Goal: Transaction & Acquisition: Purchase product/service

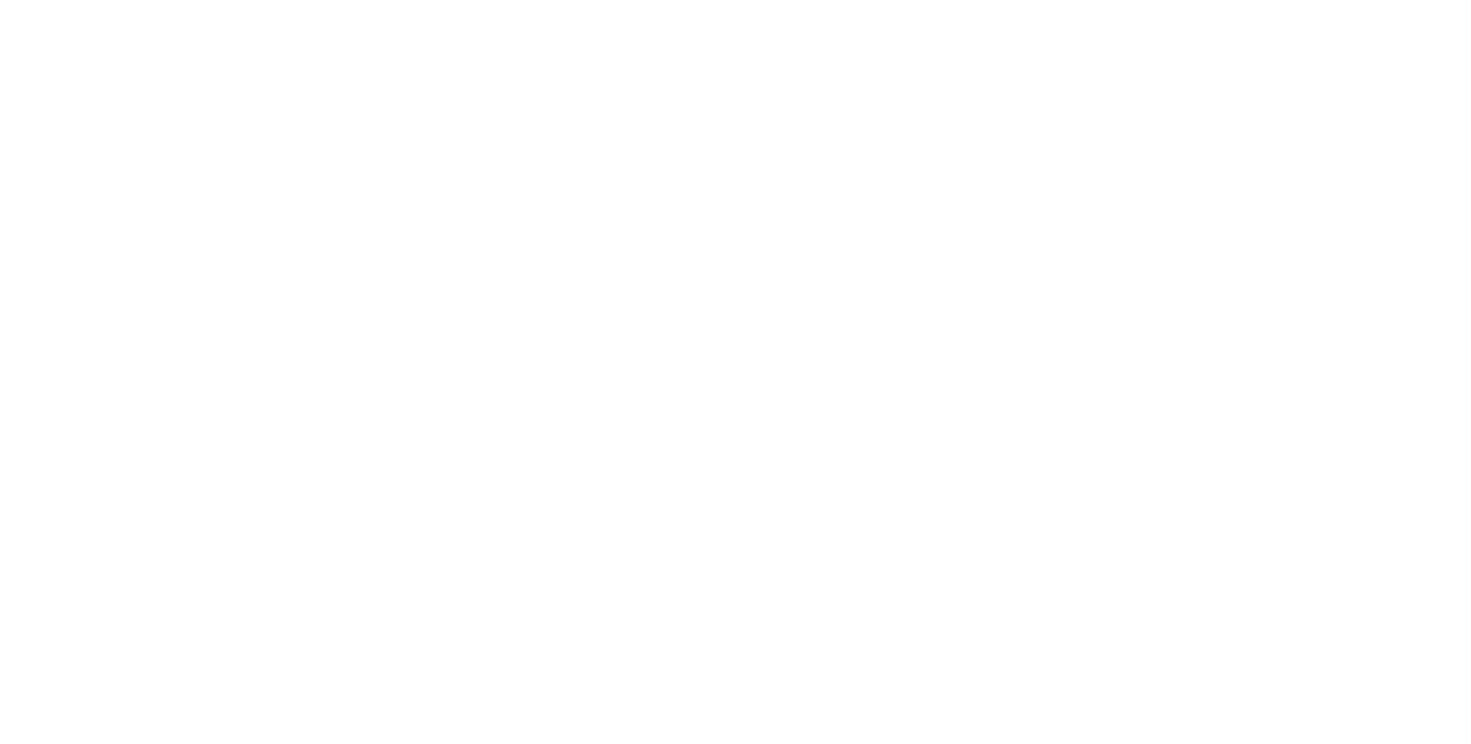
select select "*"
select select "**"
select select "****"
select select "*"
select select "**"
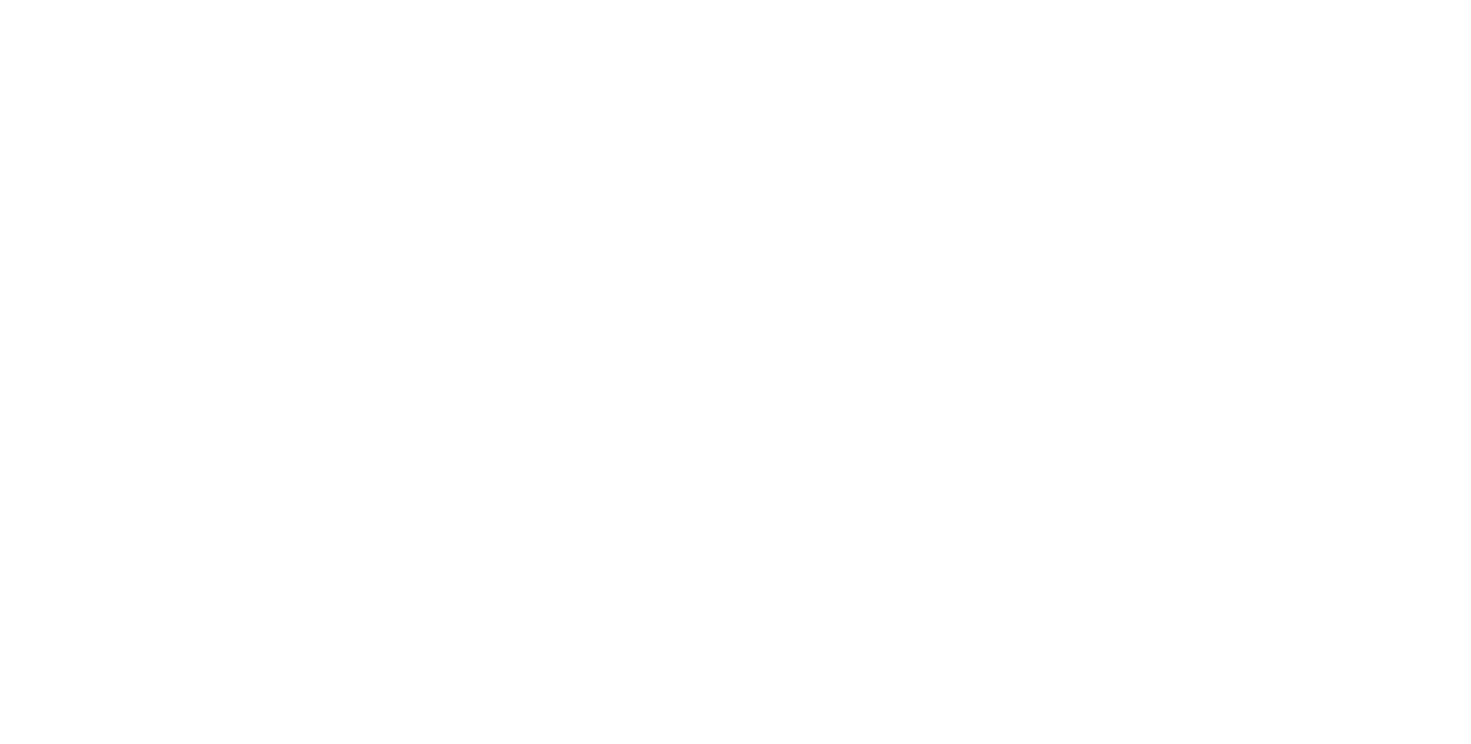
select select "****"
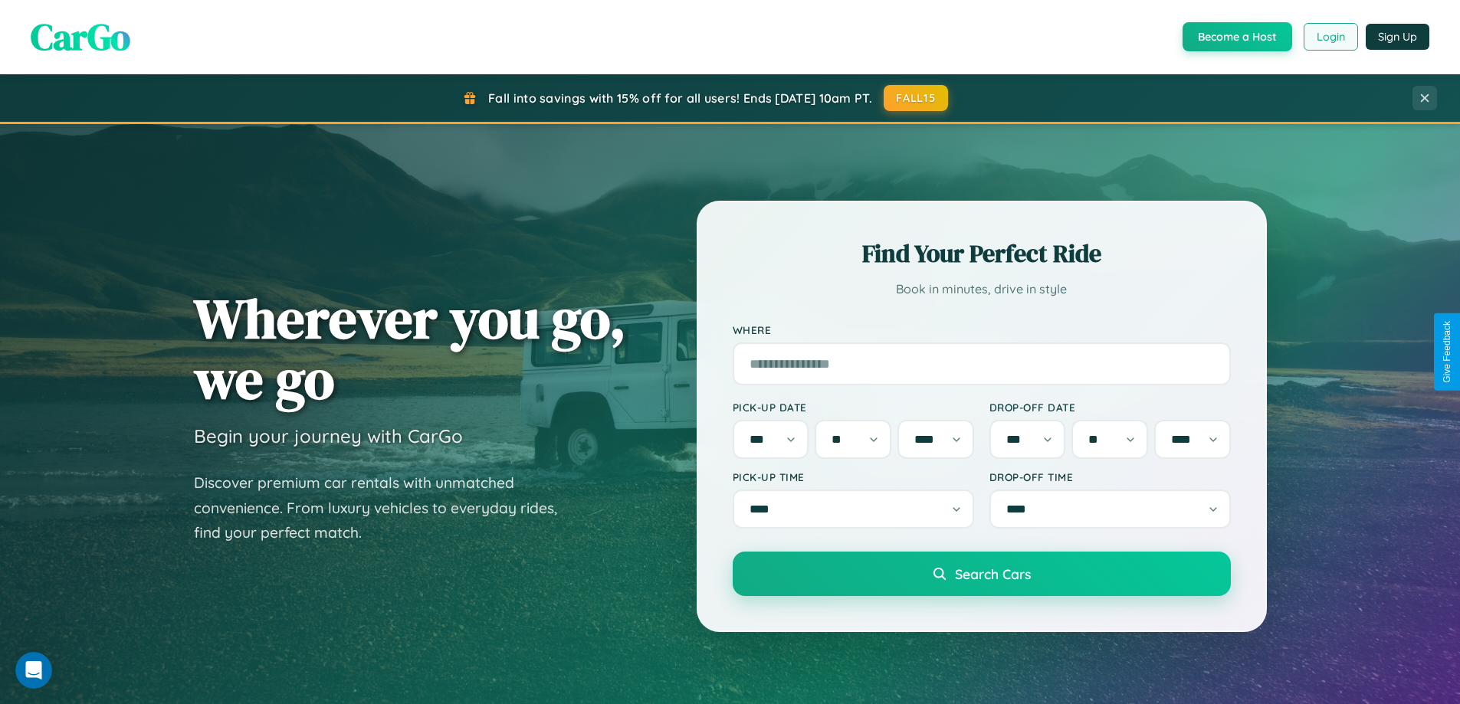
click at [1329, 37] on button "Login" at bounding box center [1330, 37] width 54 height 28
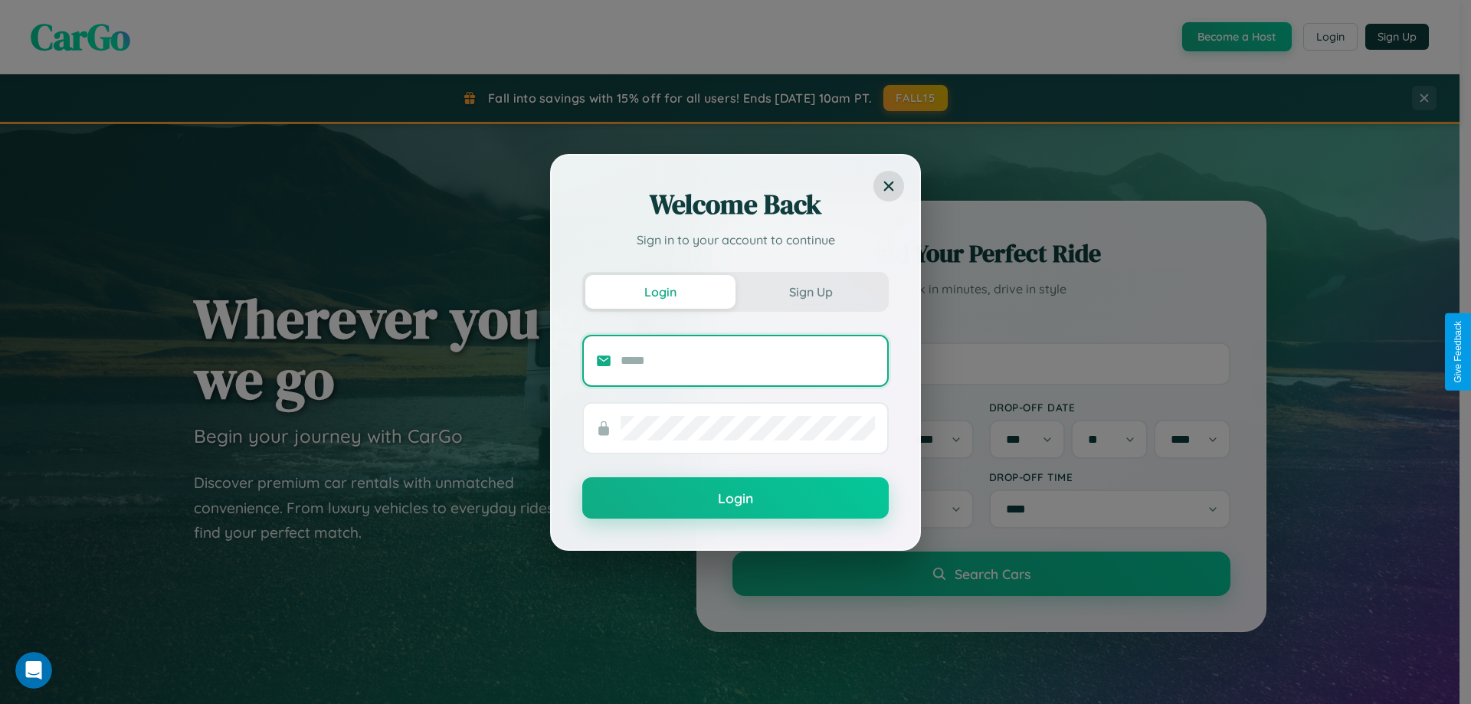
click at [748, 360] on input "text" at bounding box center [748, 361] width 254 height 25
type input "**********"
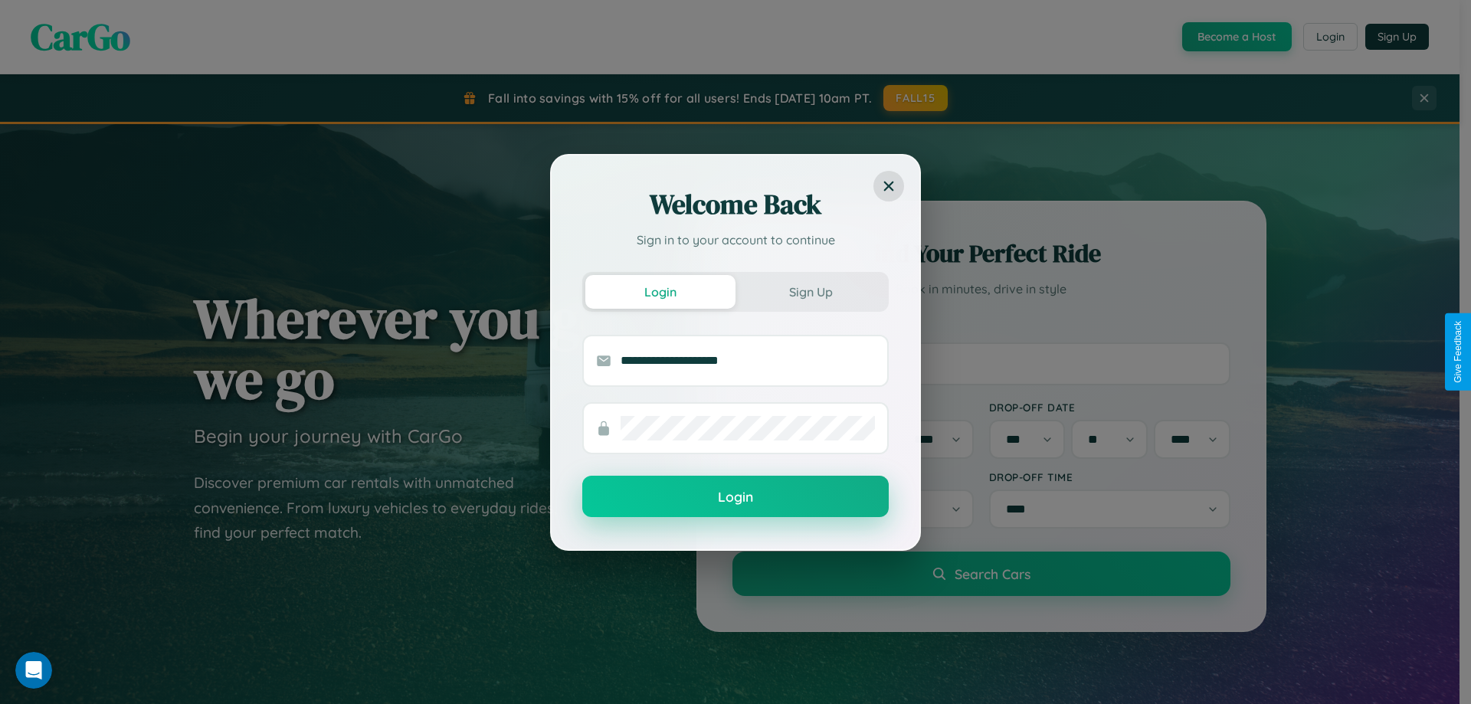
click at [736, 496] on button "Login" at bounding box center [735, 496] width 306 height 41
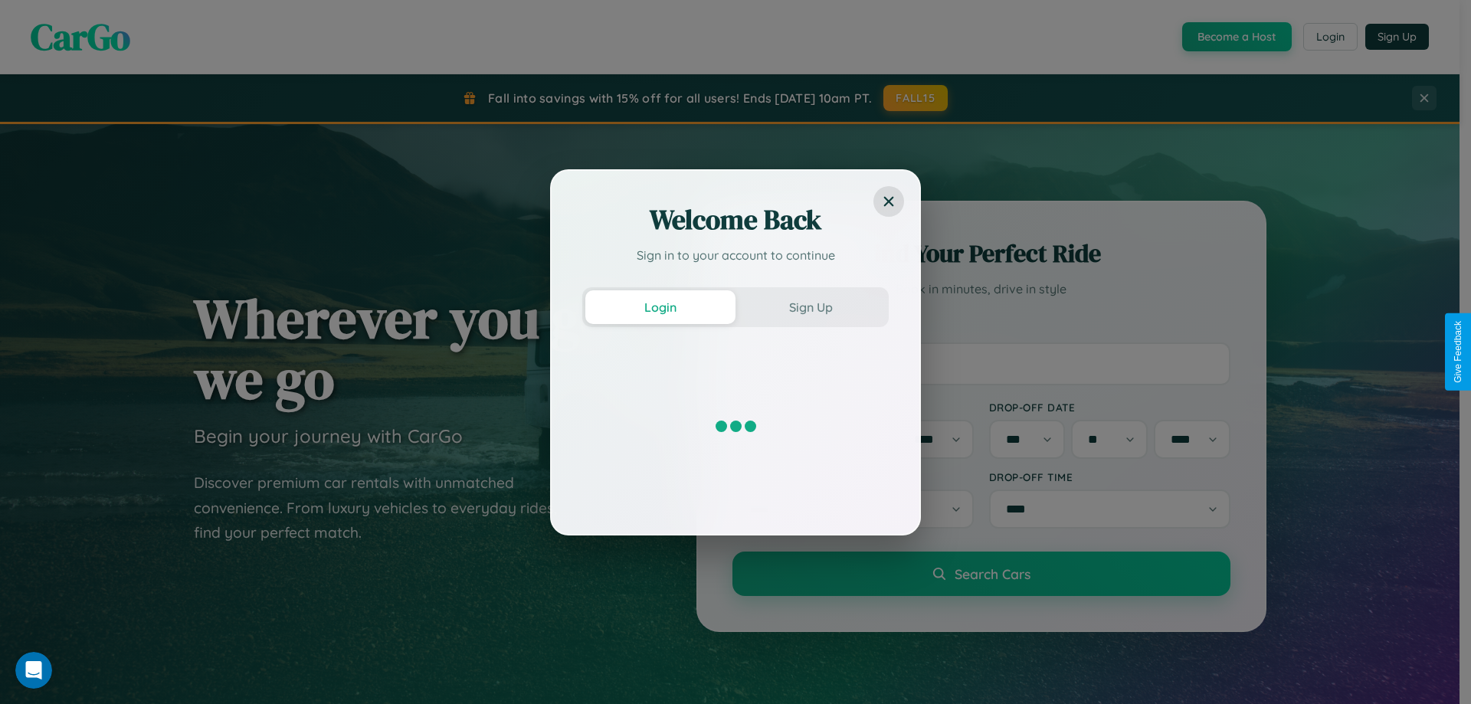
select select "*"
select select "**"
select select "****"
select select "*"
select select "**"
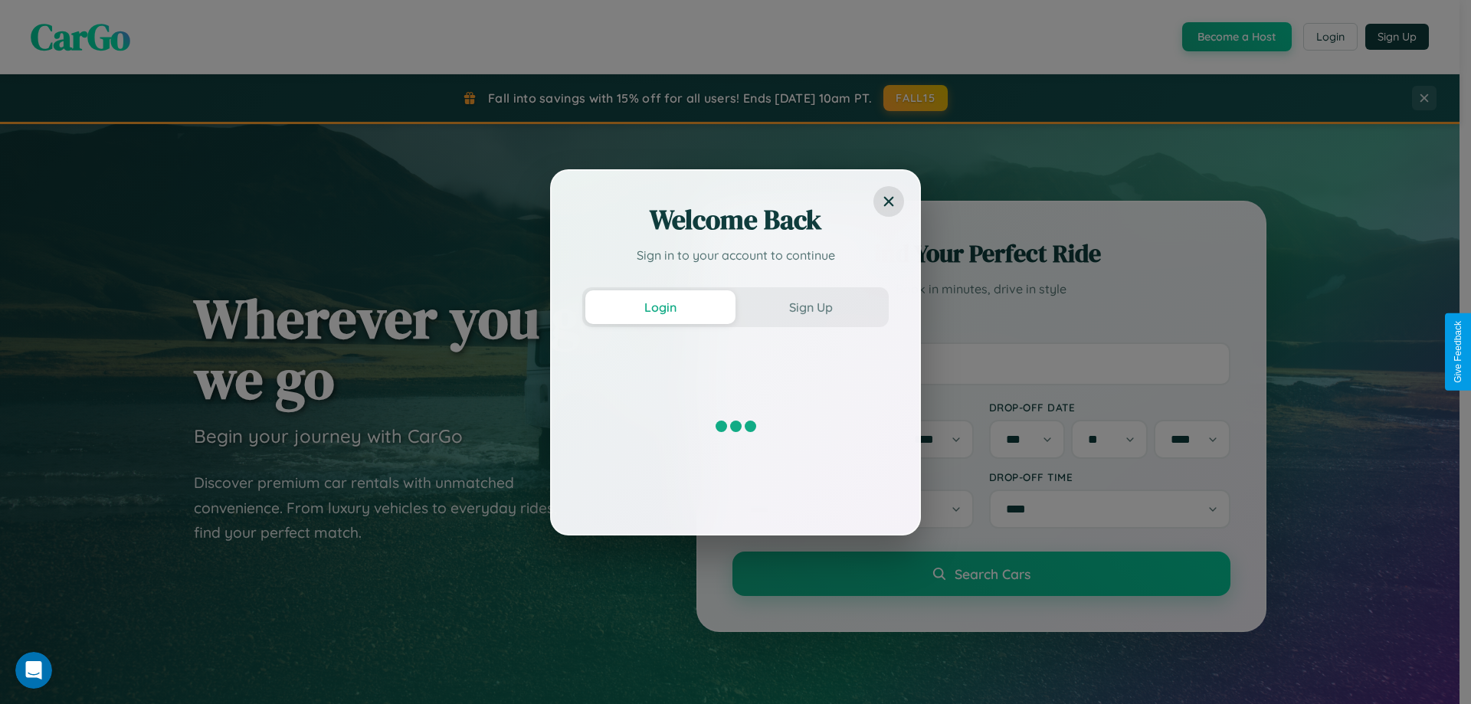
select select "****"
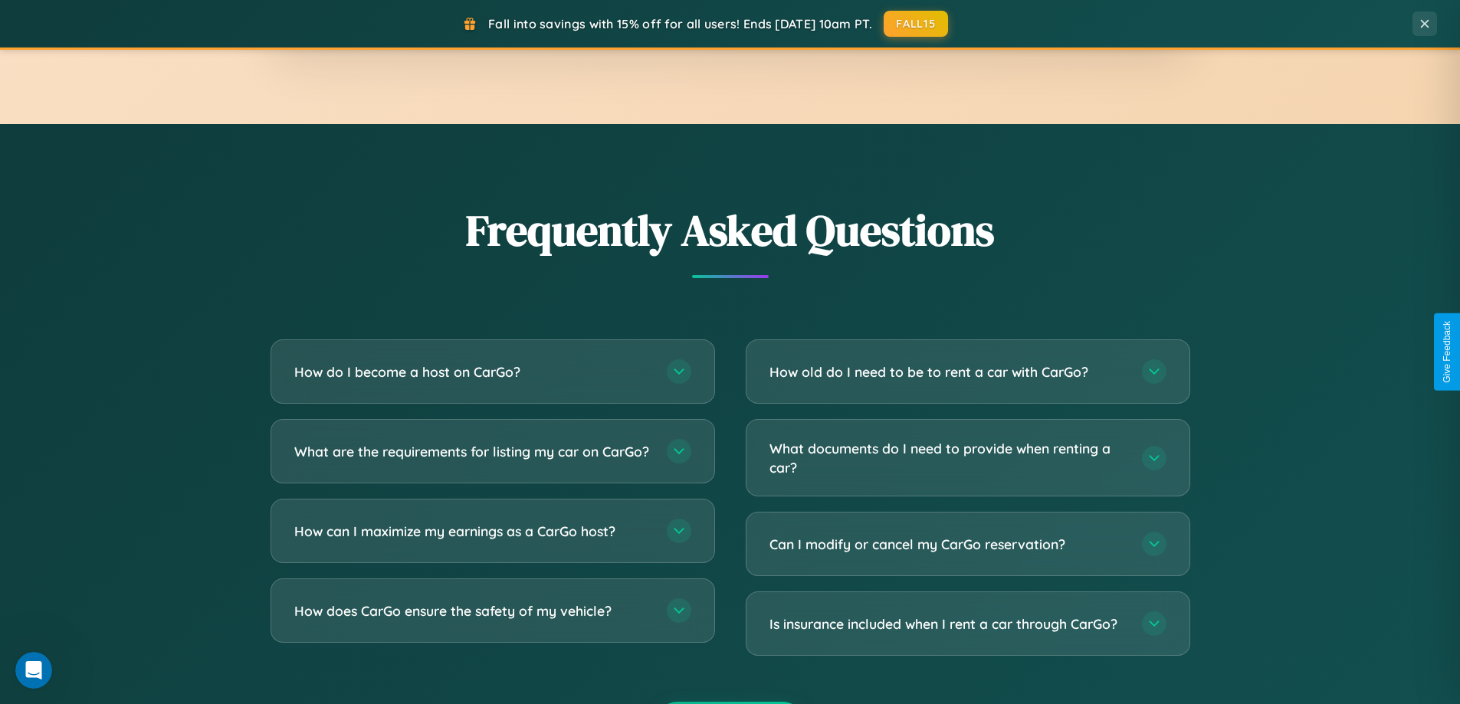
scroll to position [2967, 0]
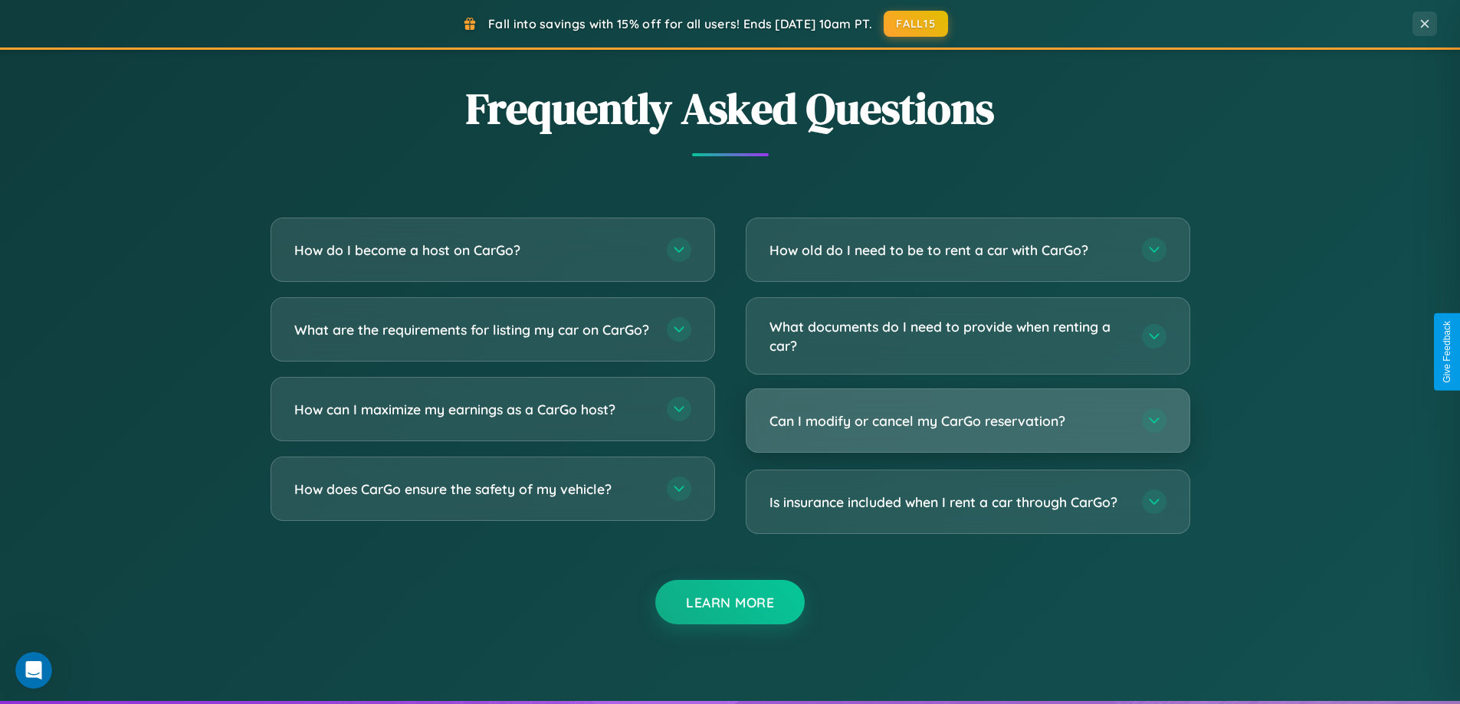
click at [967, 421] on h3 "Can I modify or cancel my CarGo reservation?" at bounding box center [947, 420] width 357 height 19
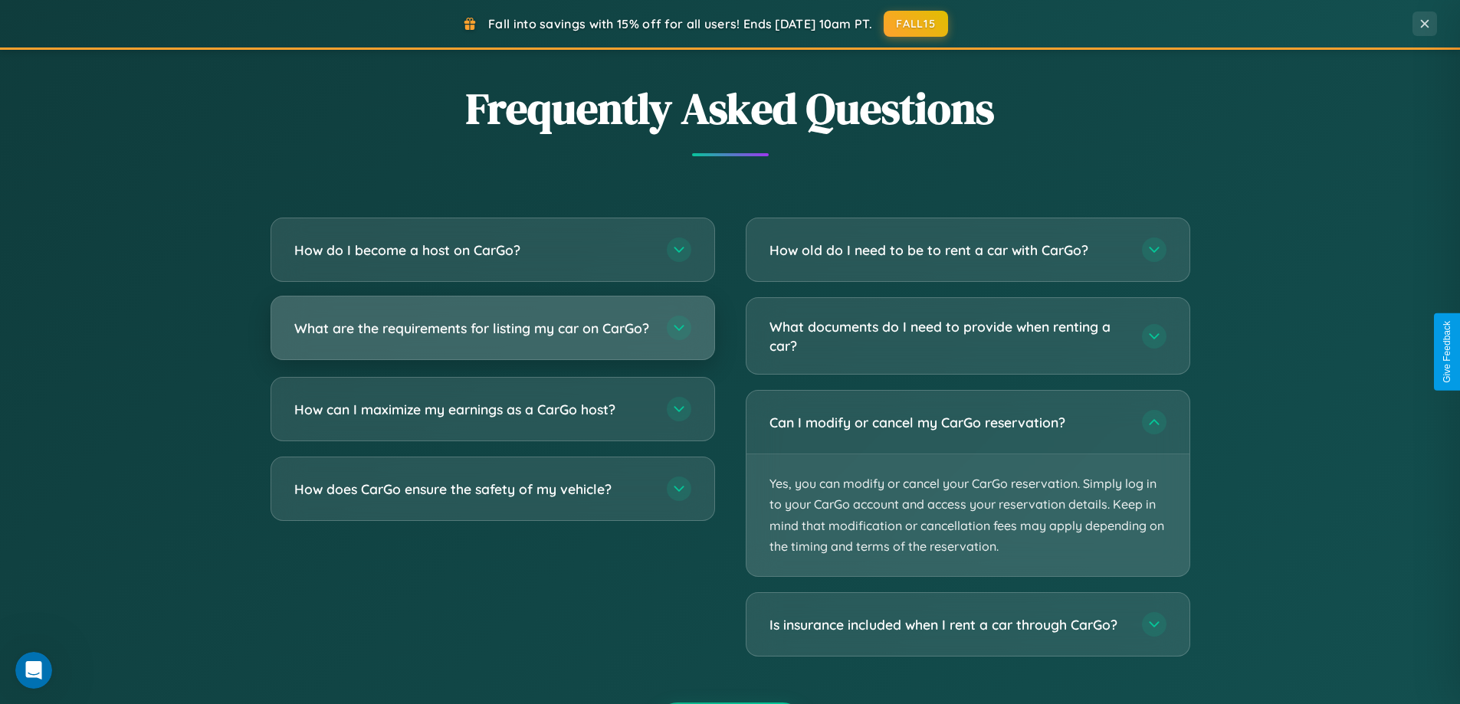
click at [492, 335] on h3 "What are the requirements for listing my car on CarGo?" at bounding box center [472, 328] width 357 height 19
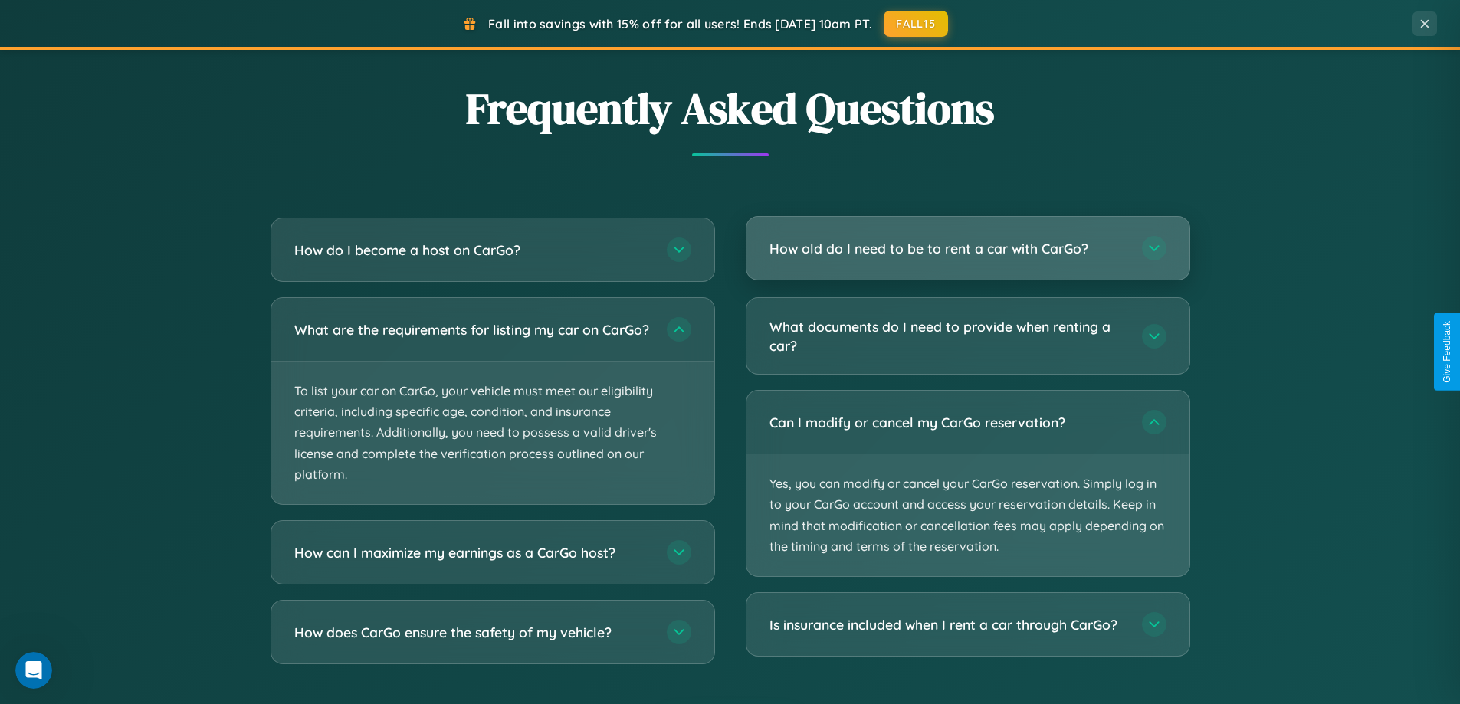
click at [967, 249] on h3 "How old do I need to be to rent a car with CarGo?" at bounding box center [947, 248] width 357 height 19
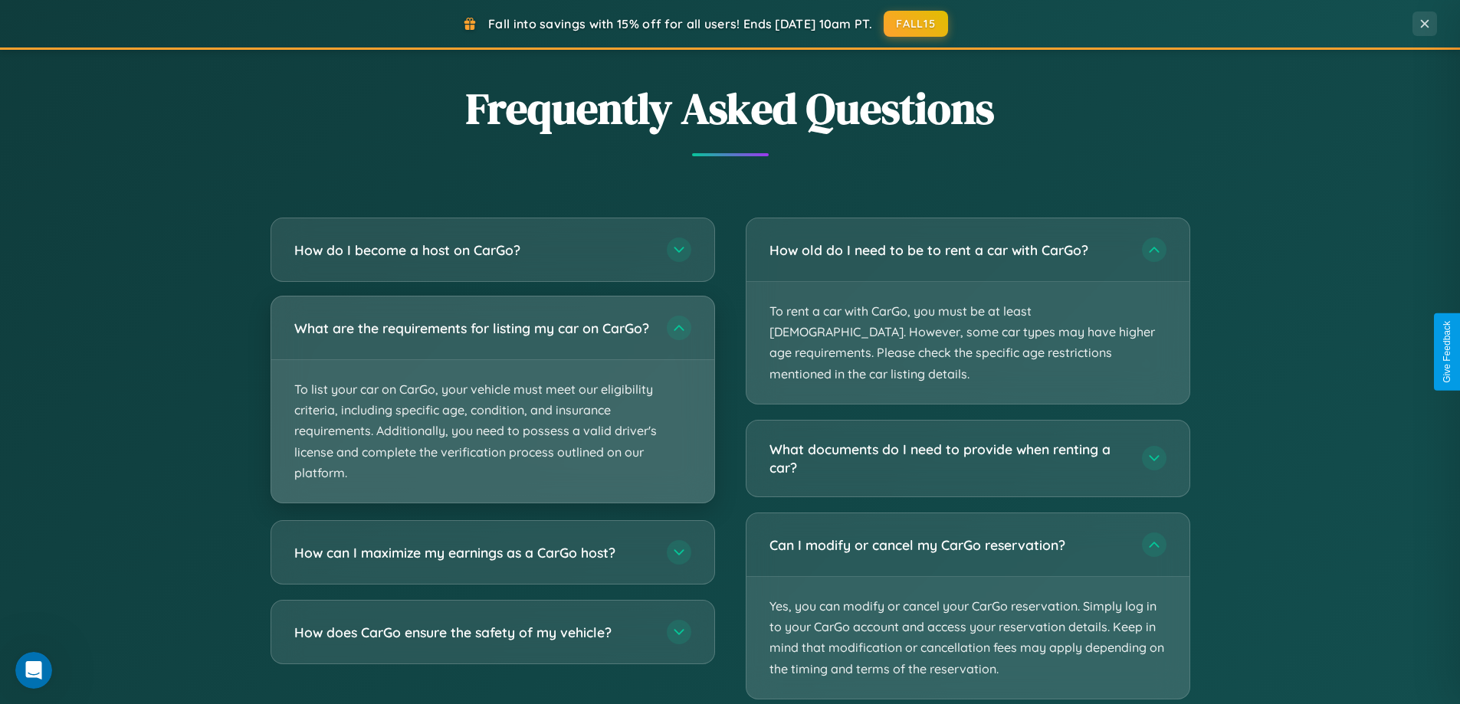
click at [492, 407] on p "To list your car on CarGo, your vehicle must meet our eligibility criteria, inc…" at bounding box center [492, 431] width 443 height 143
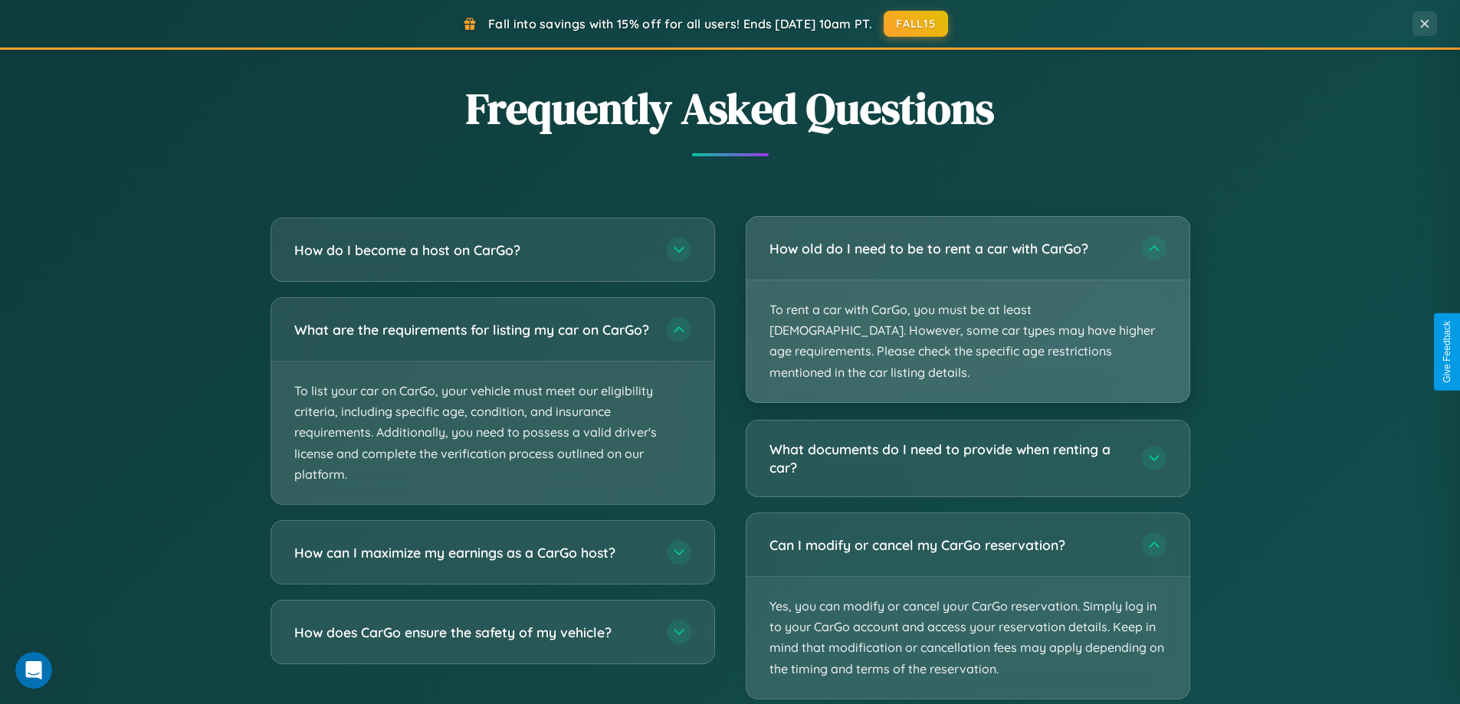
click at [967, 300] on p "To rent a car with CarGo, you must be at least 21 years old. However, some car …" at bounding box center [967, 341] width 443 height 122
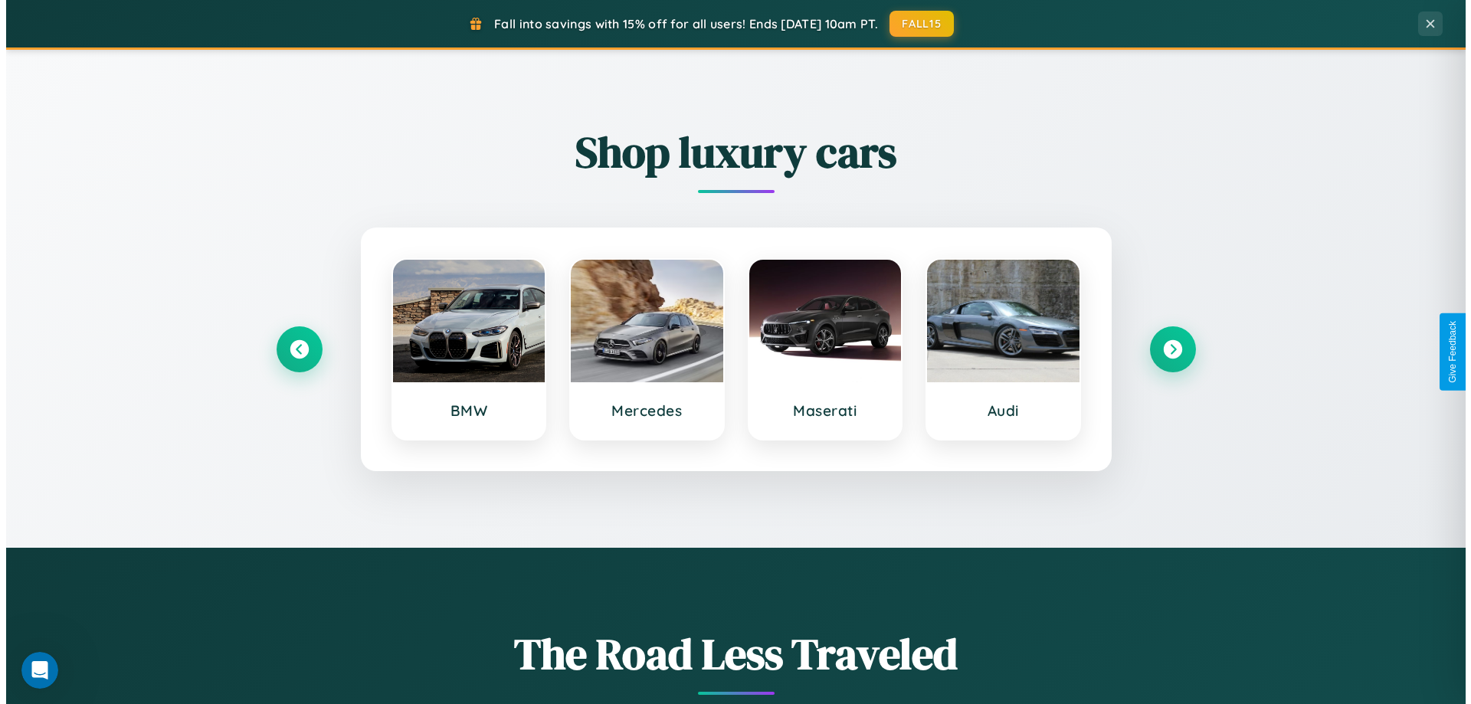
scroll to position [660, 0]
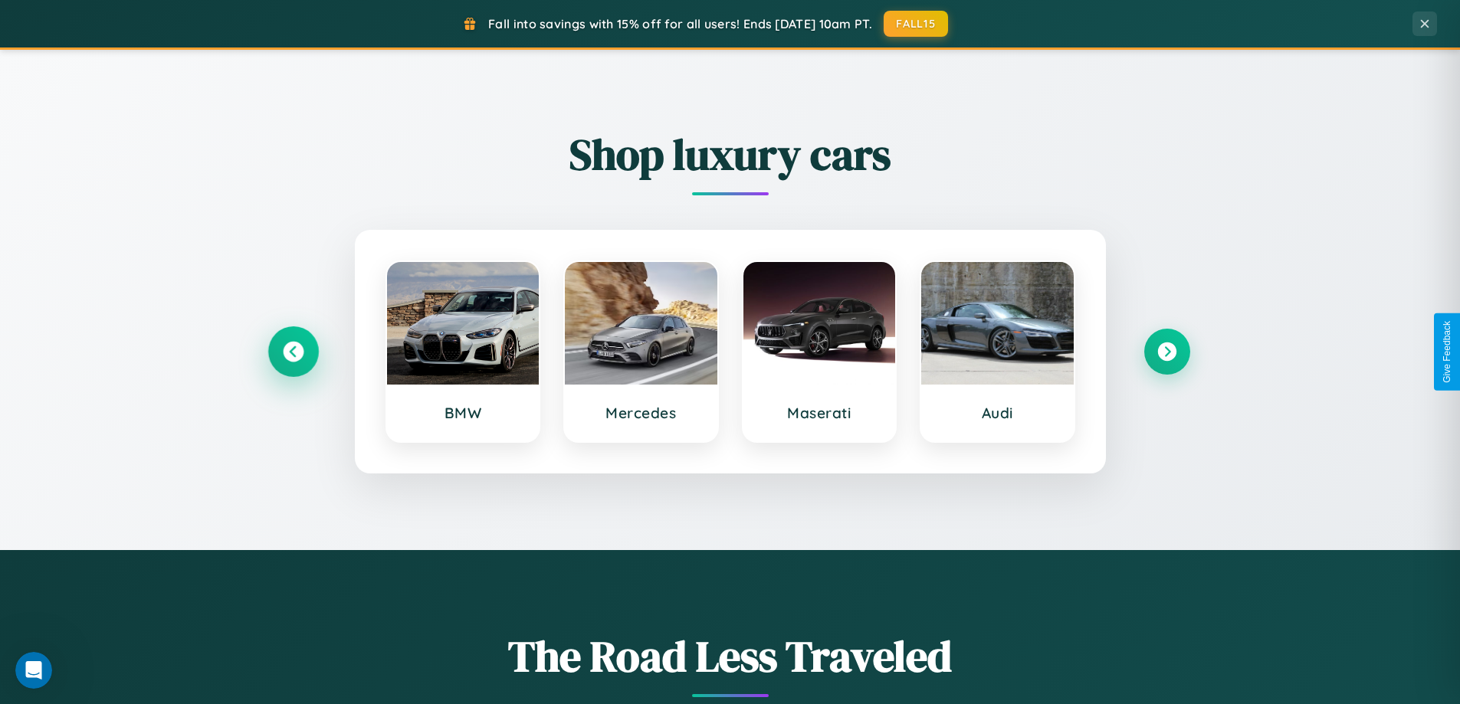
click at [293, 352] on icon at bounding box center [293, 352] width 21 height 21
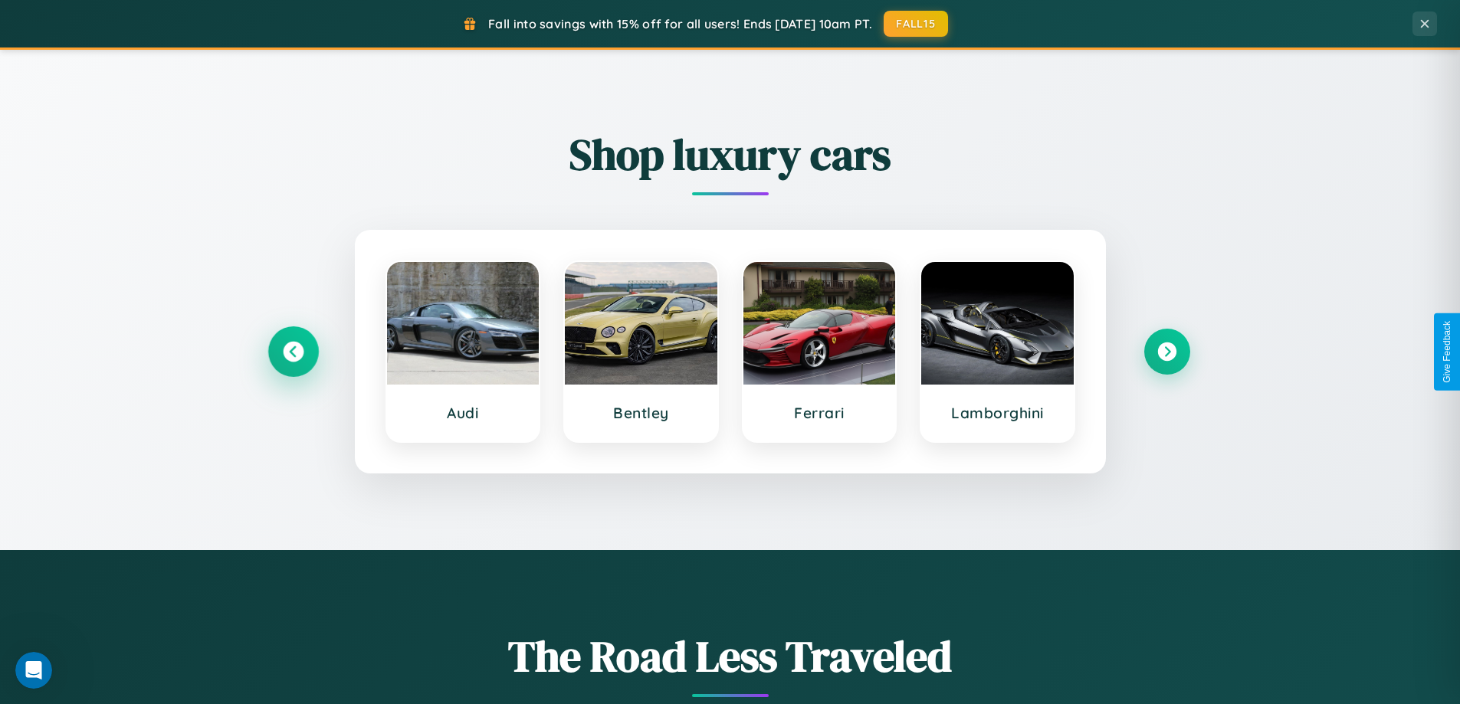
click at [293, 352] on icon at bounding box center [293, 352] width 21 height 21
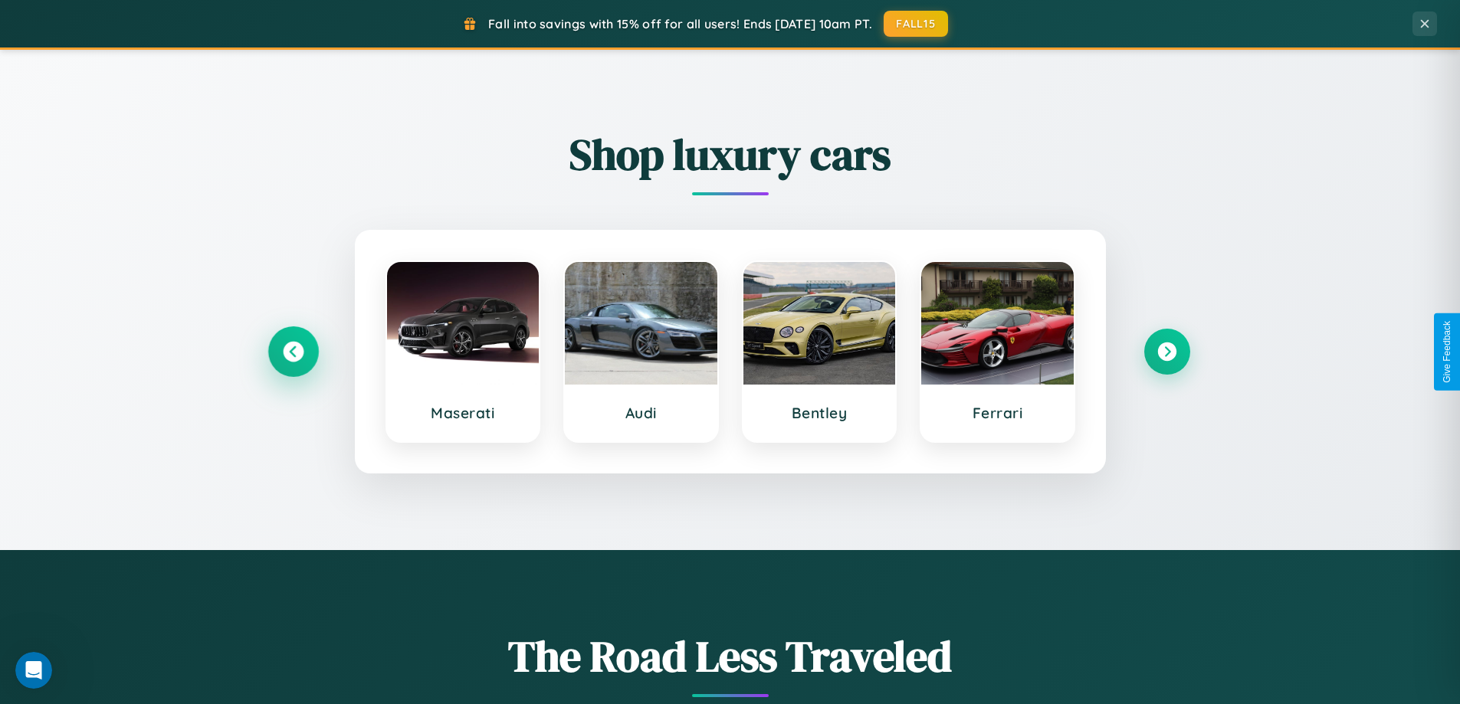
click at [293, 352] on icon at bounding box center [293, 352] width 21 height 21
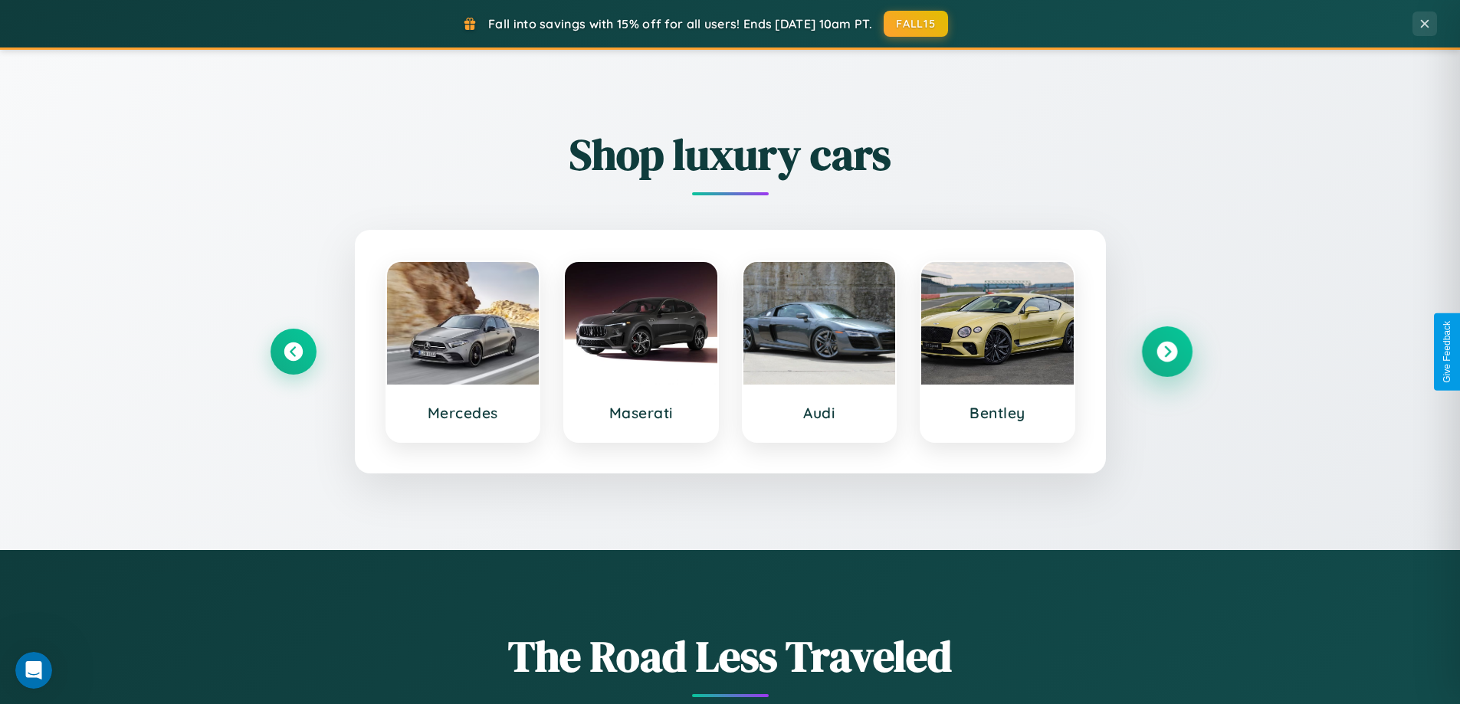
click at [1166, 352] on icon at bounding box center [1166, 352] width 21 height 21
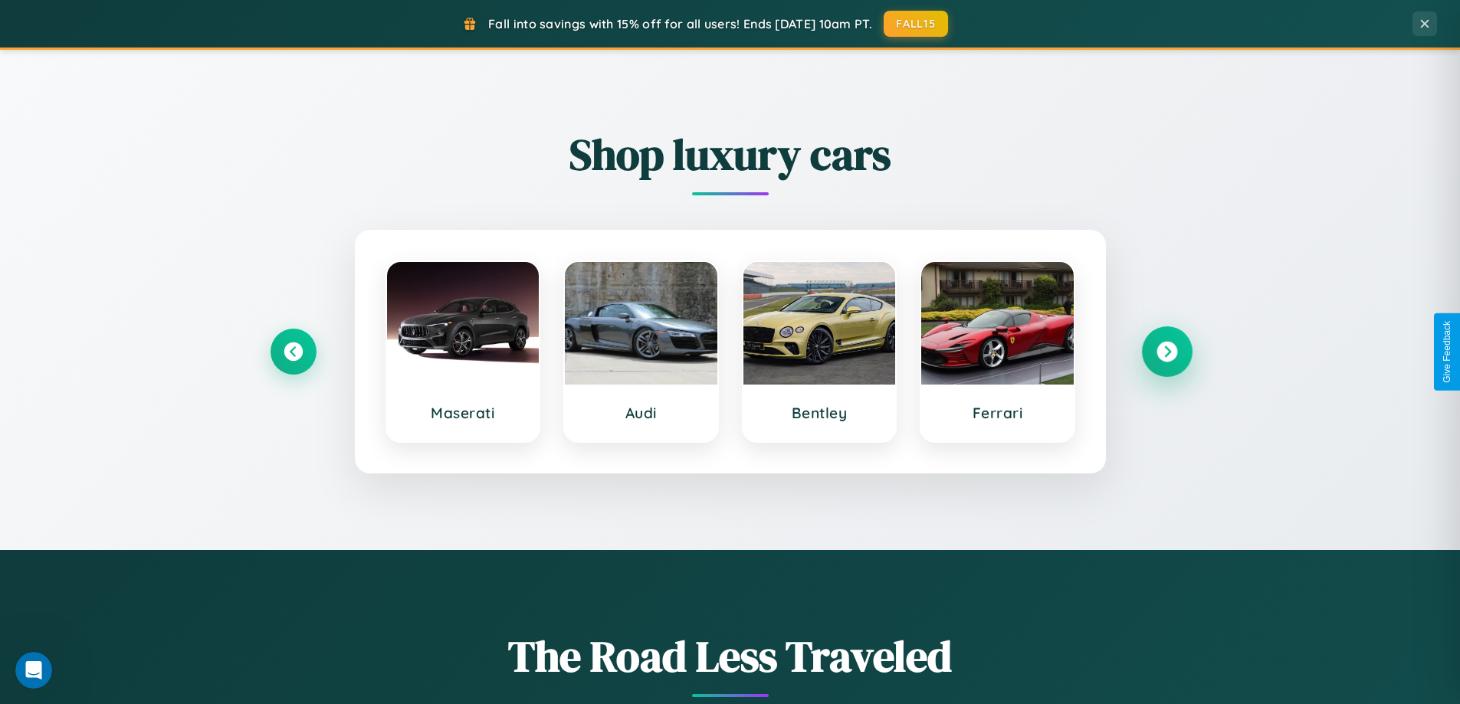
click at [1166, 352] on icon at bounding box center [1166, 352] width 21 height 21
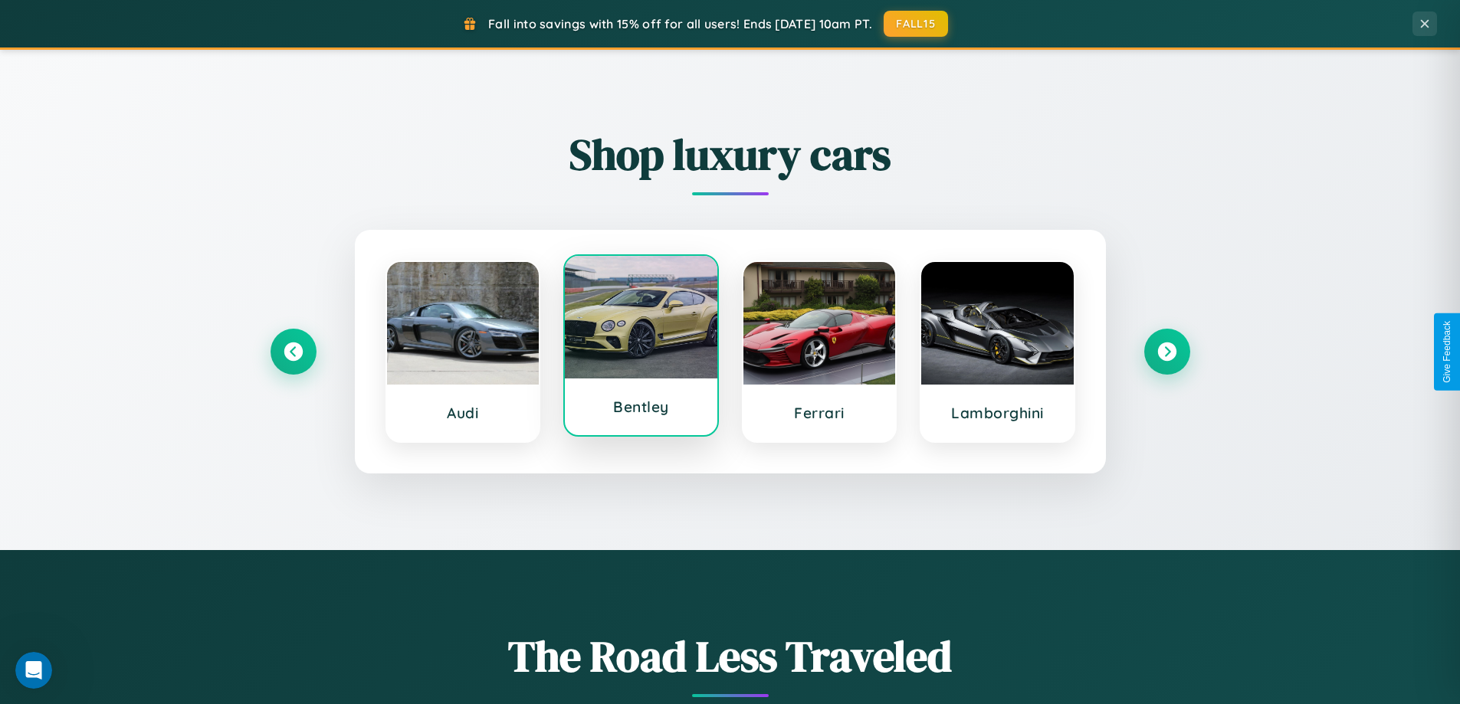
click at [641, 349] on div at bounding box center [641, 317] width 152 height 123
select select "*"
select select "**"
select select "****"
select select "*"
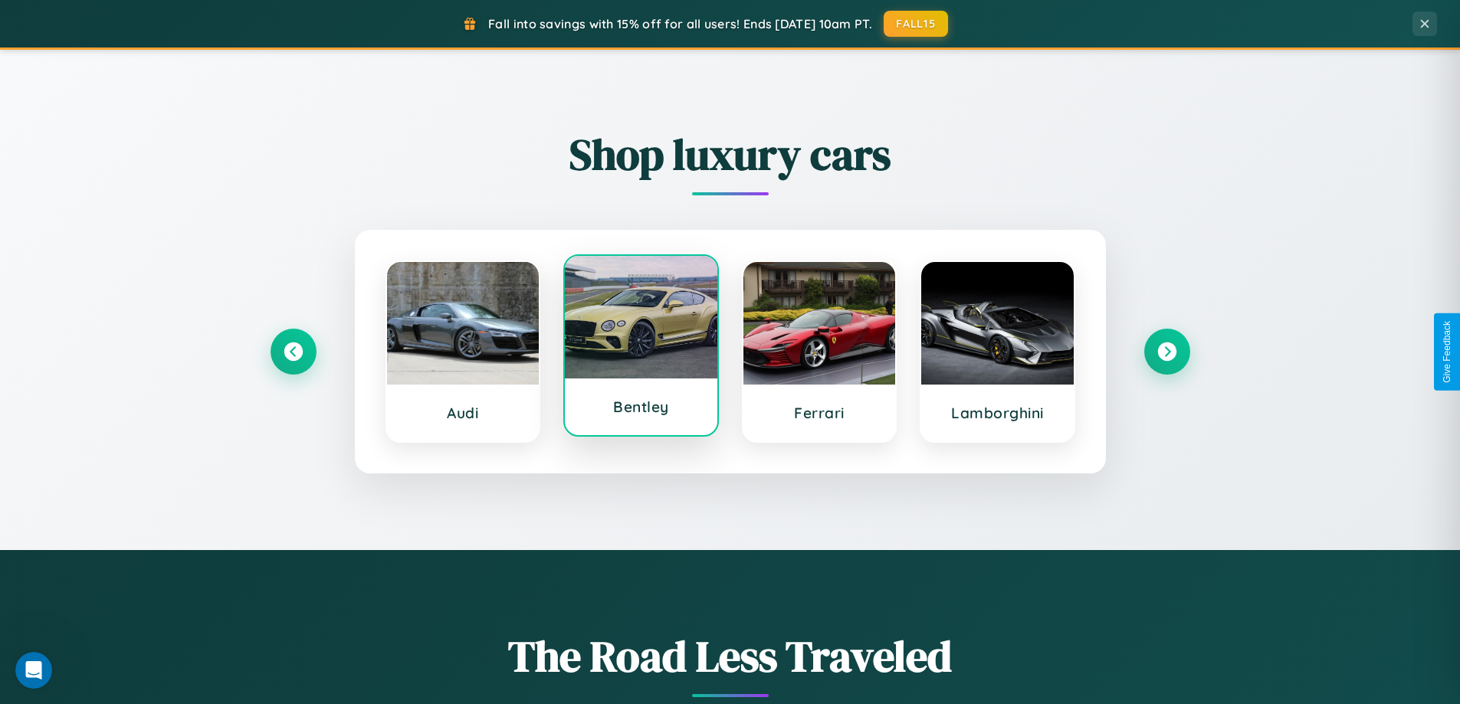
select select "**"
select select "****"
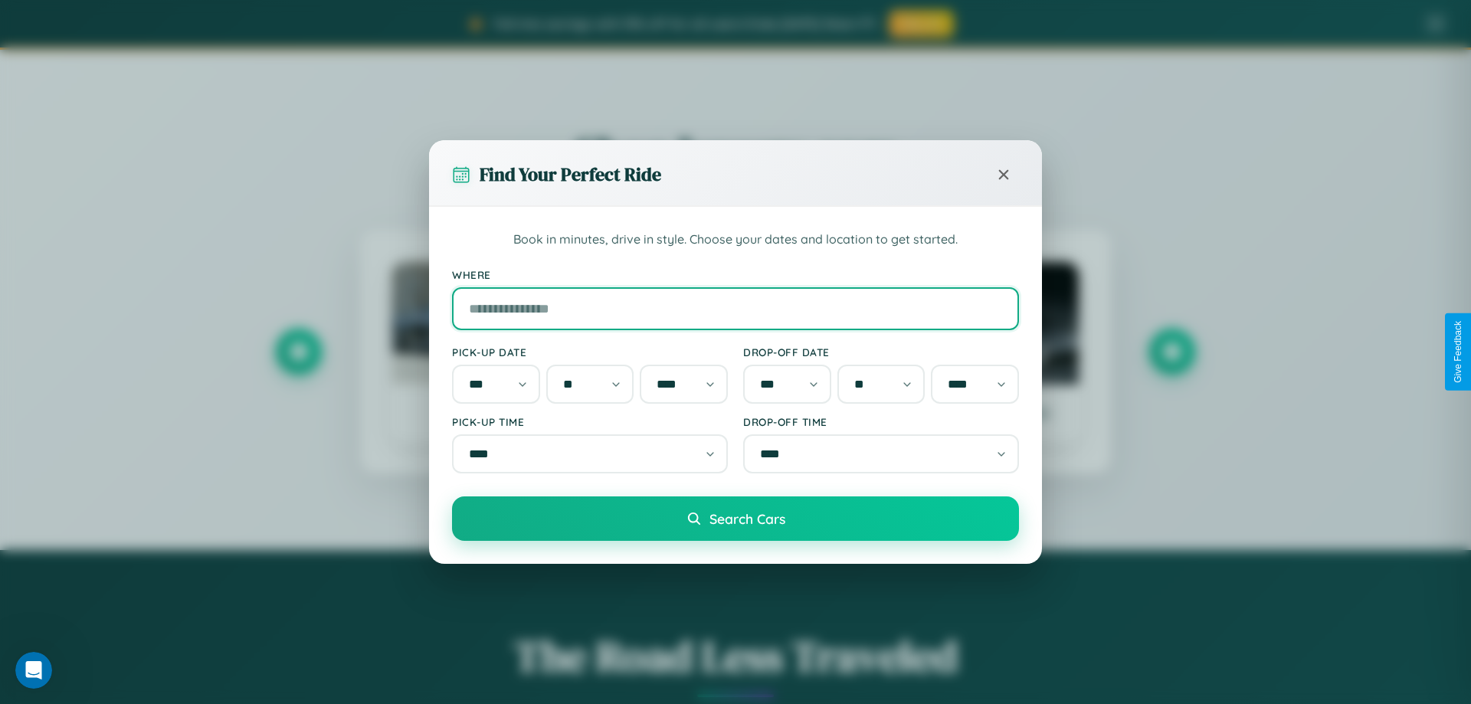
click at [736, 305] on input "Where" at bounding box center [735, 308] width 567 height 43
type input "*****"
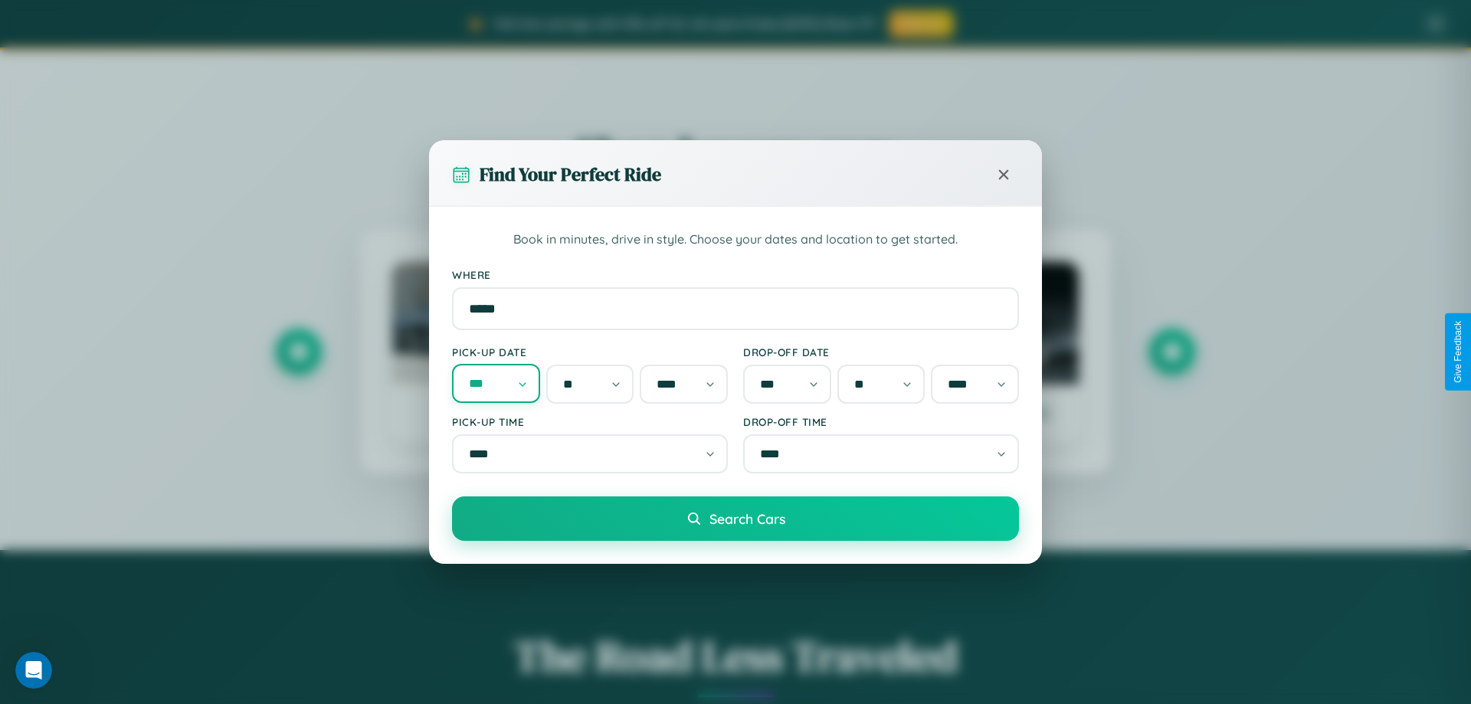
click at [496, 383] on select "*** *** *** *** *** *** *** *** *** *** *** ***" at bounding box center [496, 383] width 88 height 39
click at [590, 383] on select "* * * * * * * * * ** ** ** ** ** ** ** ** ** ** ** ** ** ** ** ** ** ** ** ** **" at bounding box center [590, 384] width 88 height 39
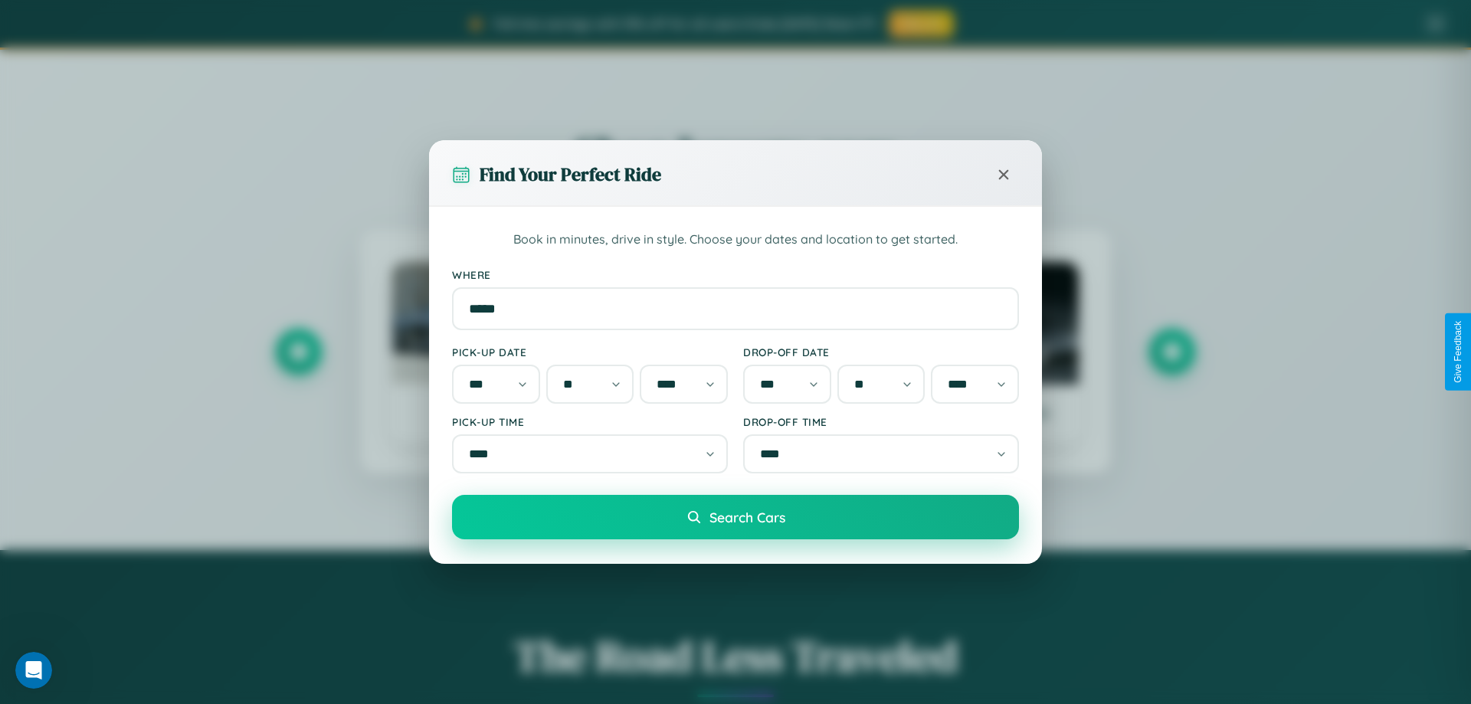
click at [736, 523] on span "Search Cars" at bounding box center [747, 517] width 76 height 17
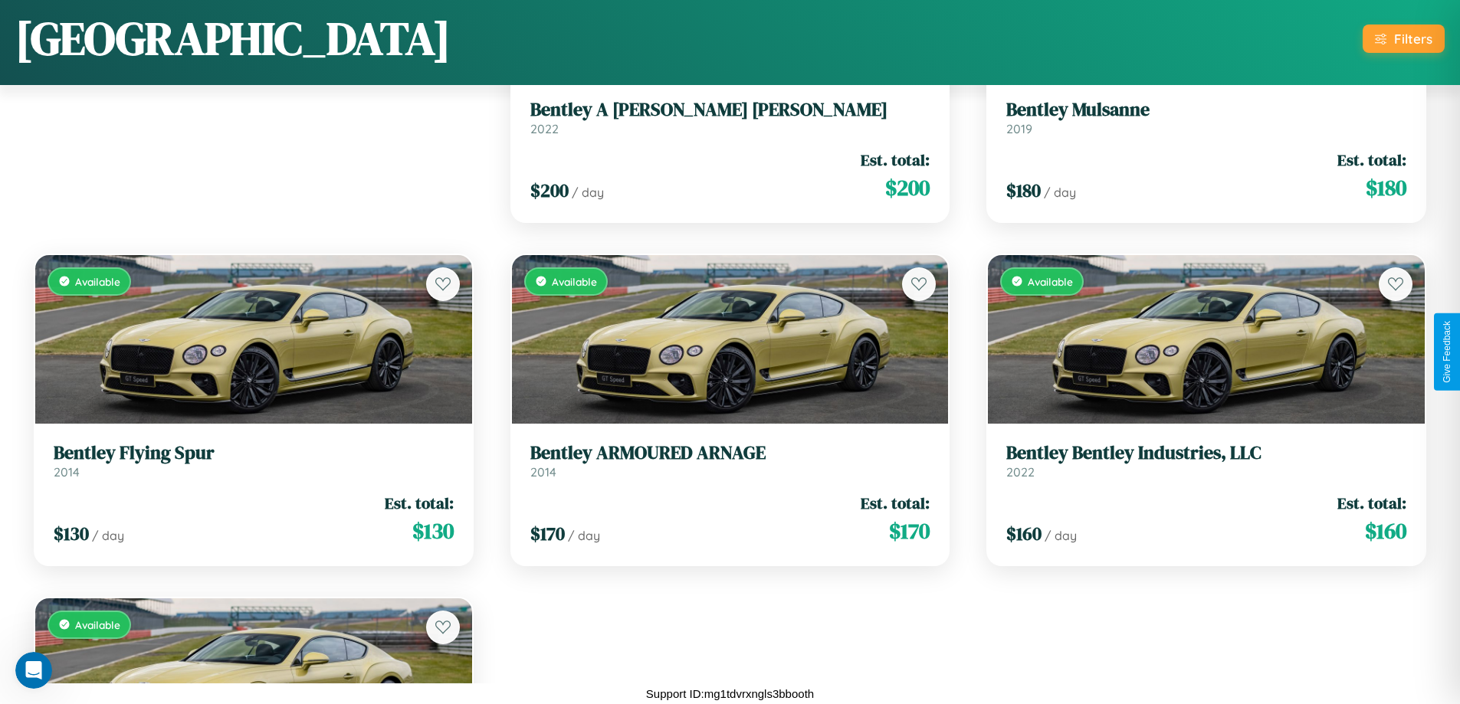
scroll to position [461, 0]
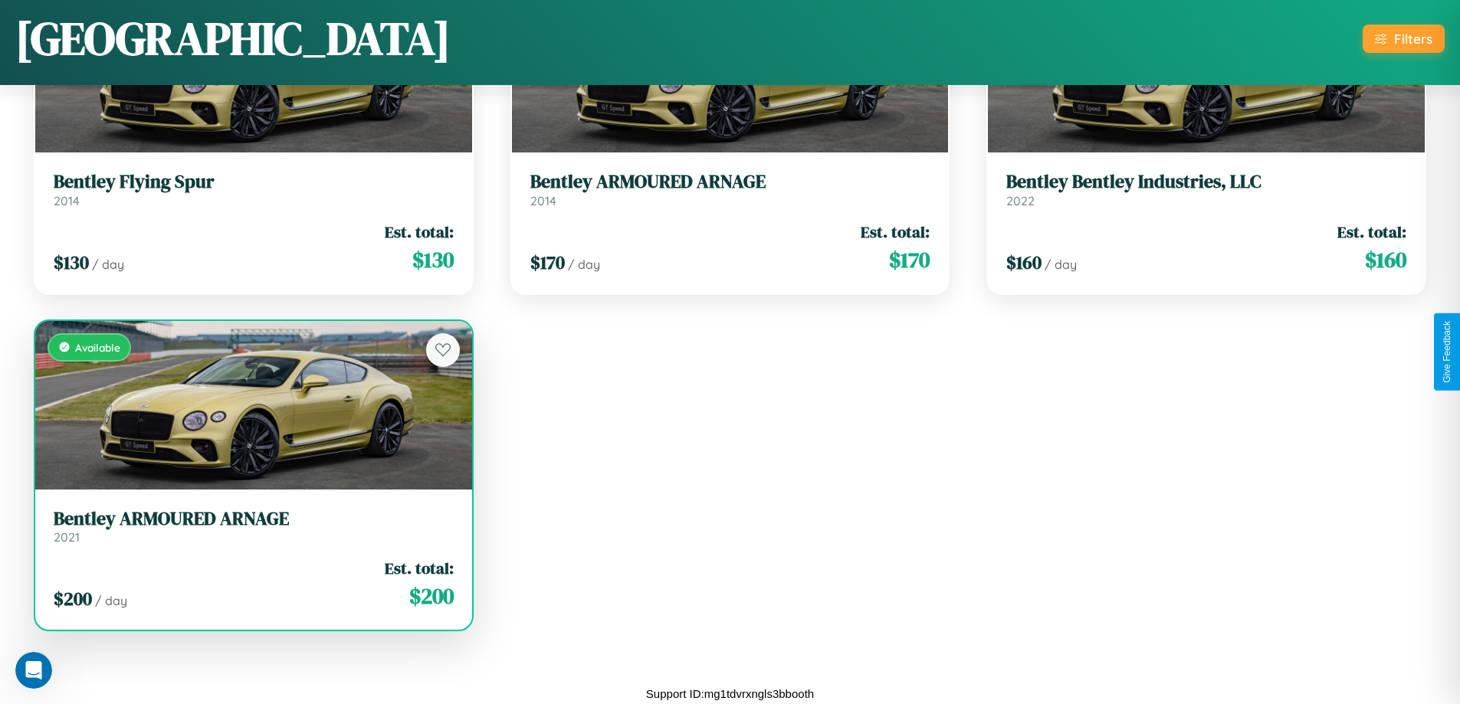
click at [251, 408] on div "Available" at bounding box center [253, 405] width 437 height 169
click at [251, 405] on div "Available" at bounding box center [253, 405] width 437 height 169
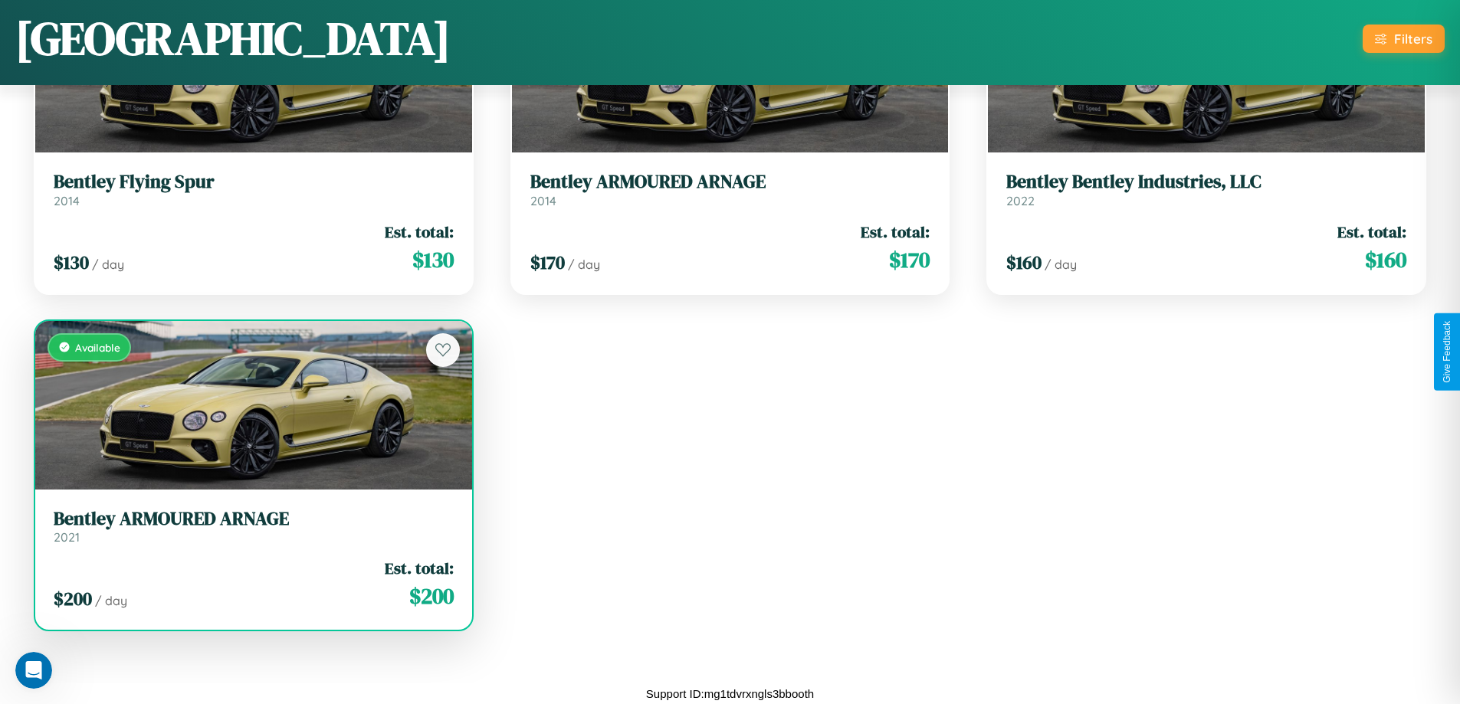
click at [251, 405] on div "Available" at bounding box center [253, 405] width 437 height 169
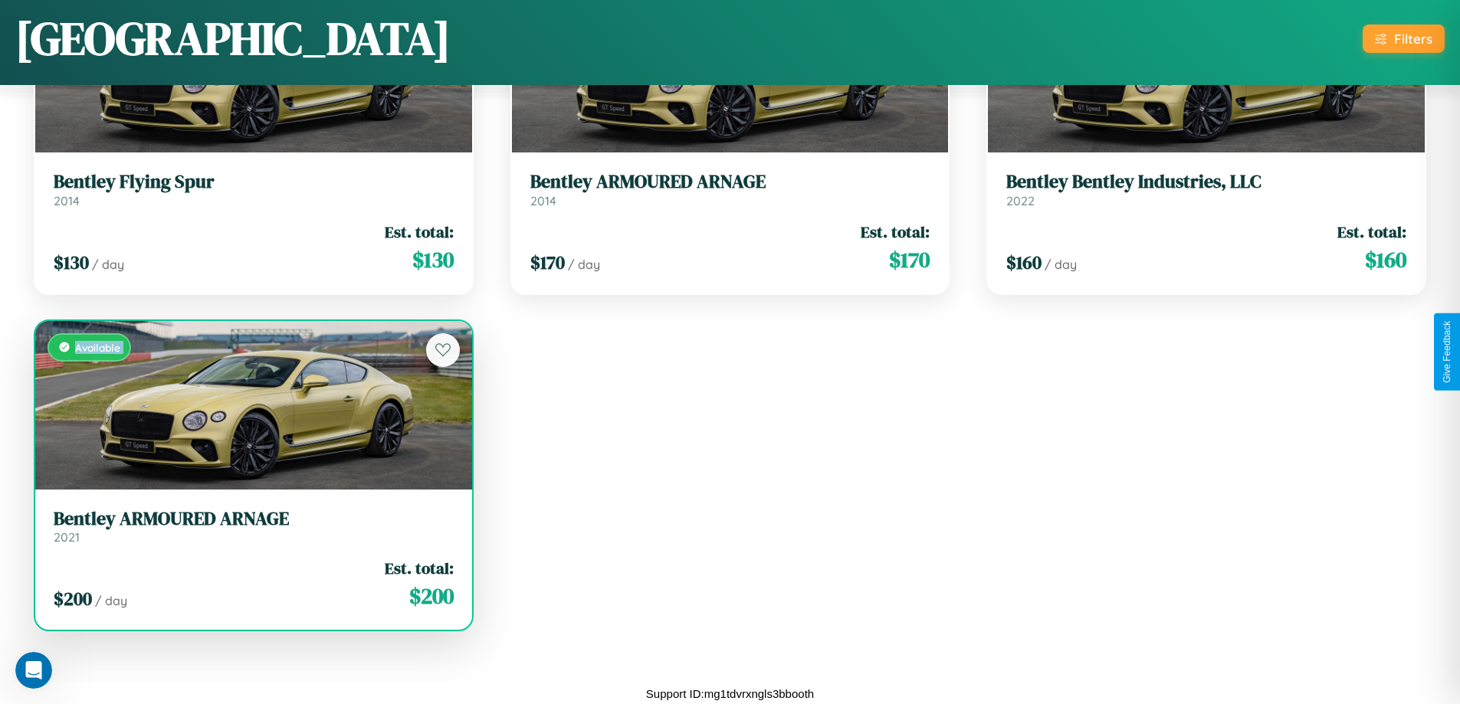
click at [251, 405] on div "Available" at bounding box center [253, 405] width 437 height 169
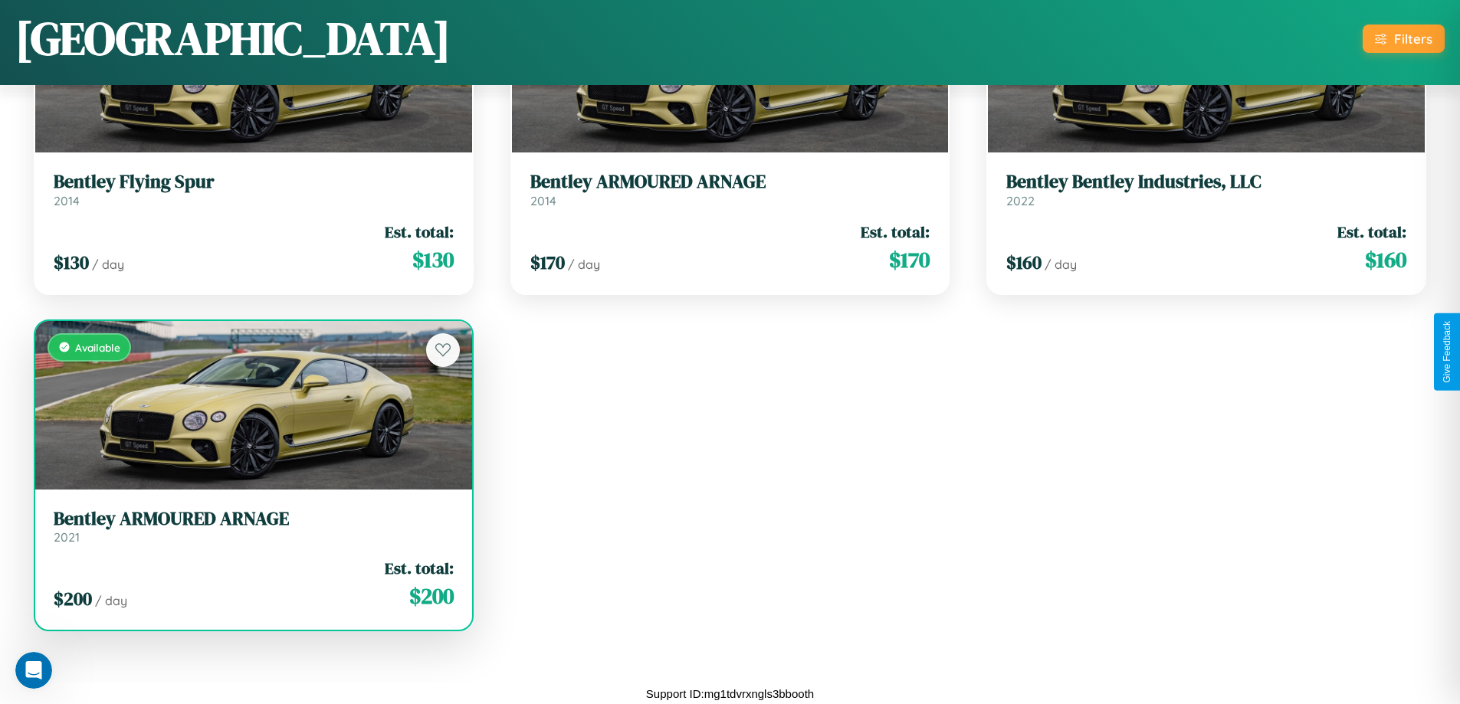
click at [251, 405] on div "Available" at bounding box center [253, 405] width 437 height 169
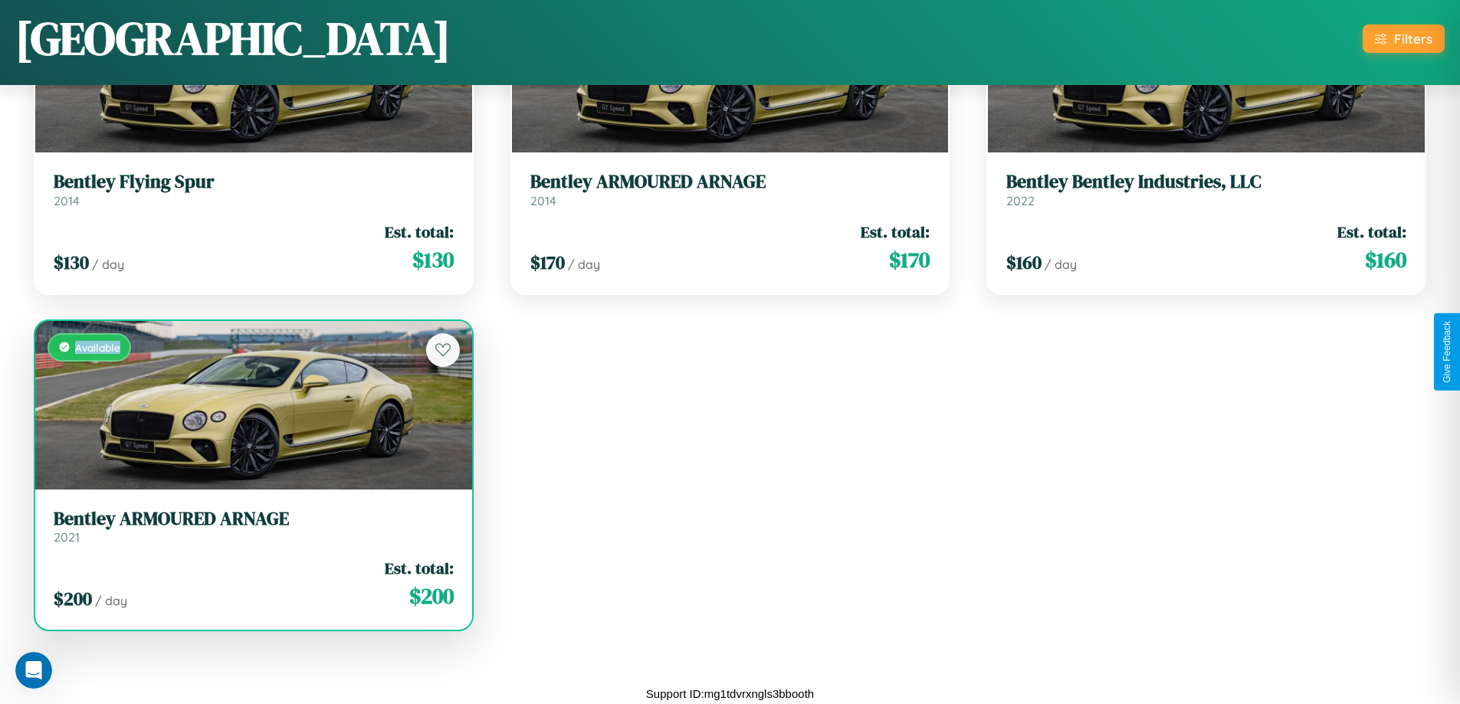
click at [251, 405] on div "Available" at bounding box center [253, 405] width 437 height 169
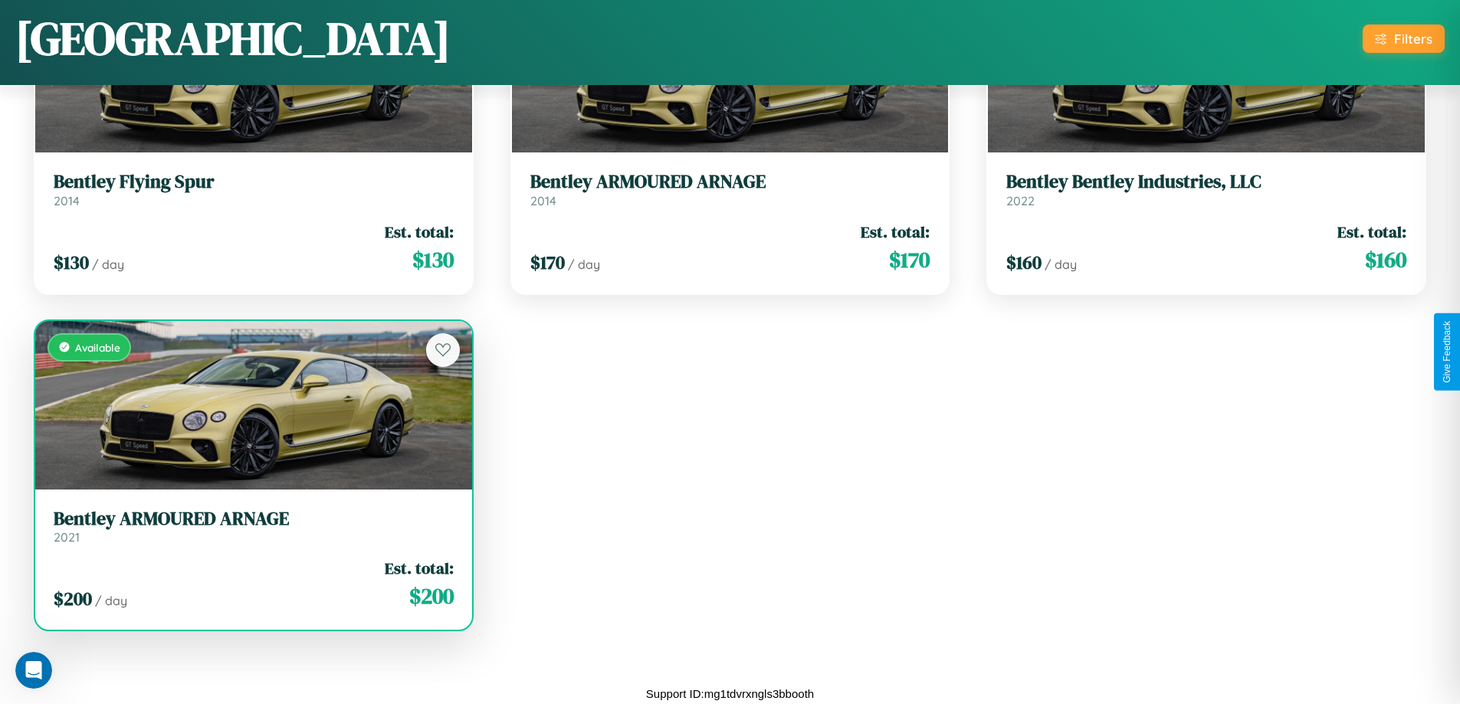
click at [251, 526] on h3 "Bentley ARMOURED ARNAGE" at bounding box center [254, 519] width 400 height 22
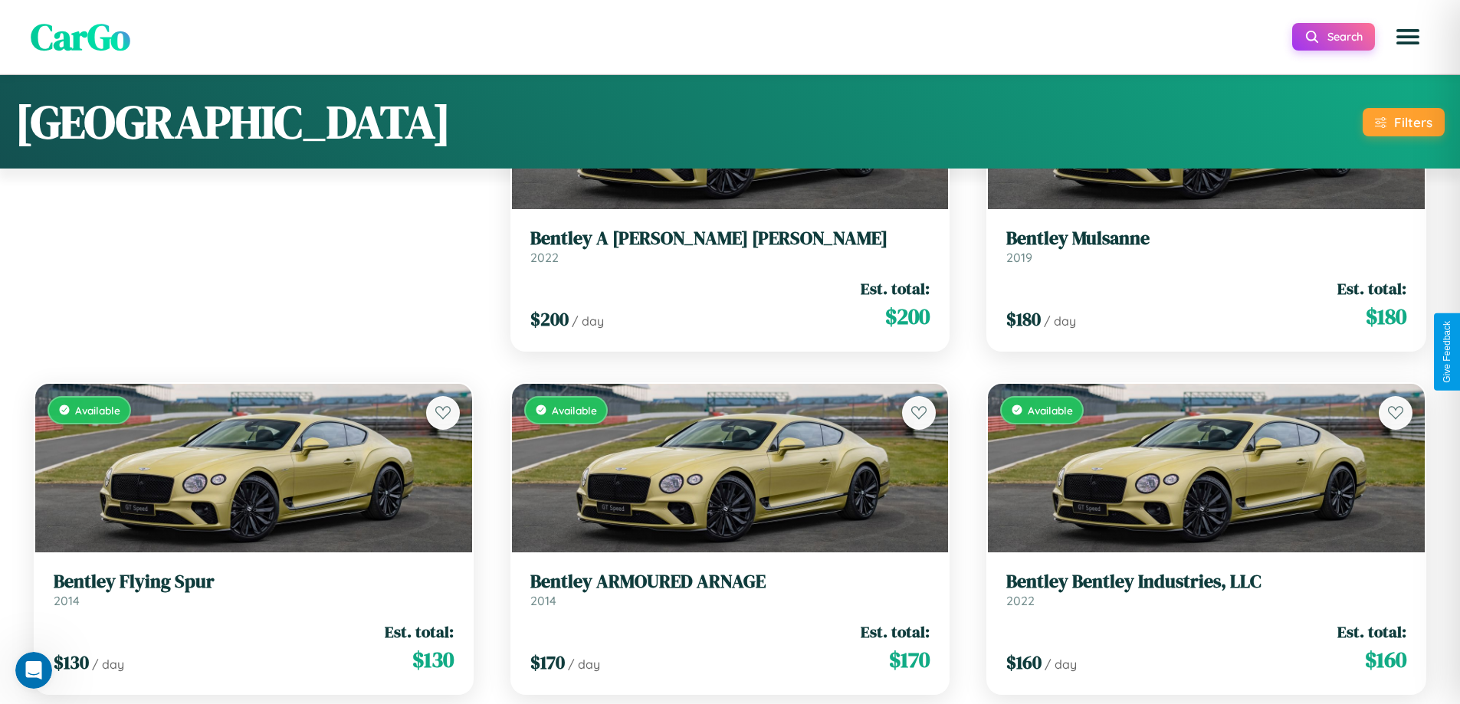
scroll to position [0, 0]
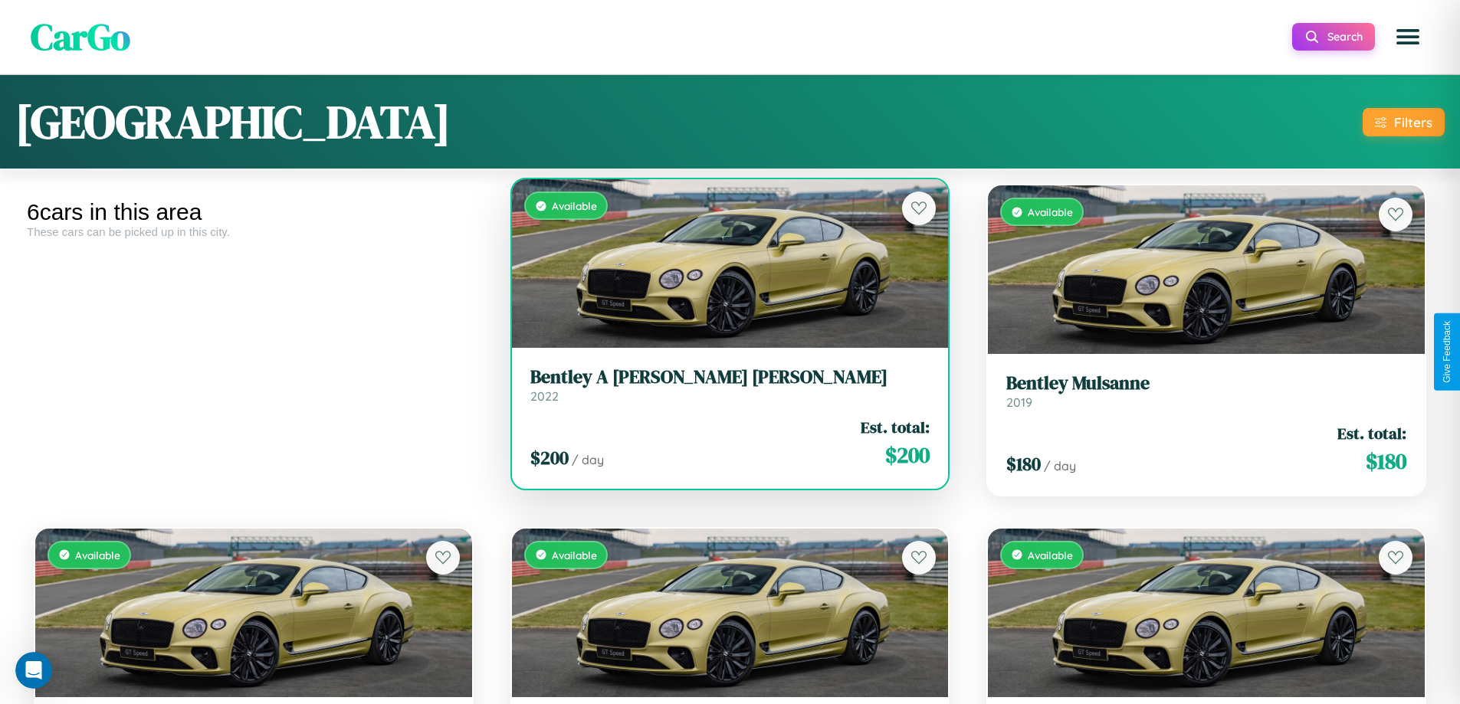
click at [723, 264] on div "Available" at bounding box center [730, 263] width 437 height 169
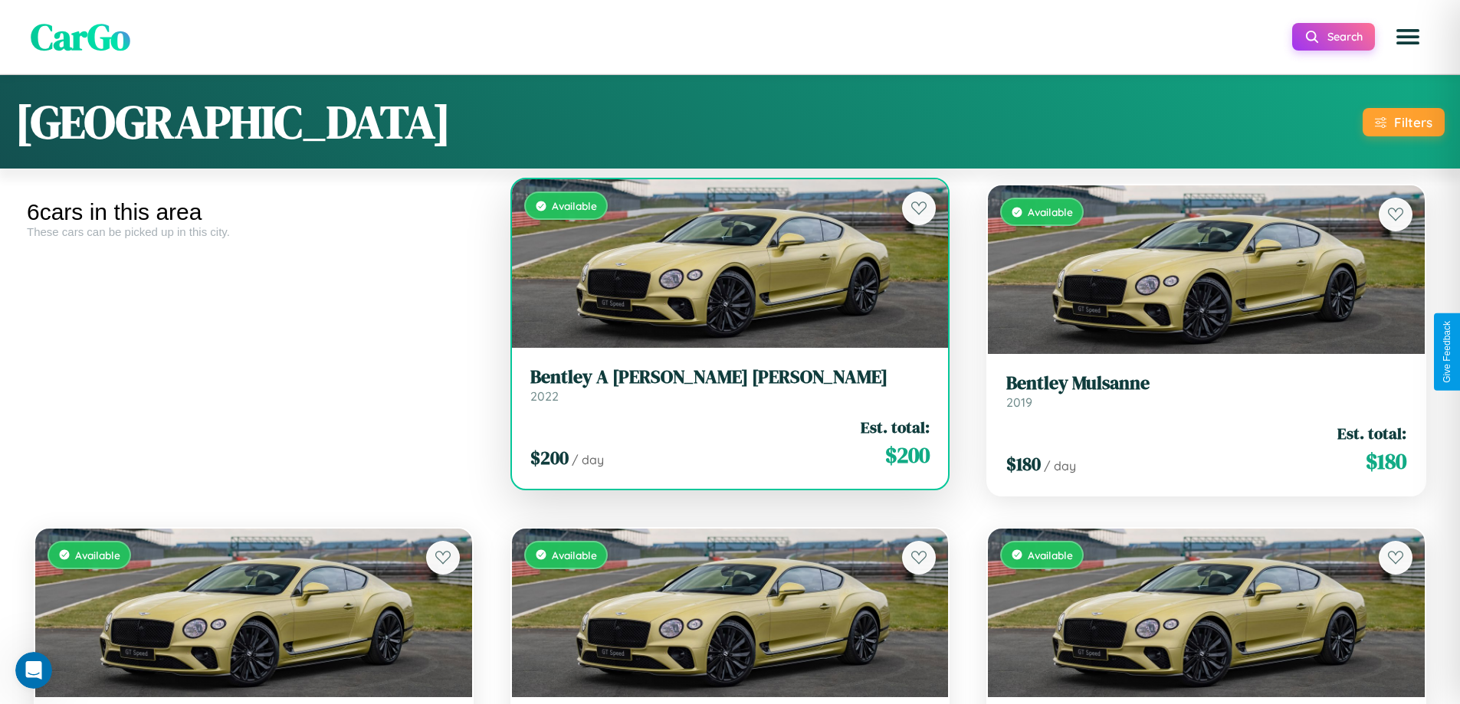
click at [723, 264] on div "Available" at bounding box center [730, 263] width 437 height 169
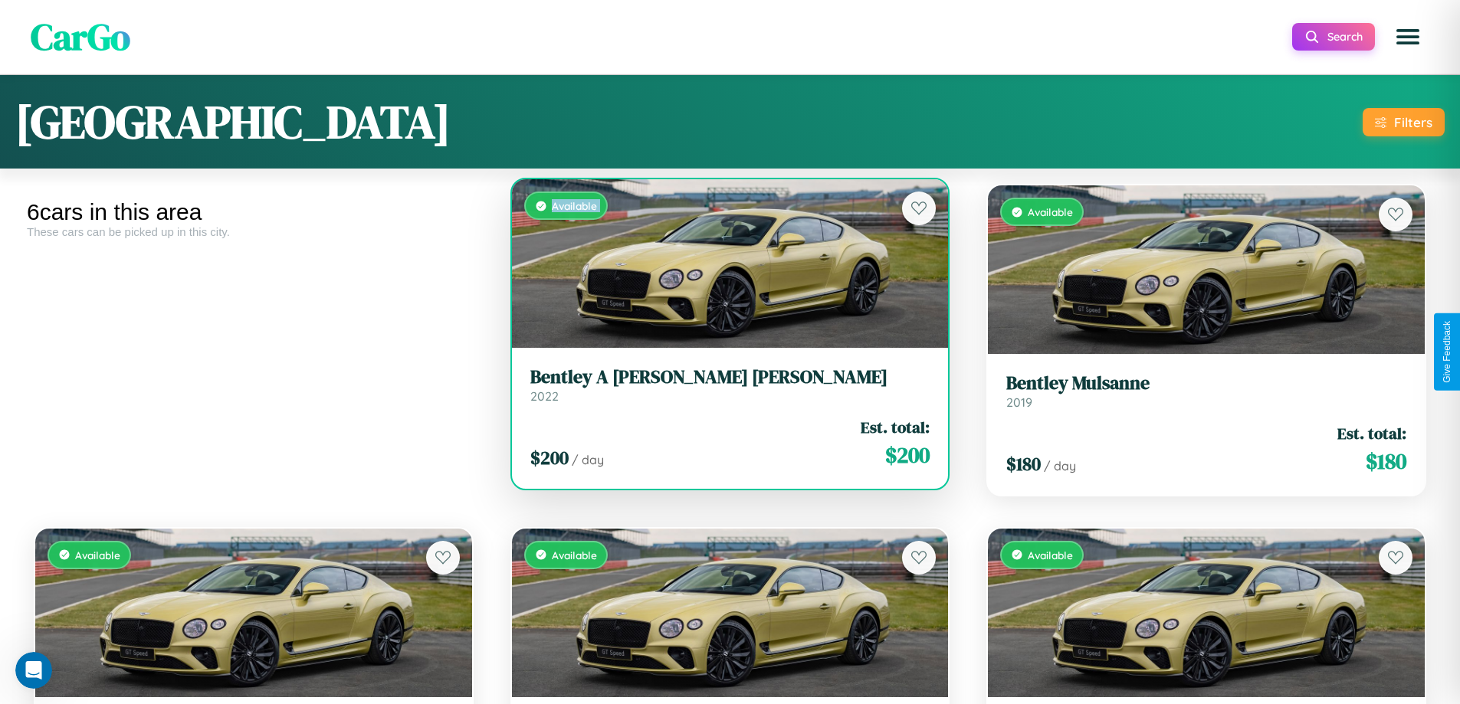
click at [723, 264] on div "Available" at bounding box center [730, 263] width 437 height 169
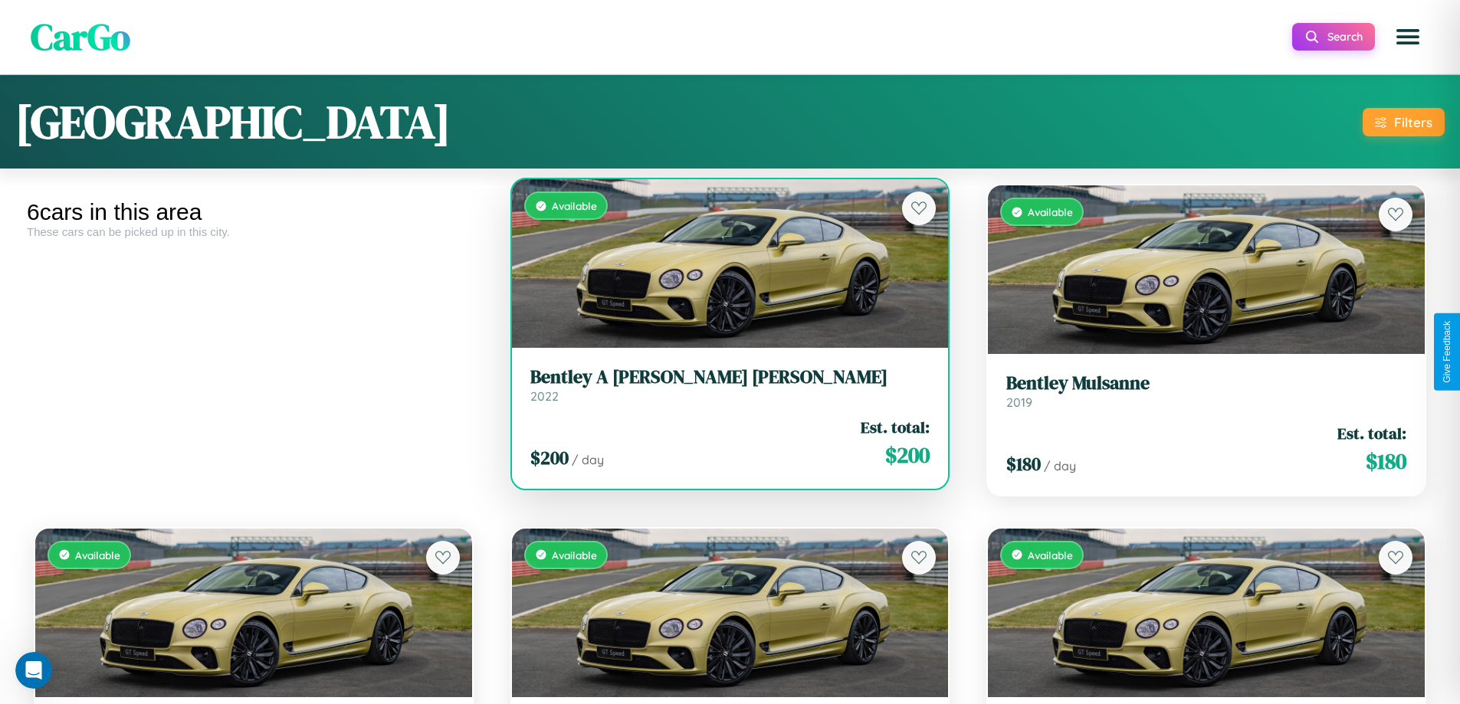
click at [723, 264] on div "Available" at bounding box center [730, 263] width 437 height 169
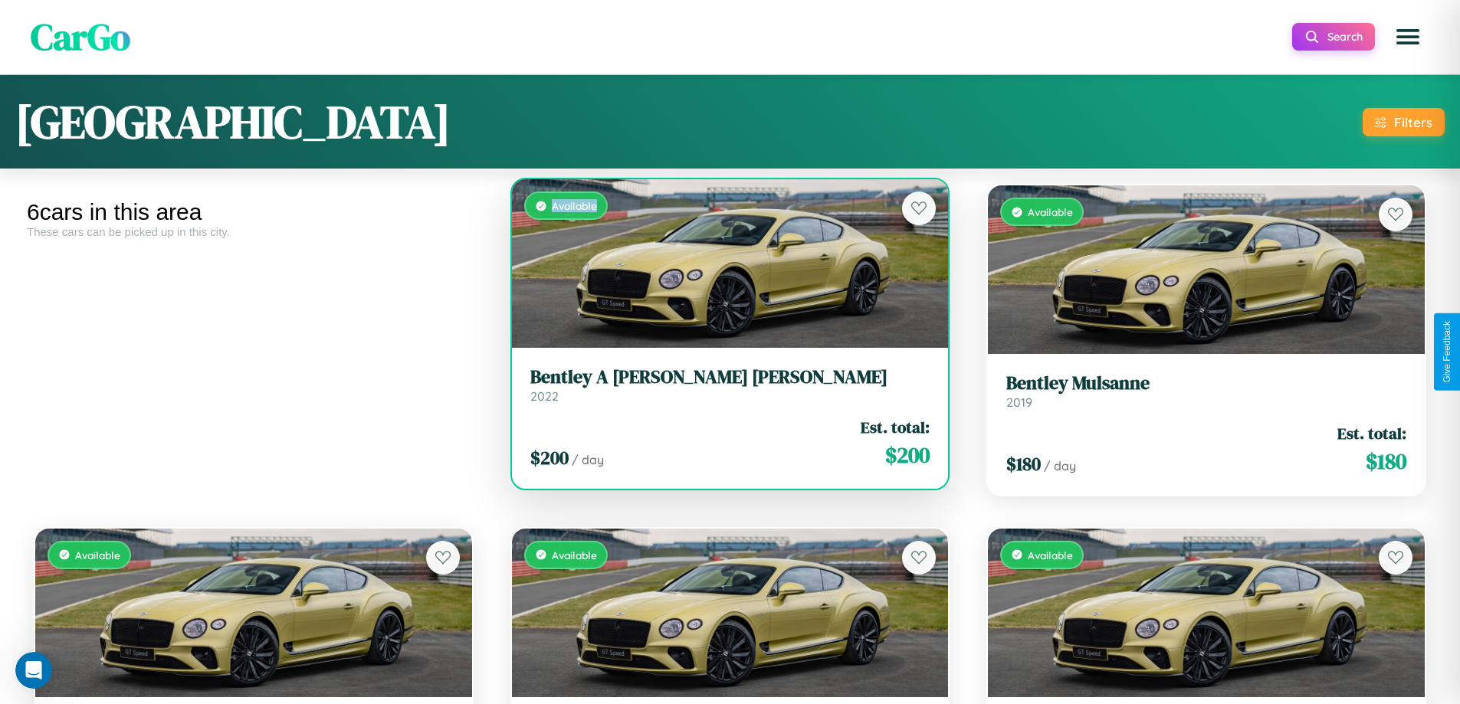
click at [723, 264] on div "Available" at bounding box center [730, 263] width 437 height 169
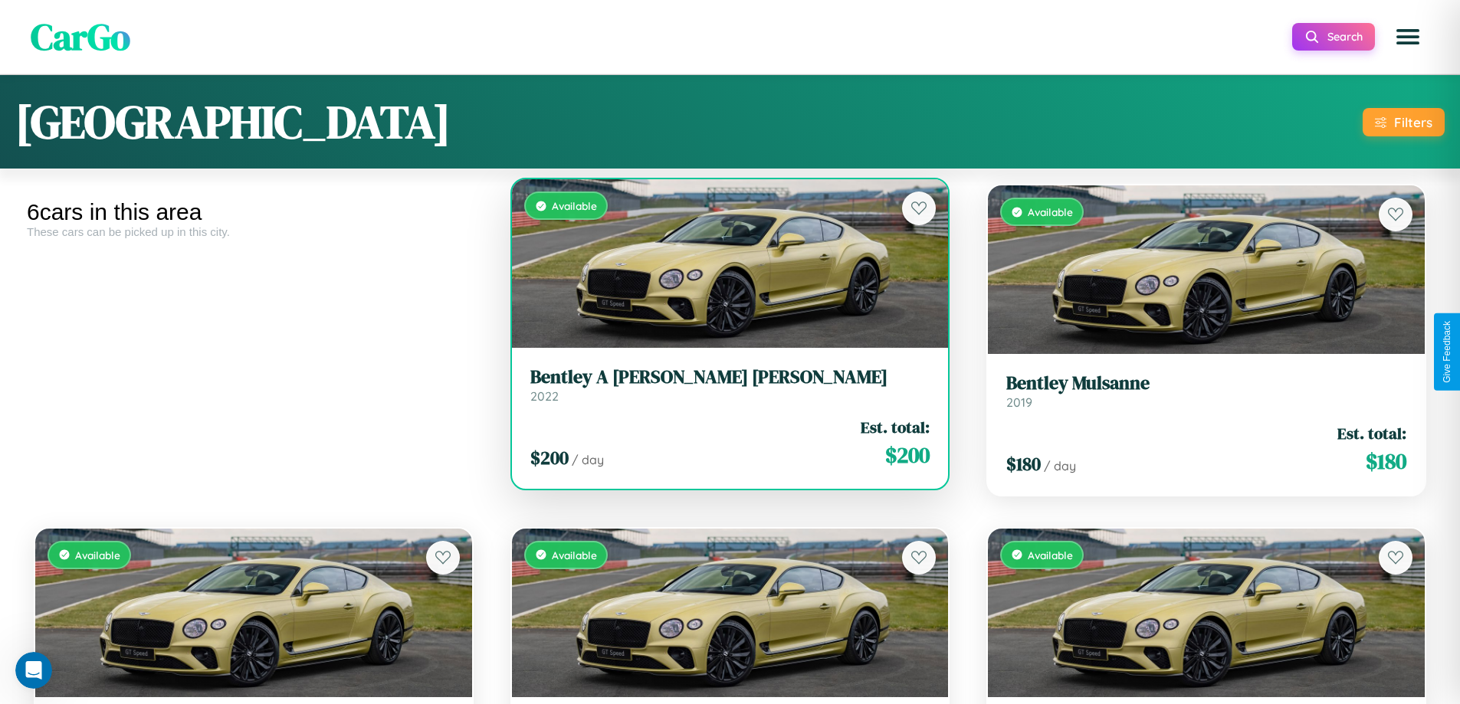
click at [723, 385] on h3 "Bentley A Smith GT Bentley" at bounding box center [730, 377] width 400 height 22
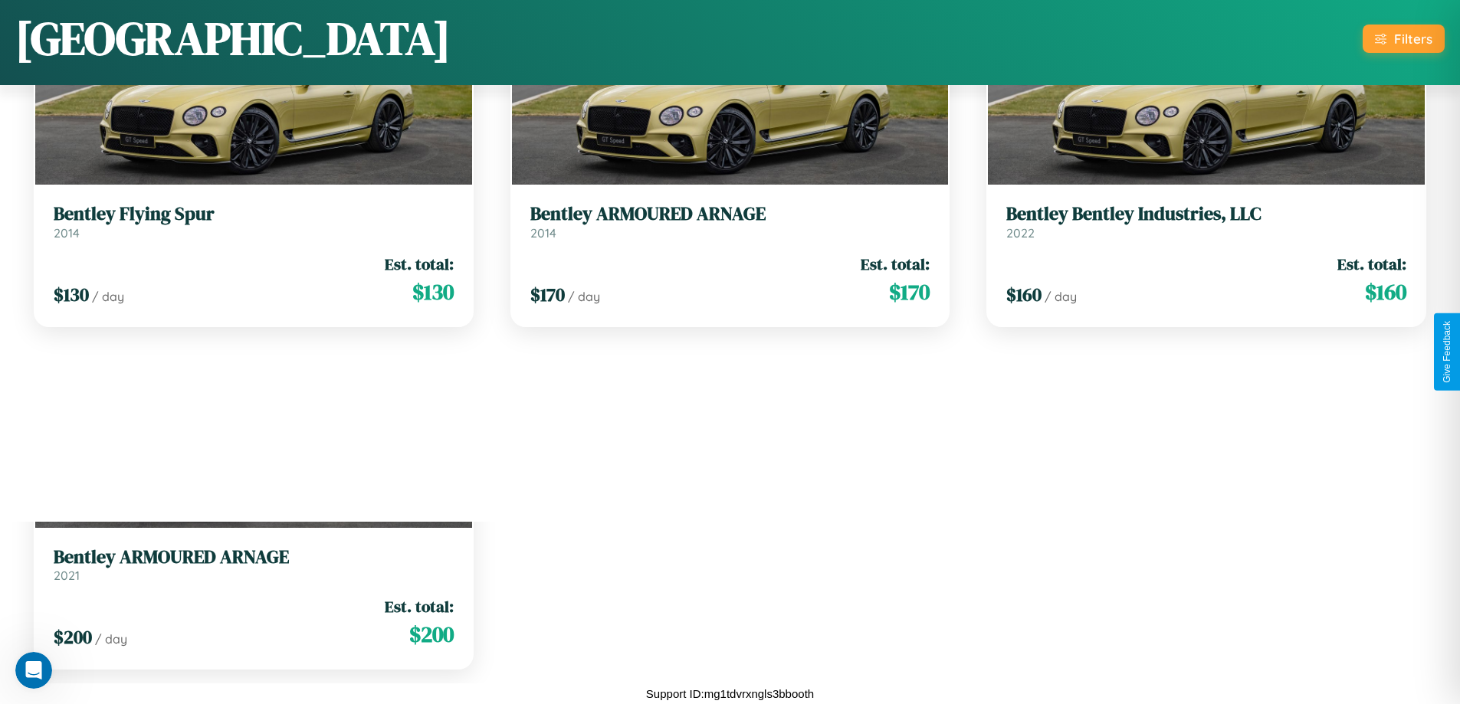
scroll to position [461, 0]
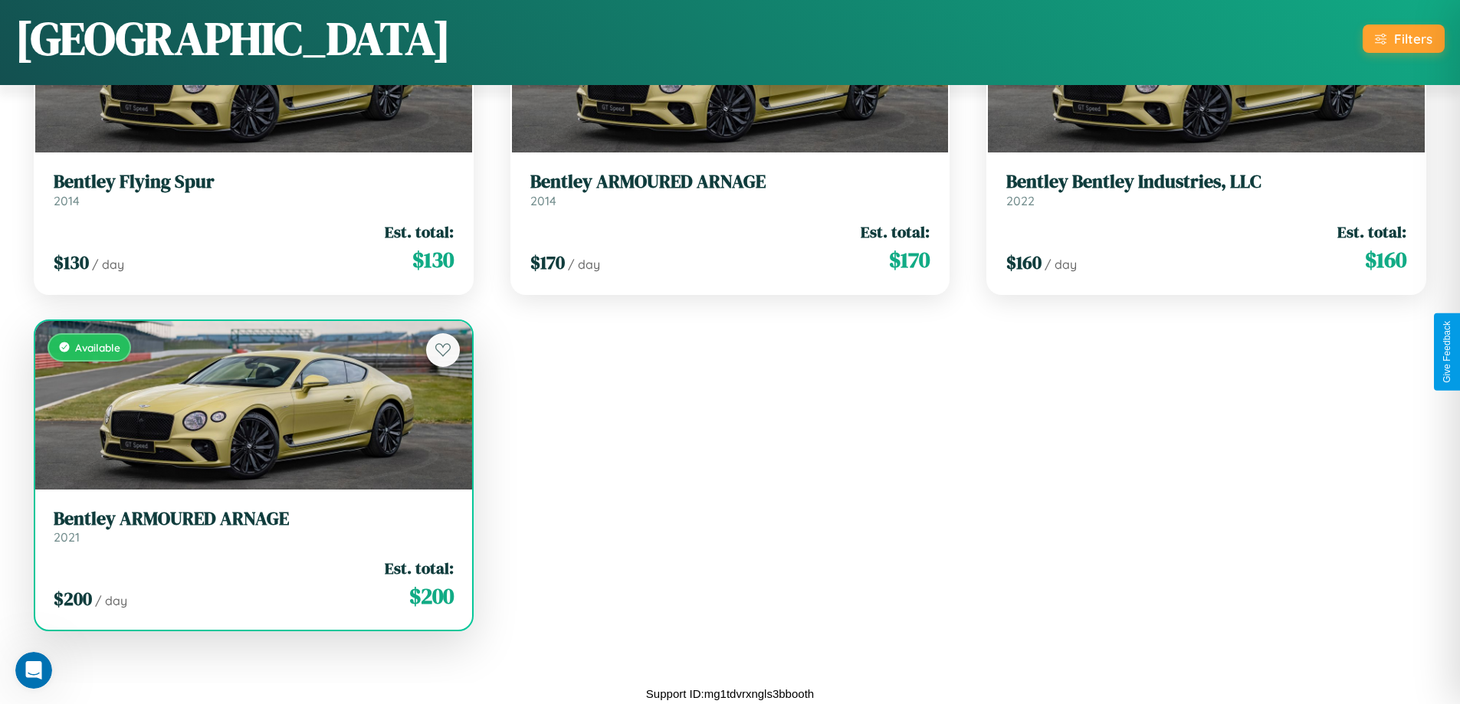
click at [251, 407] on div "Available" at bounding box center [253, 405] width 437 height 169
click at [251, 405] on div "Available" at bounding box center [253, 405] width 437 height 169
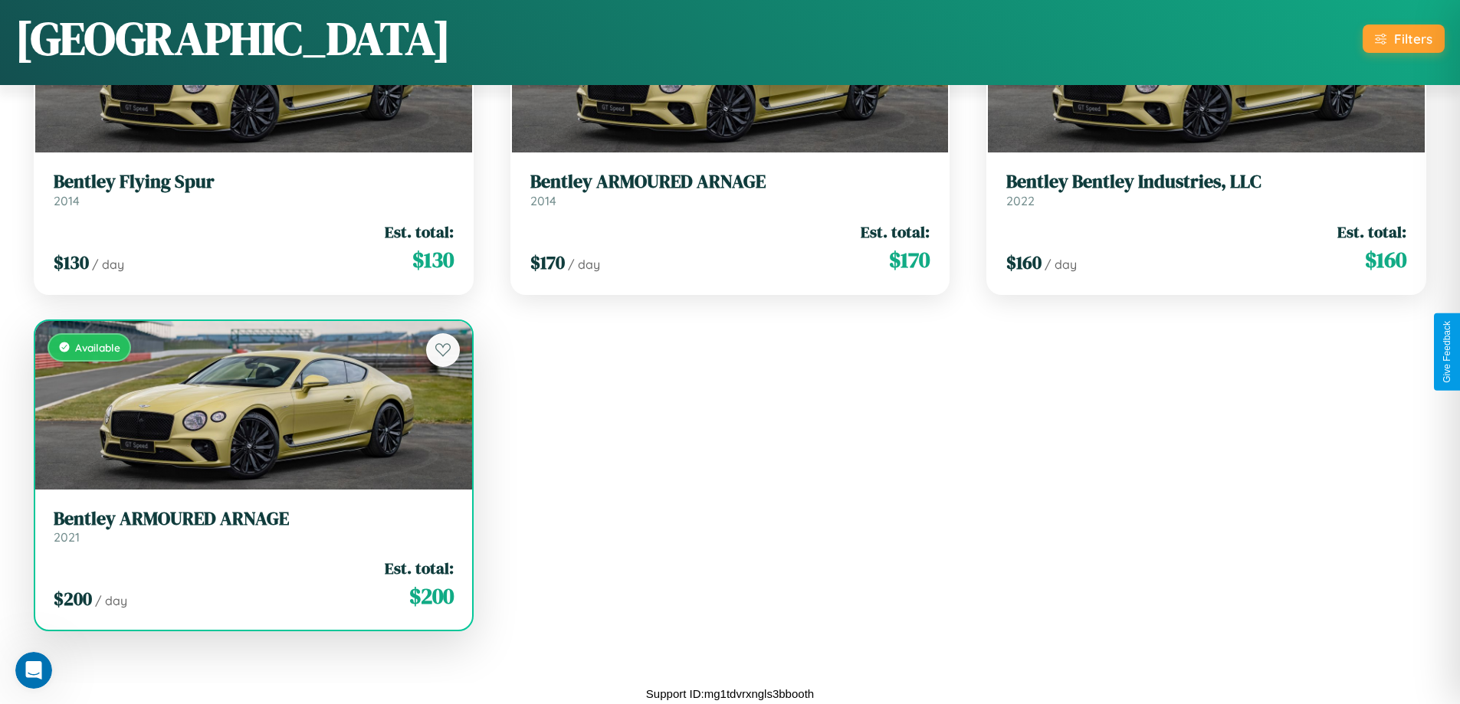
click at [251, 405] on div "Available" at bounding box center [253, 405] width 437 height 169
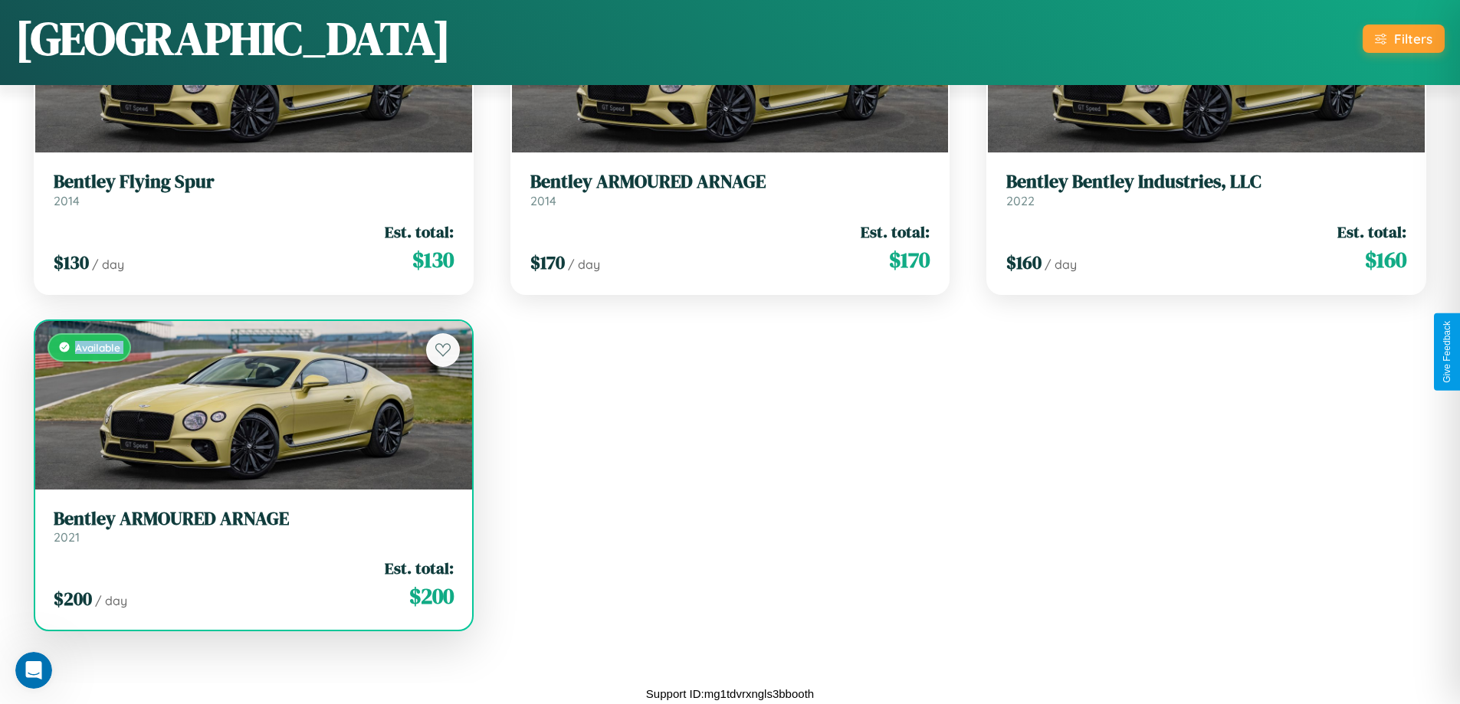
click at [251, 405] on div "Available" at bounding box center [253, 405] width 437 height 169
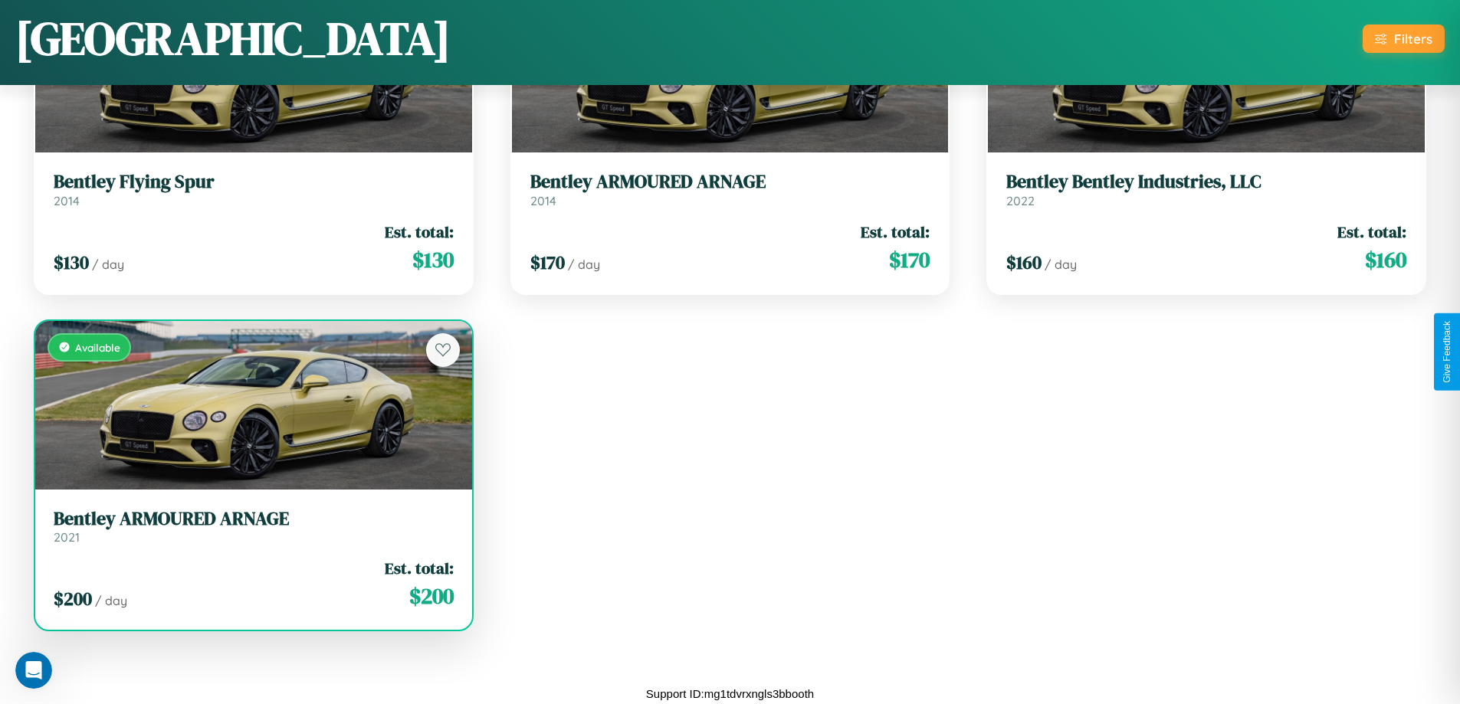
click at [251, 405] on div "Available" at bounding box center [253, 405] width 437 height 169
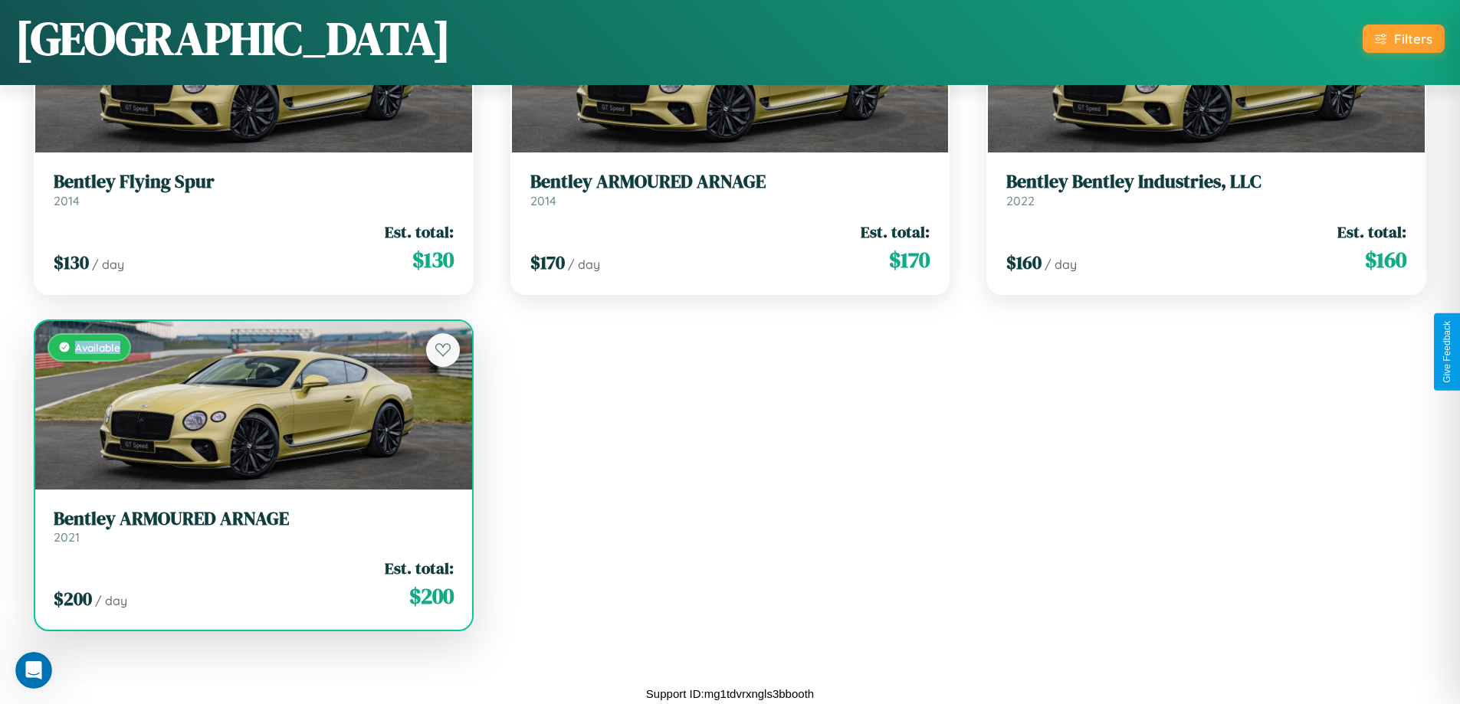
click at [251, 405] on div "Available" at bounding box center [253, 405] width 437 height 169
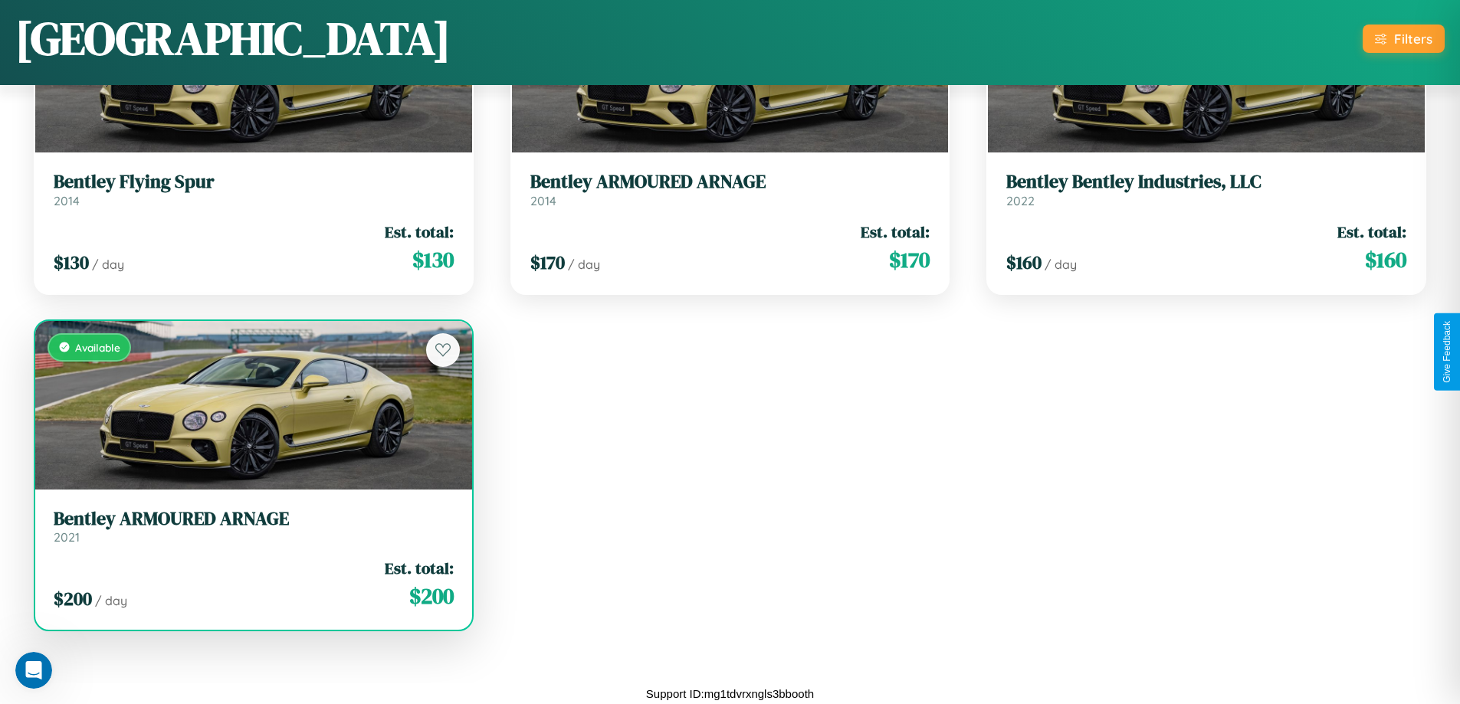
click at [251, 526] on h3 "Bentley ARMOURED ARNAGE" at bounding box center [254, 519] width 400 height 22
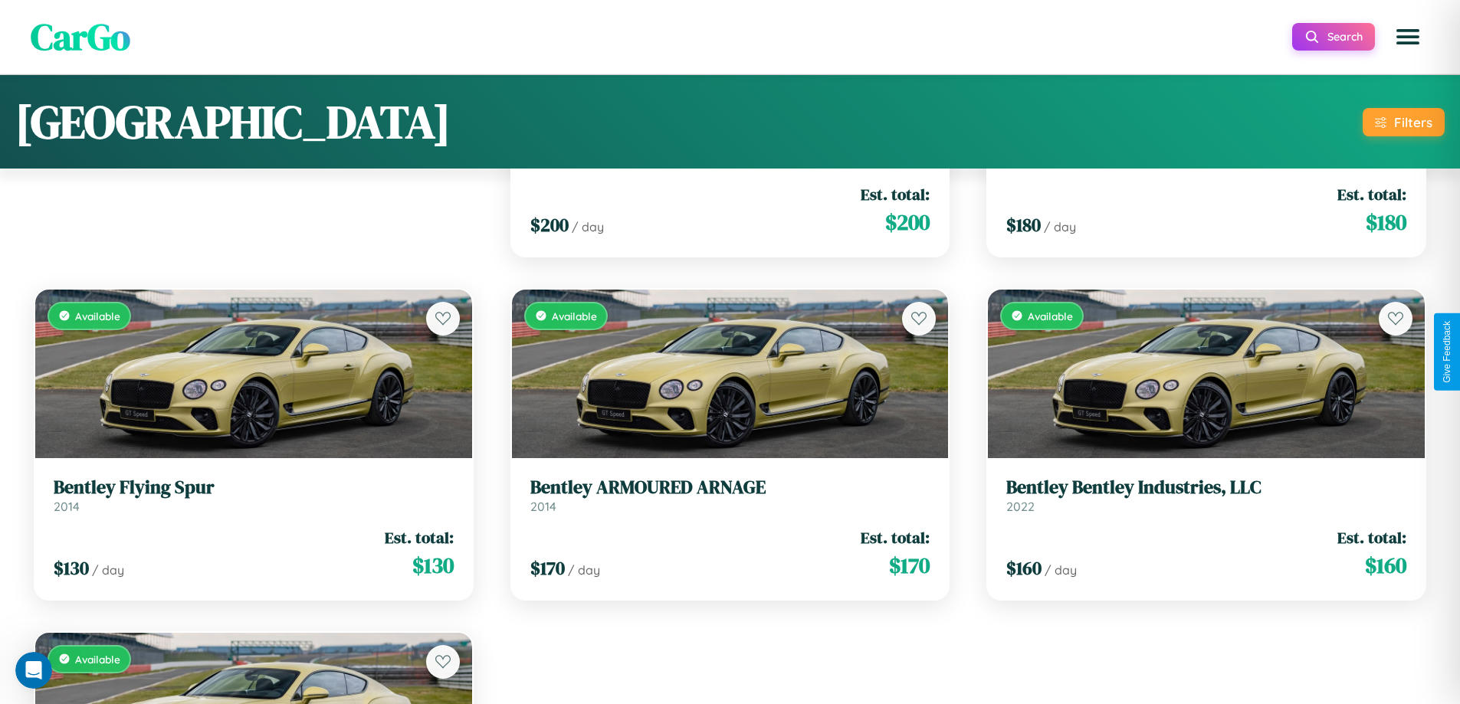
scroll to position [0, 0]
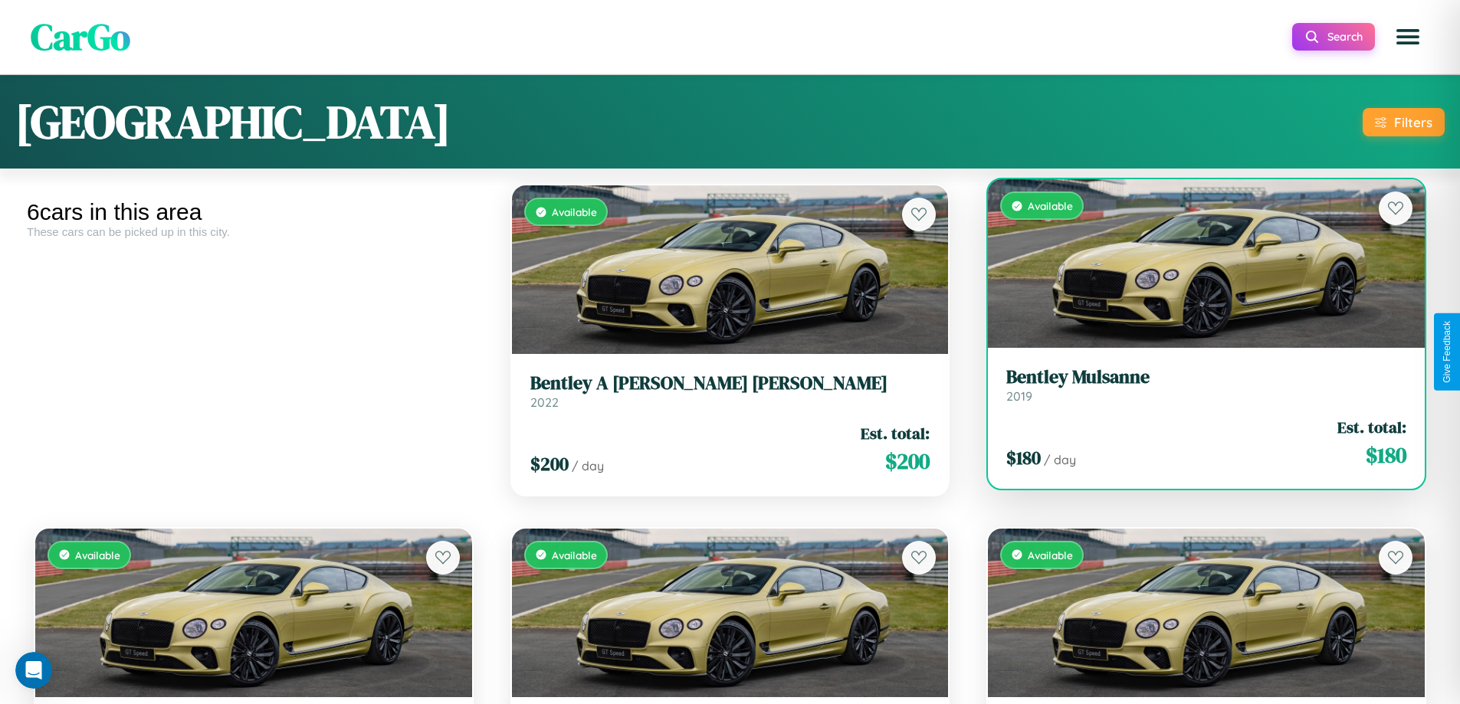
click at [1196, 267] on div "Available" at bounding box center [1206, 263] width 437 height 169
click at [1196, 264] on div "Available" at bounding box center [1206, 263] width 437 height 169
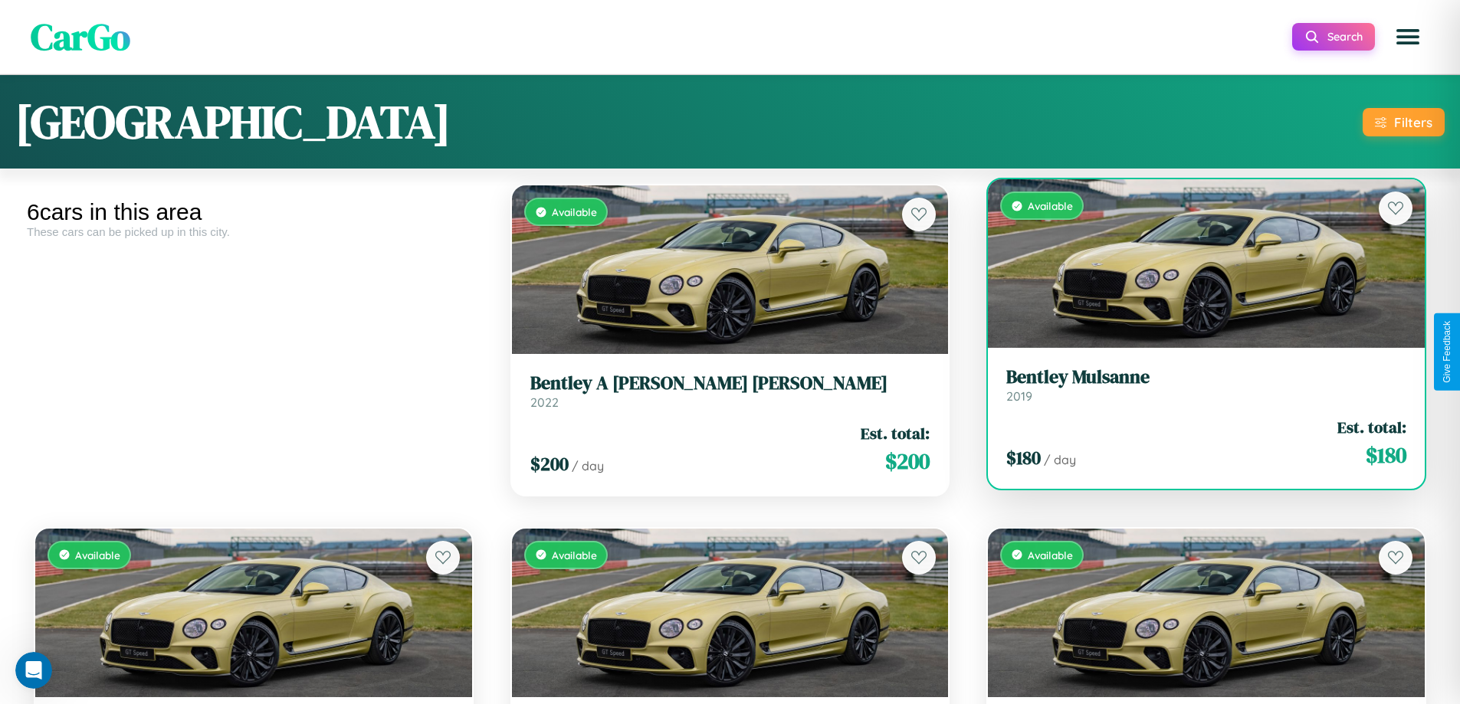
click at [1196, 264] on div "Available" at bounding box center [1206, 263] width 437 height 169
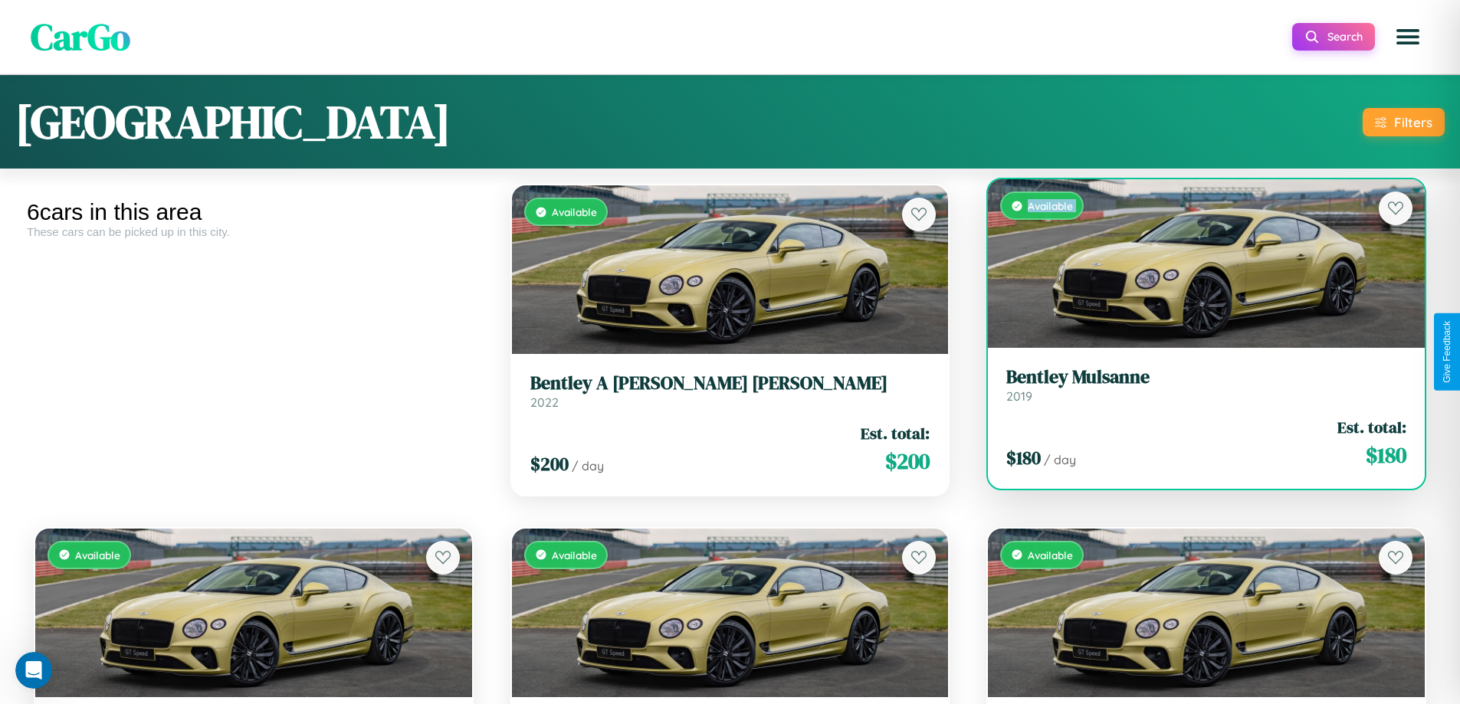
click at [1196, 264] on div "Available" at bounding box center [1206, 263] width 437 height 169
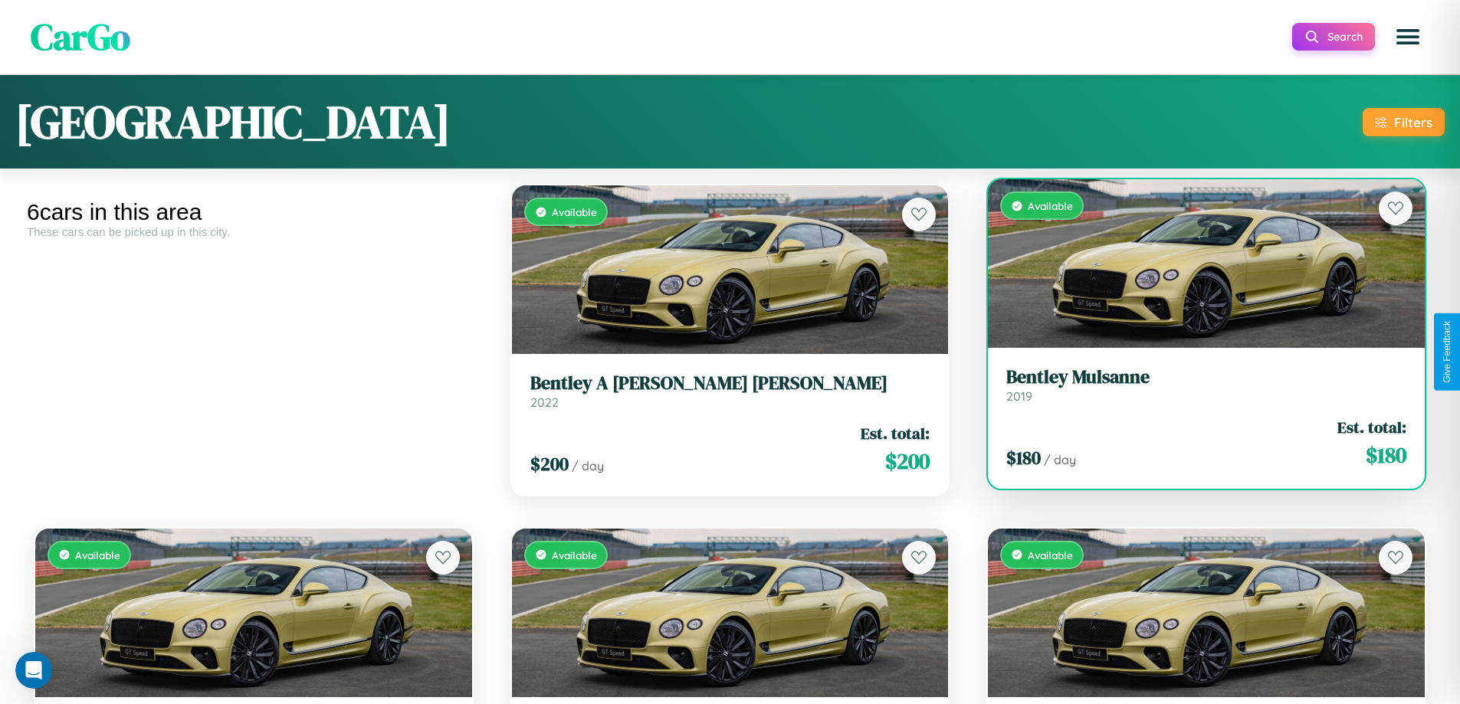
click at [1196, 264] on div "Available" at bounding box center [1206, 263] width 437 height 169
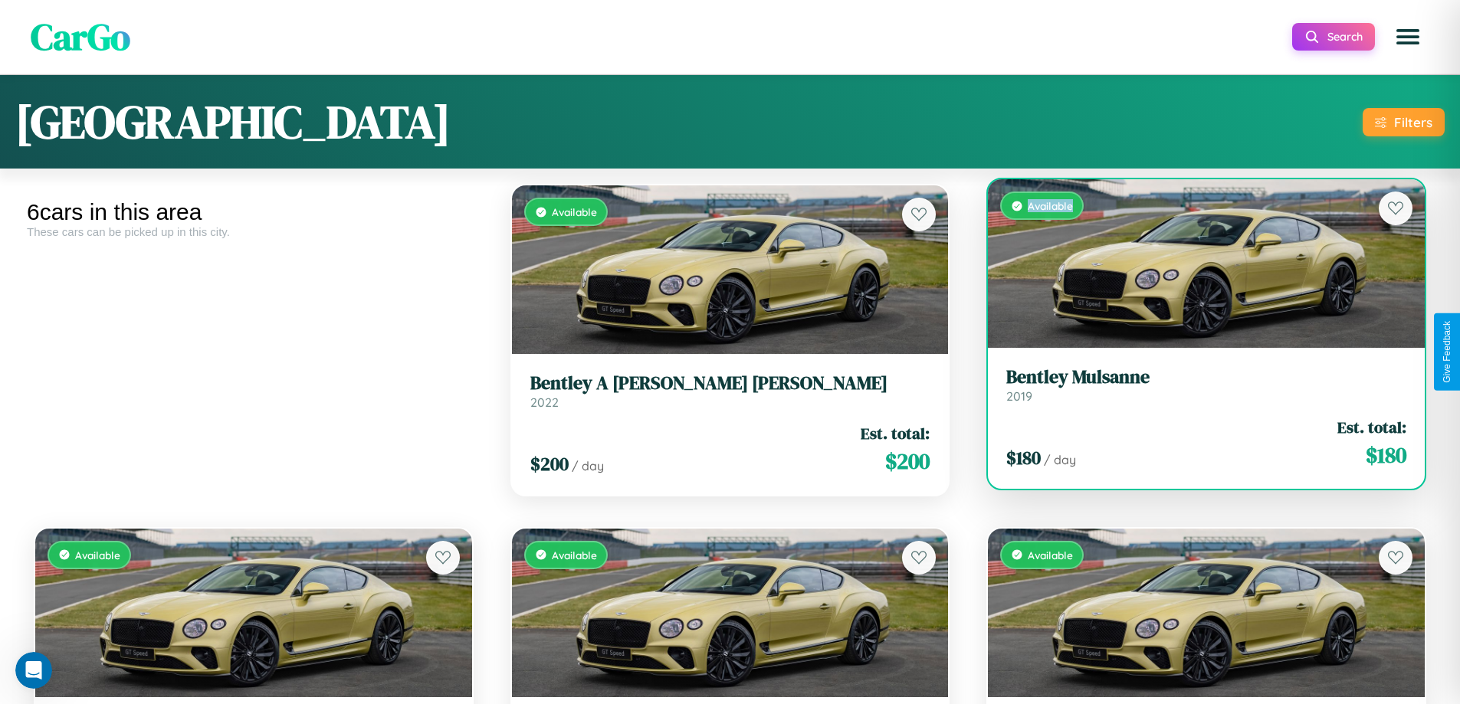
click at [1196, 264] on div "Available" at bounding box center [1206, 263] width 437 height 169
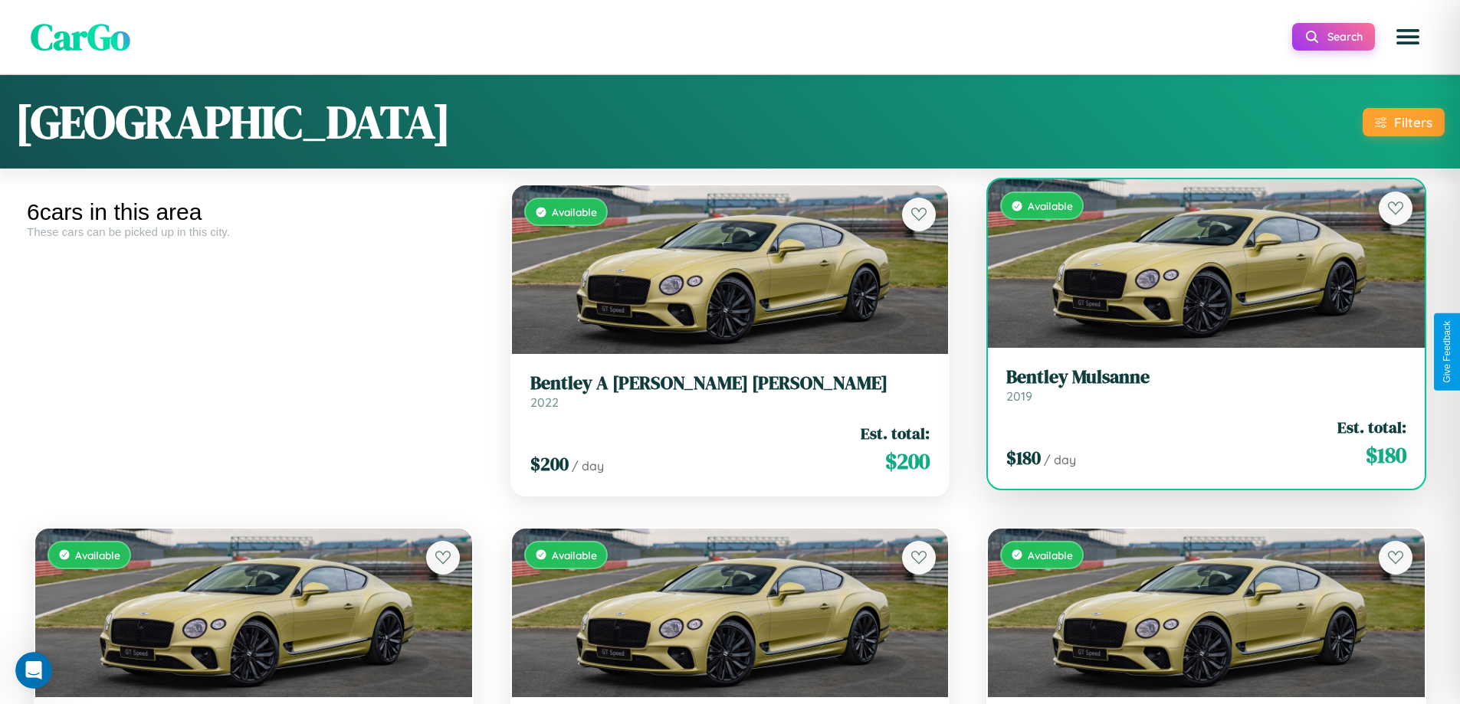
click at [1196, 385] on h3 "Bentley Mulsanne" at bounding box center [1206, 377] width 400 height 22
click at [1196, 388] on h3 "Bentley Mulsanne" at bounding box center [1206, 377] width 400 height 22
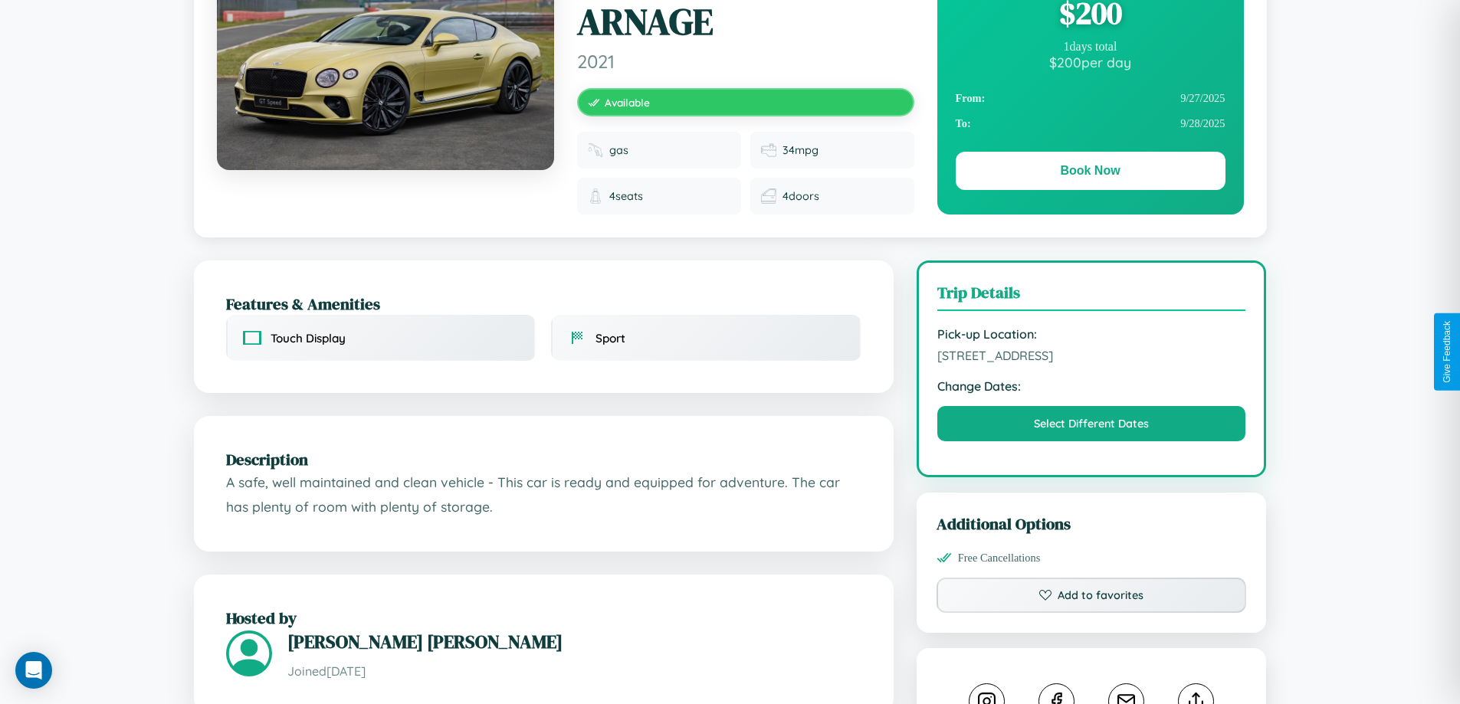
scroll to position [161, 0]
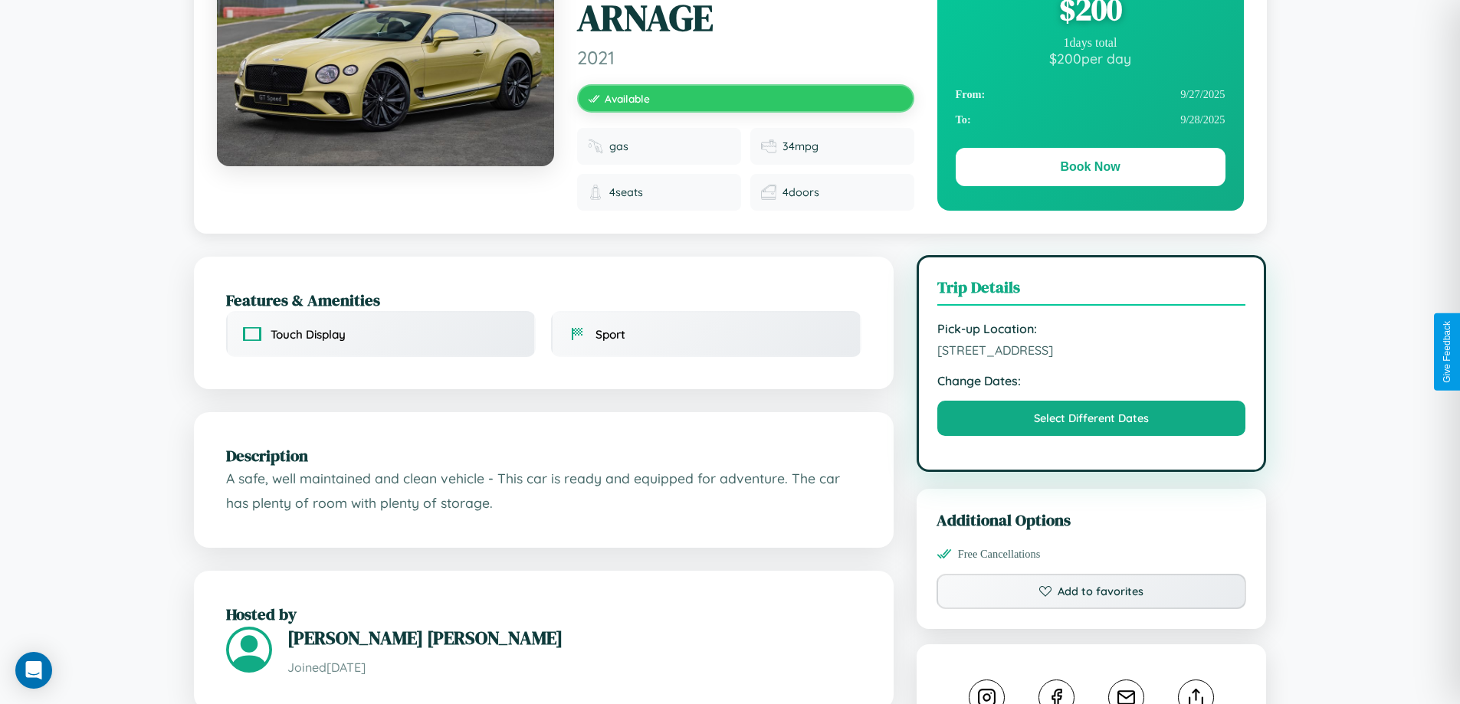
click at [1091, 351] on span "[STREET_ADDRESS]" at bounding box center [1091, 349] width 309 height 15
click at [1091, 350] on span "3411 Main Street Delhi Delhi 46745 India" at bounding box center [1091, 349] width 309 height 15
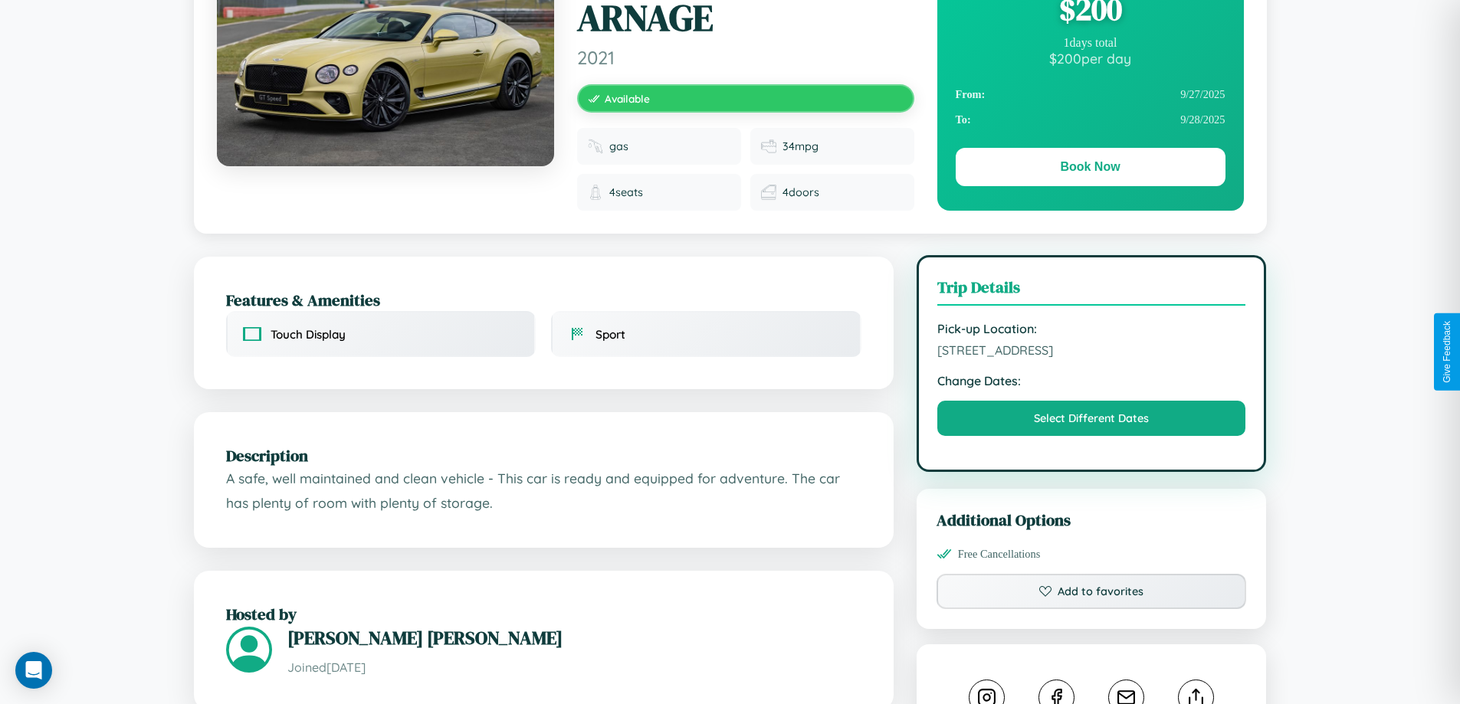
click at [1091, 350] on span "3411 Main Street Delhi Delhi 46745 India" at bounding box center [1091, 349] width 309 height 15
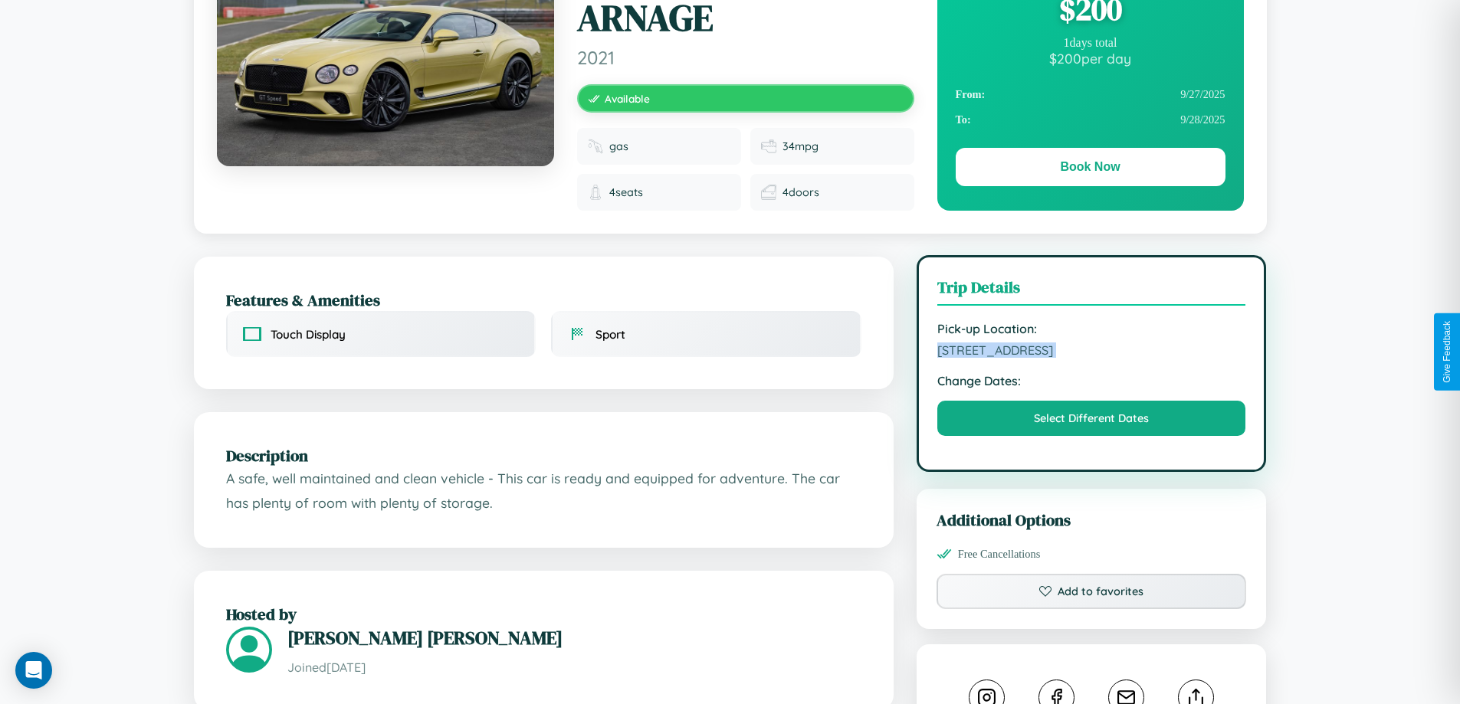
click at [1091, 350] on span "3411 Main Street Delhi Delhi 46745 India" at bounding box center [1091, 349] width 309 height 15
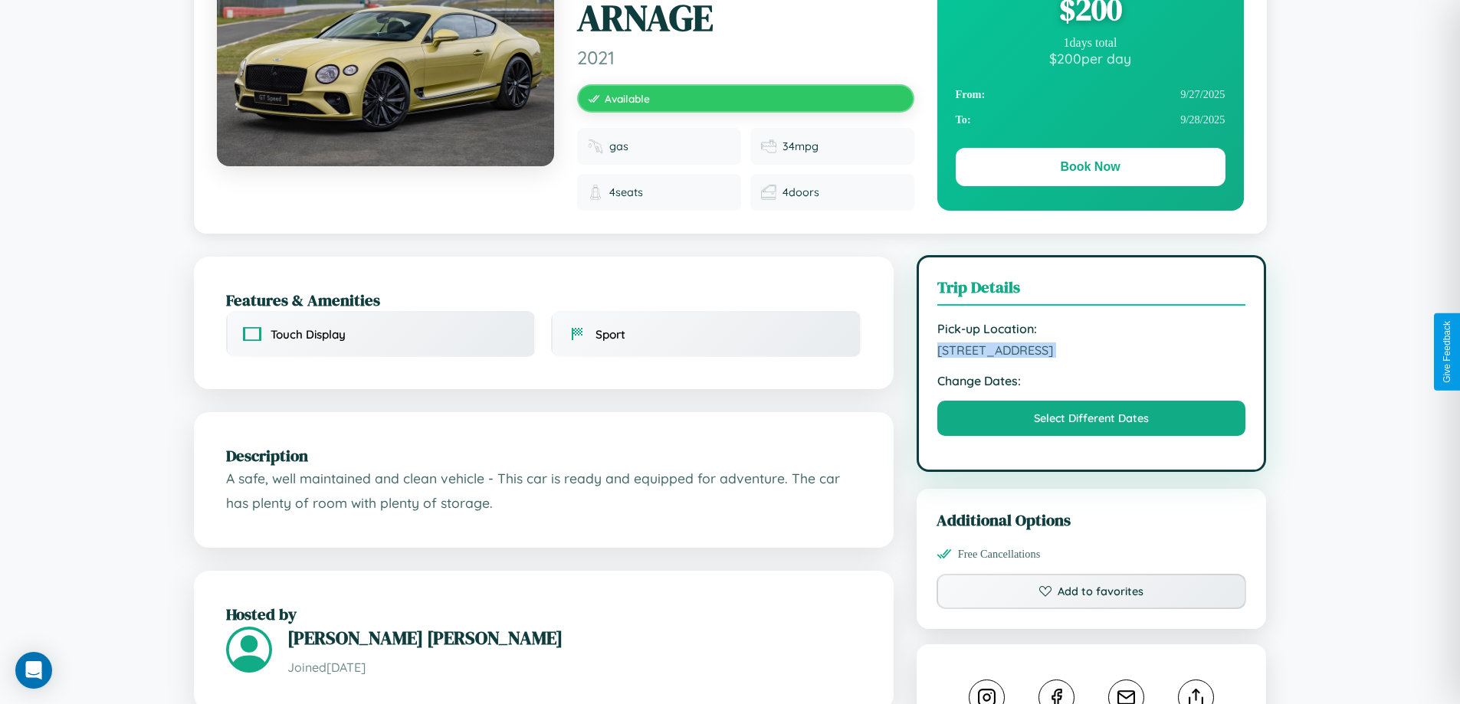
click at [1091, 350] on span "3411 Main Street Delhi Delhi 46745 India" at bounding box center [1091, 349] width 309 height 15
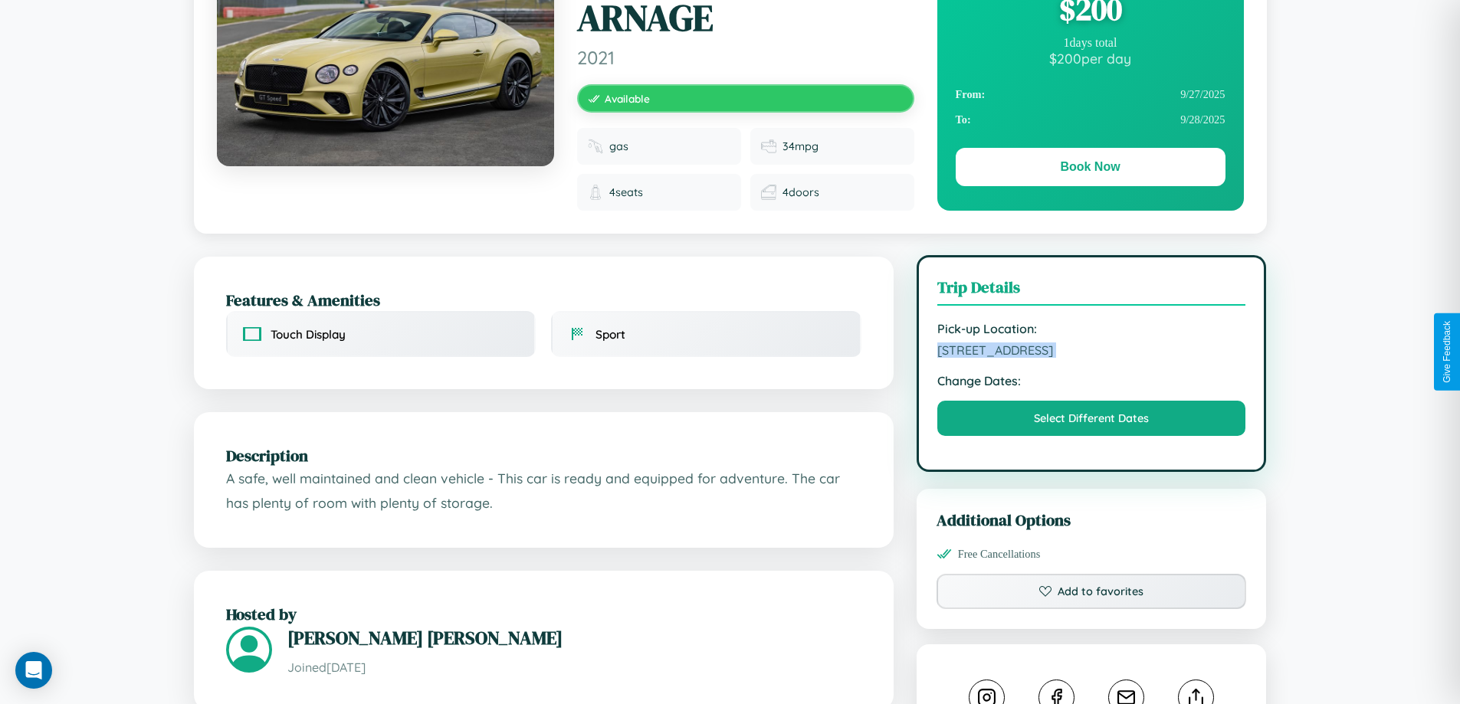
click at [1091, 350] on span "3411 Main Street Delhi Delhi 46745 India" at bounding box center [1091, 349] width 309 height 15
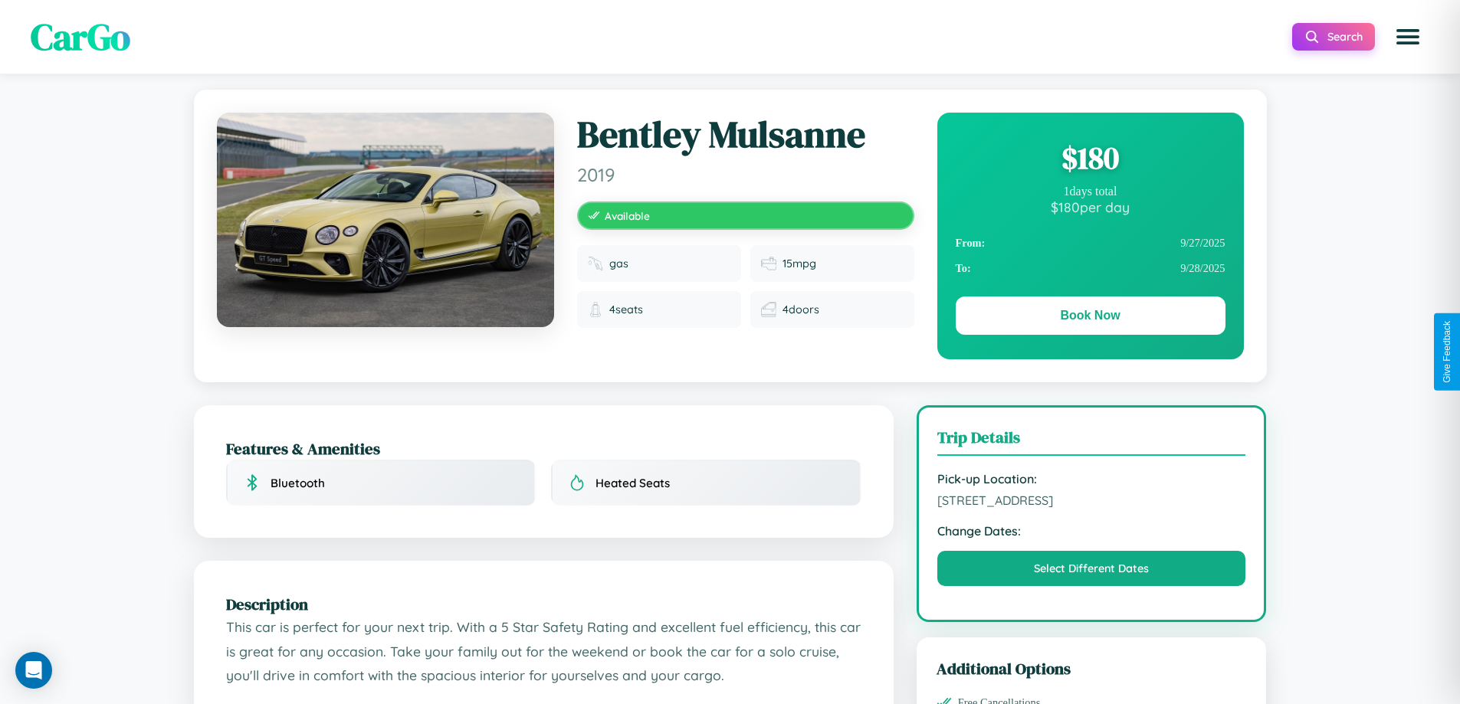
click at [1089, 158] on div "$ 180" at bounding box center [1090, 157] width 270 height 41
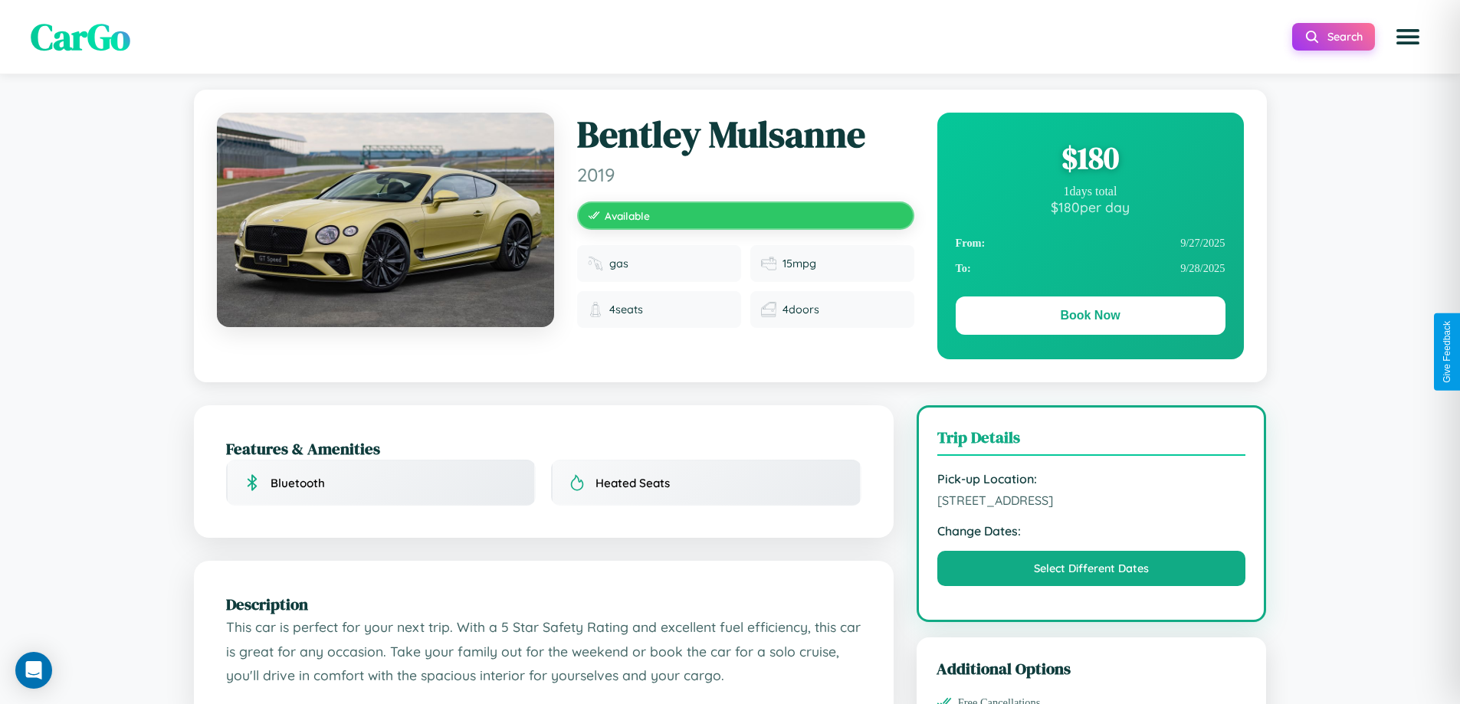
click at [1089, 158] on div "$ 180" at bounding box center [1090, 157] width 270 height 41
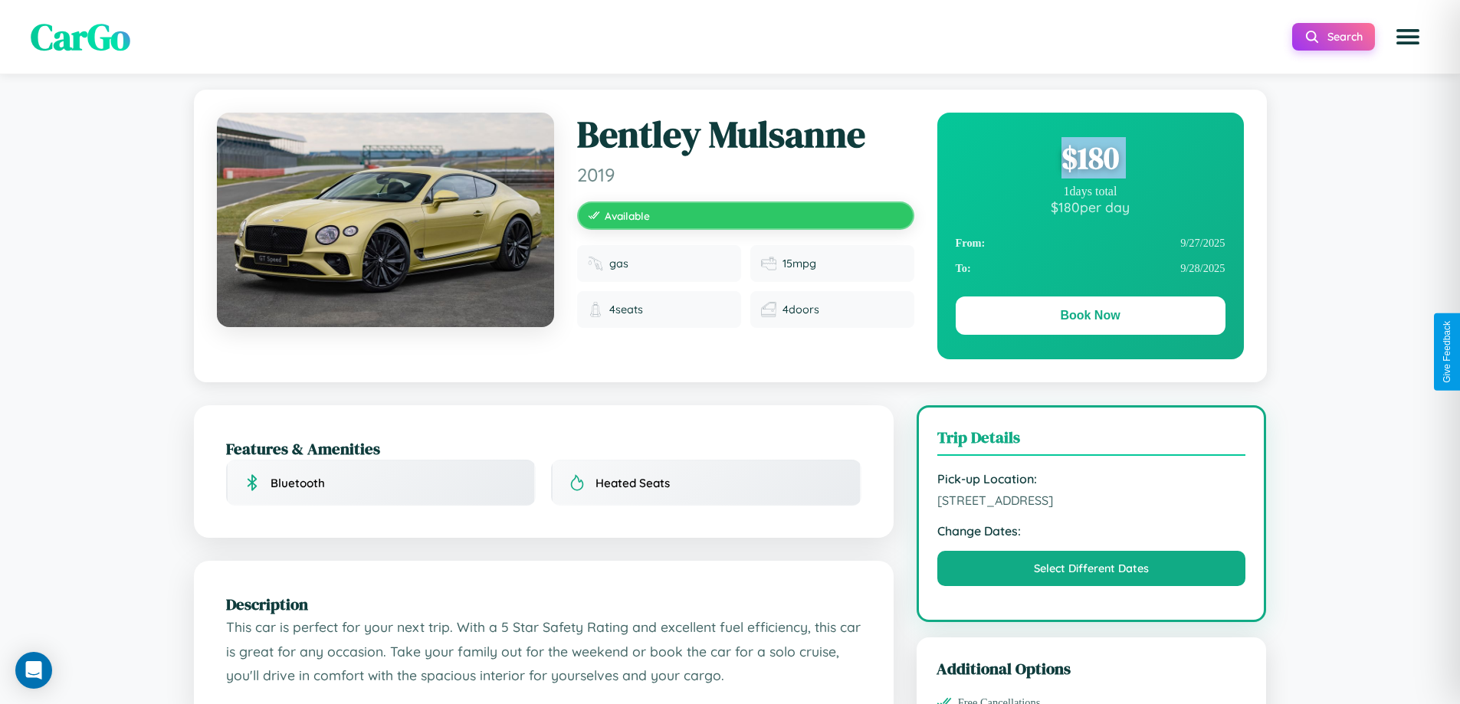
click at [1089, 158] on div "$ 180" at bounding box center [1090, 157] width 270 height 41
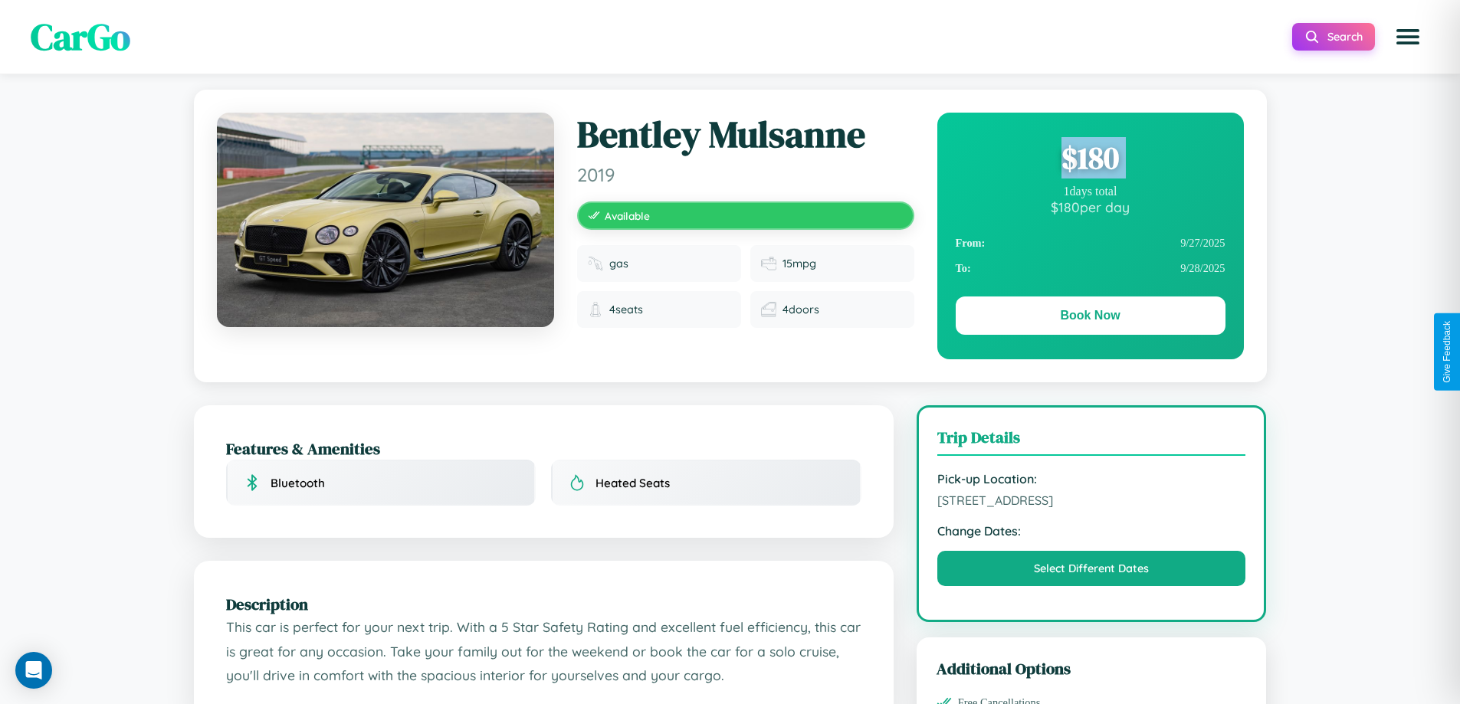
click at [1089, 158] on div "$ 180" at bounding box center [1090, 157] width 270 height 41
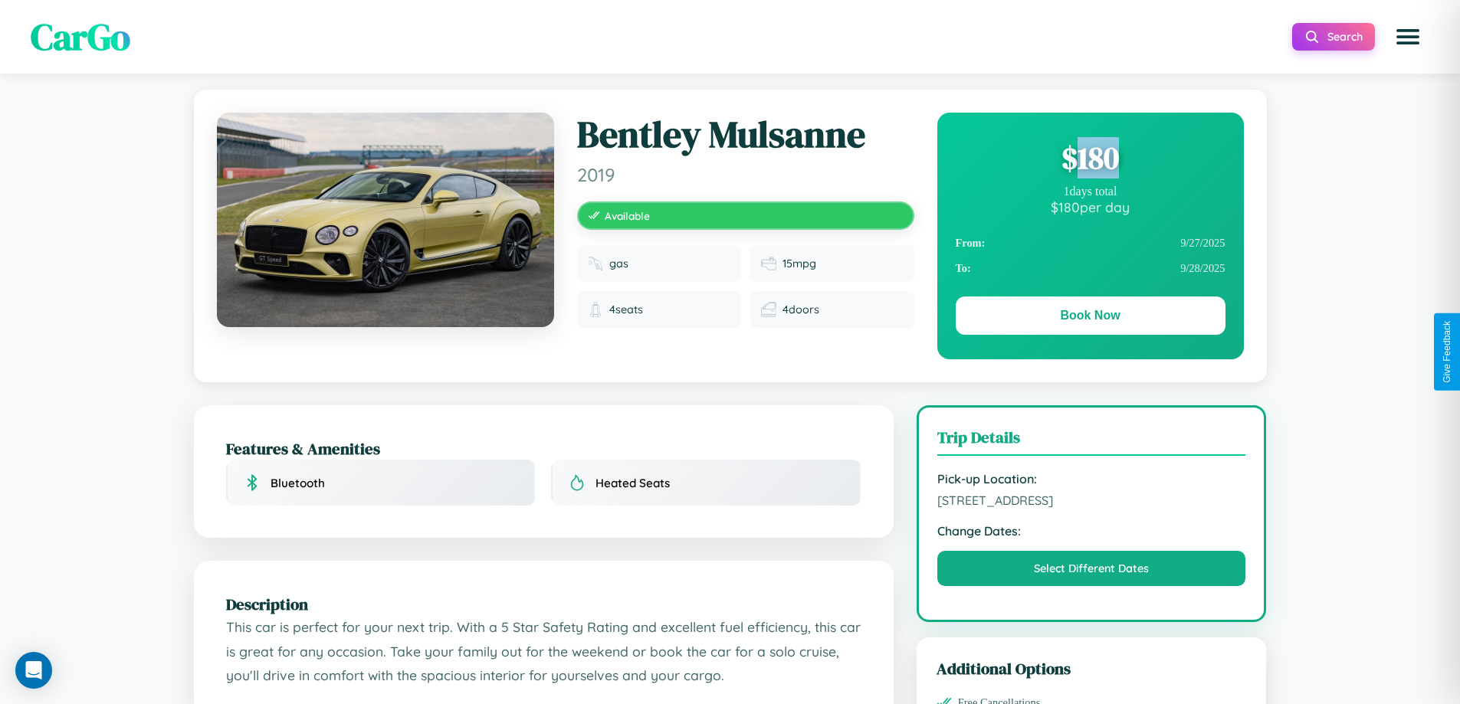
click at [1089, 158] on div "$ 180" at bounding box center [1090, 157] width 270 height 41
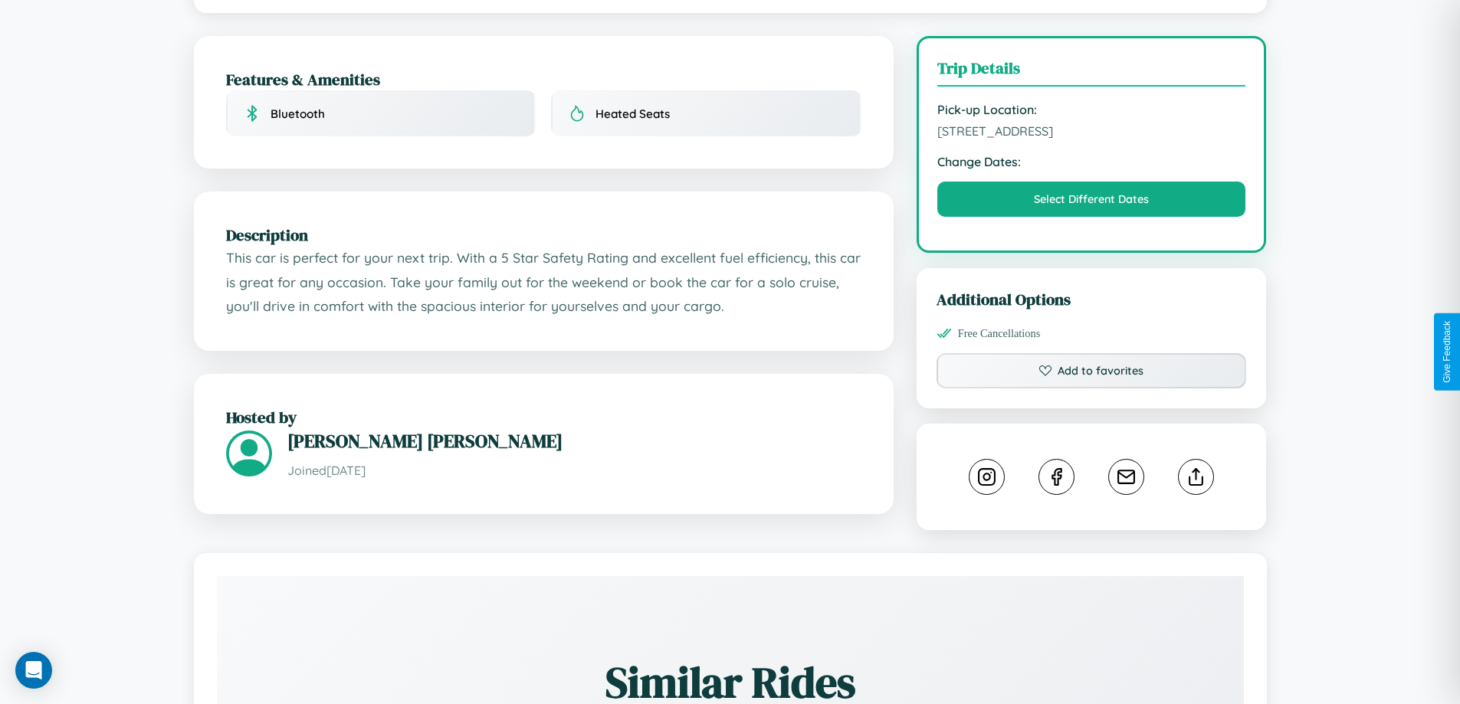
scroll to position [388, 0]
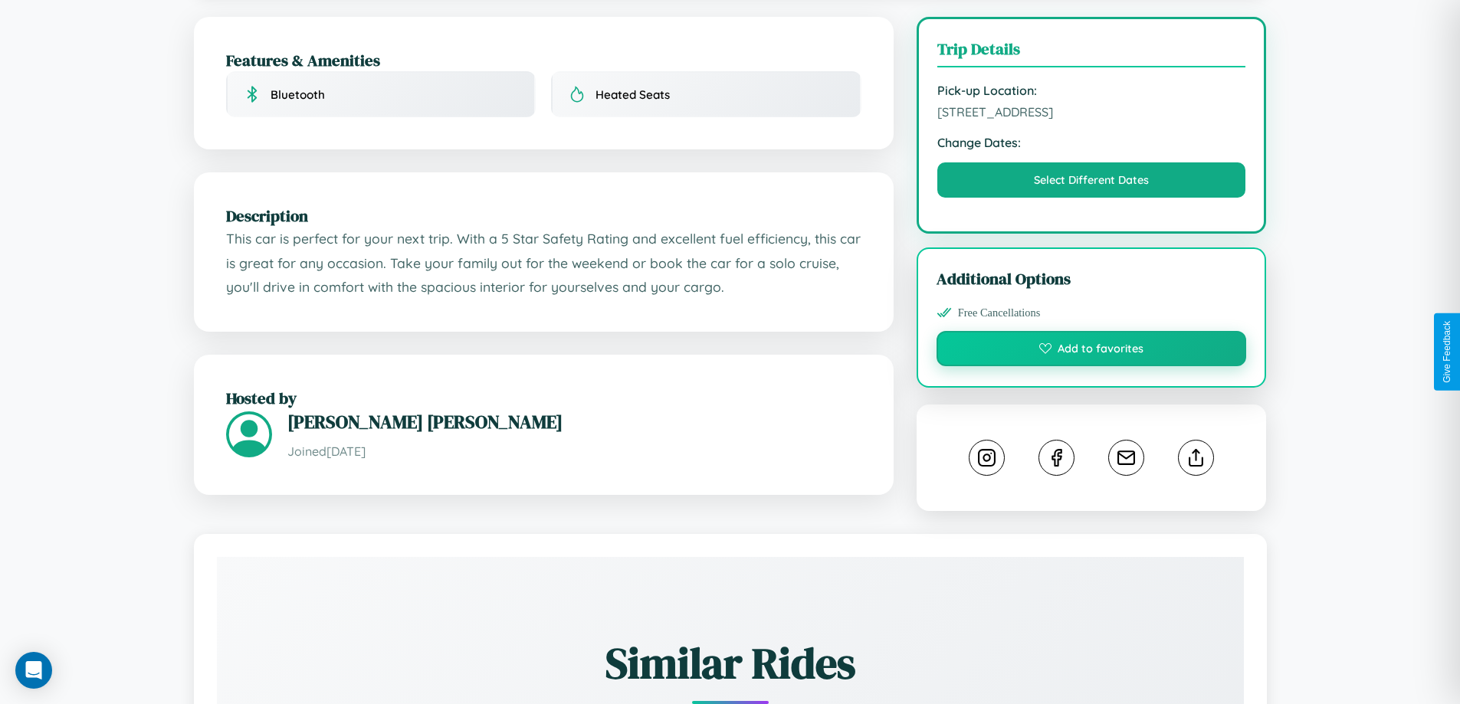
click at [1091, 349] on button "Add to favorites" at bounding box center [1091, 348] width 310 height 35
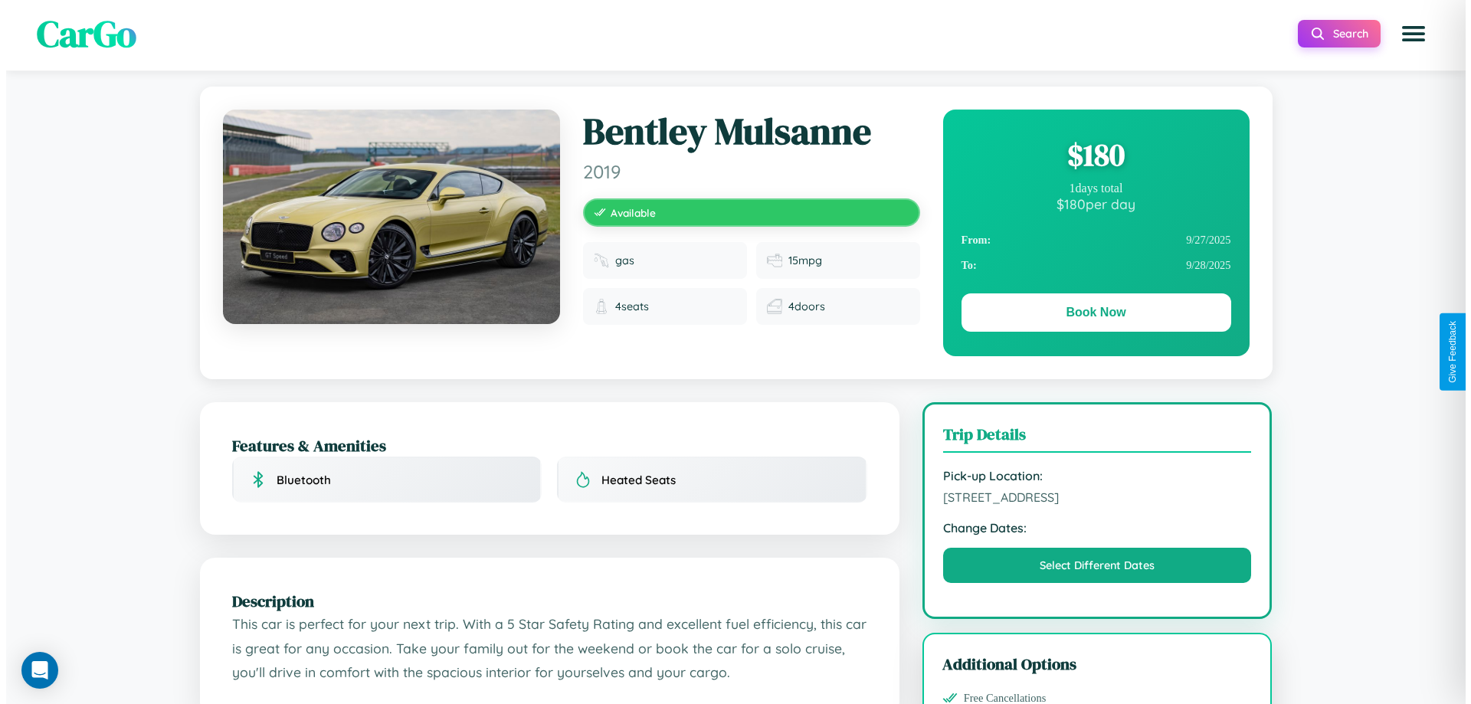
scroll to position [0, 0]
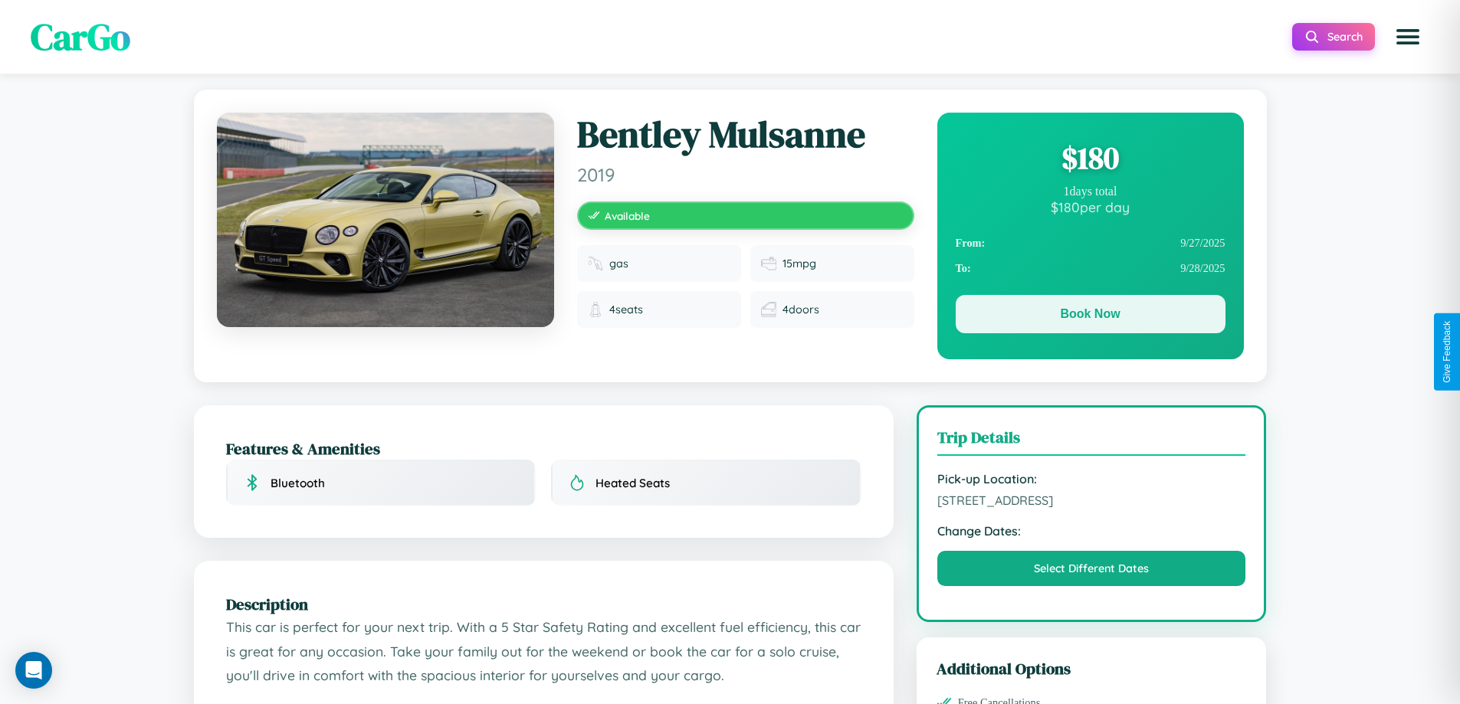
click at [1089, 314] on button "Book Now" at bounding box center [1090, 314] width 270 height 38
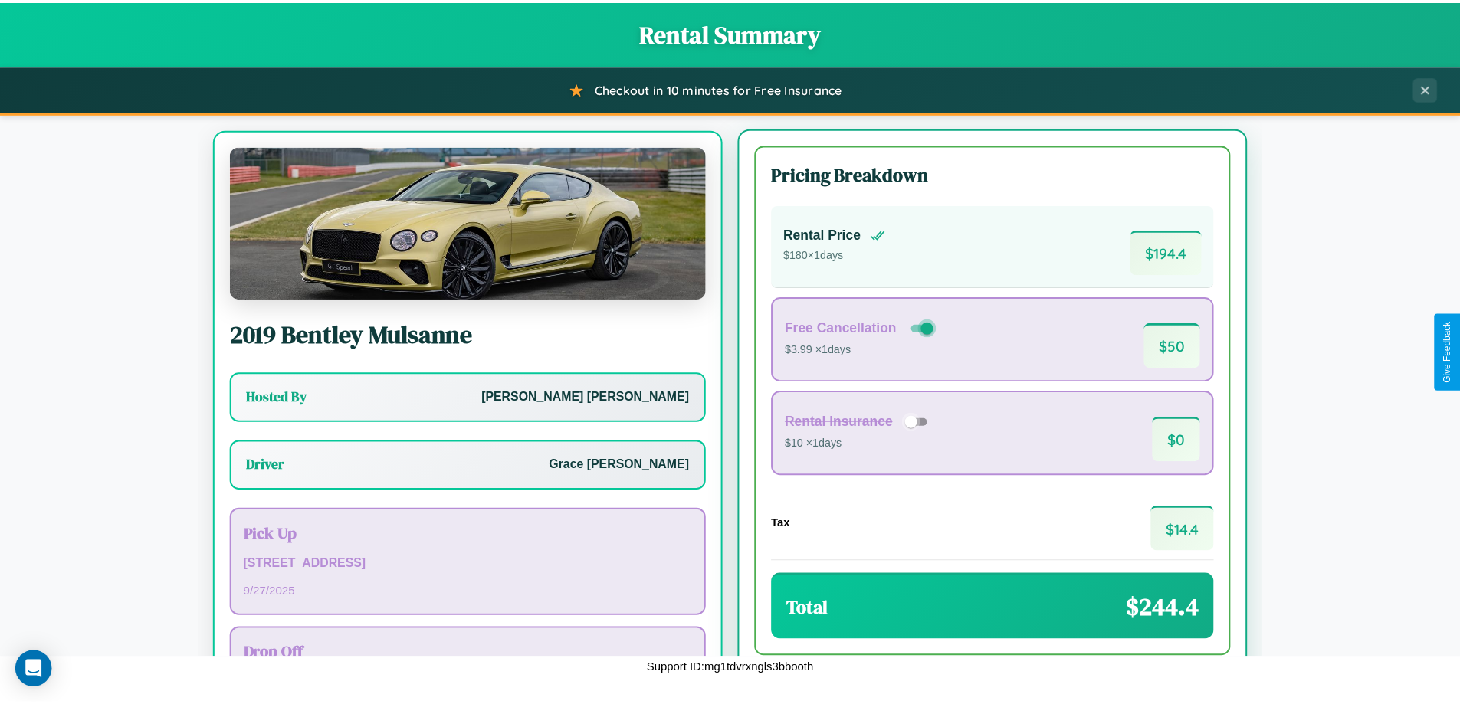
scroll to position [71, 0]
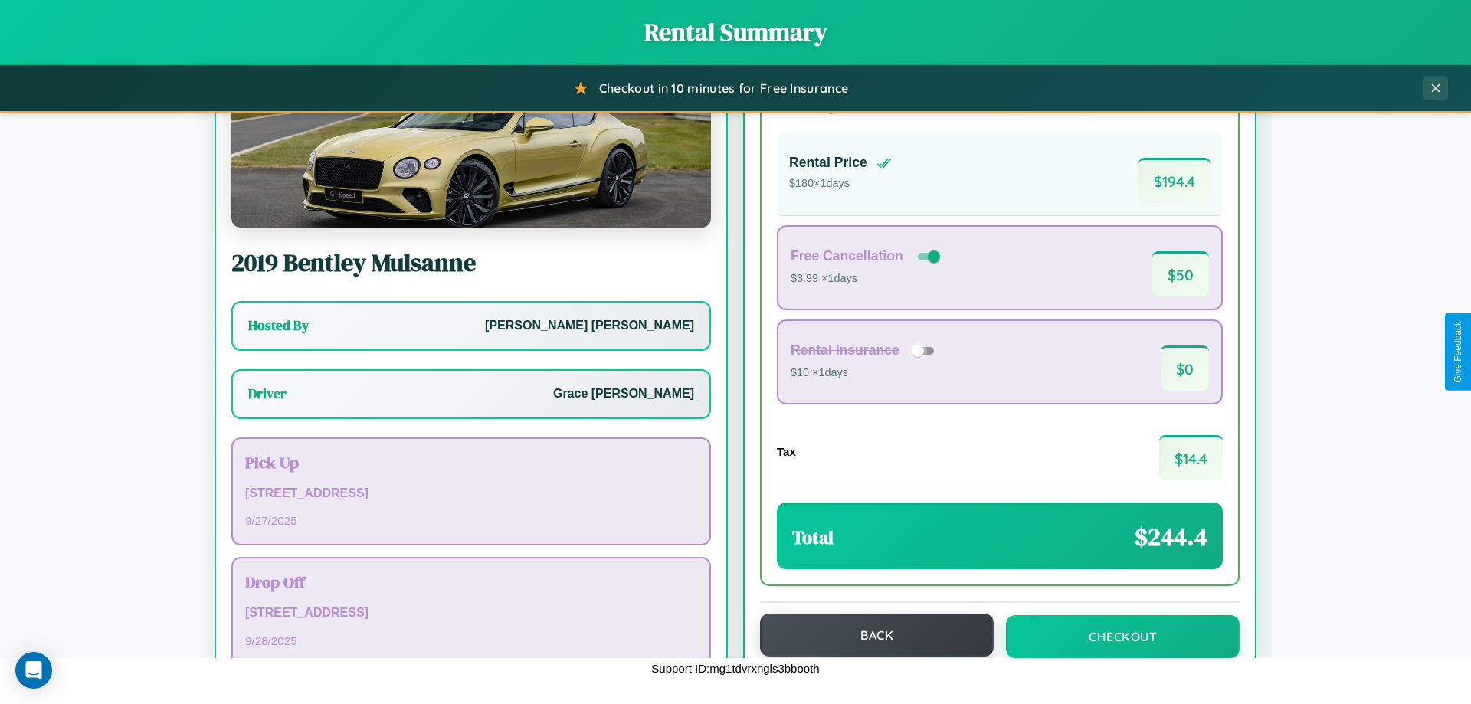
click at [870, 635] on button "Back" at bounding box center [877, 635] width 234 height 43
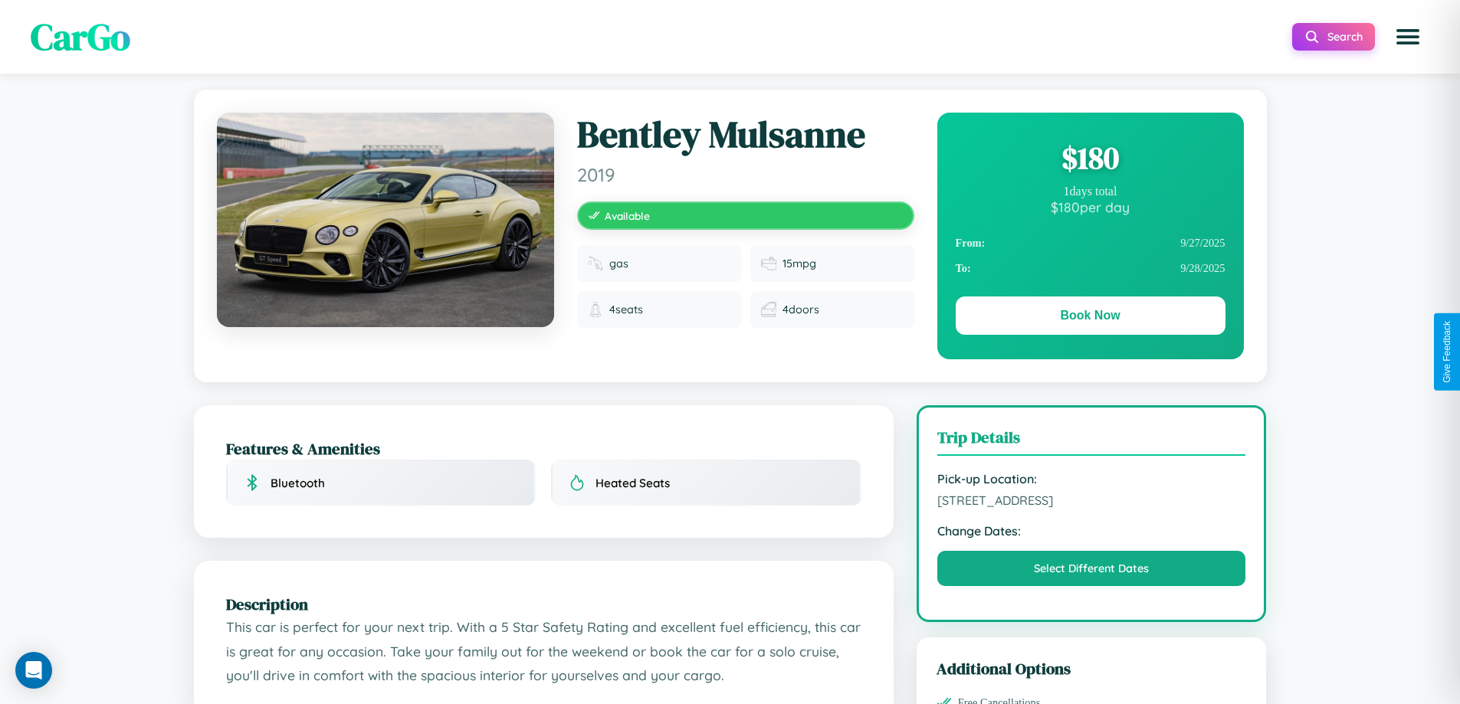
click at [1089, 158] on div "$ 180" at bounding box center [1090, 157] width 270 height 41
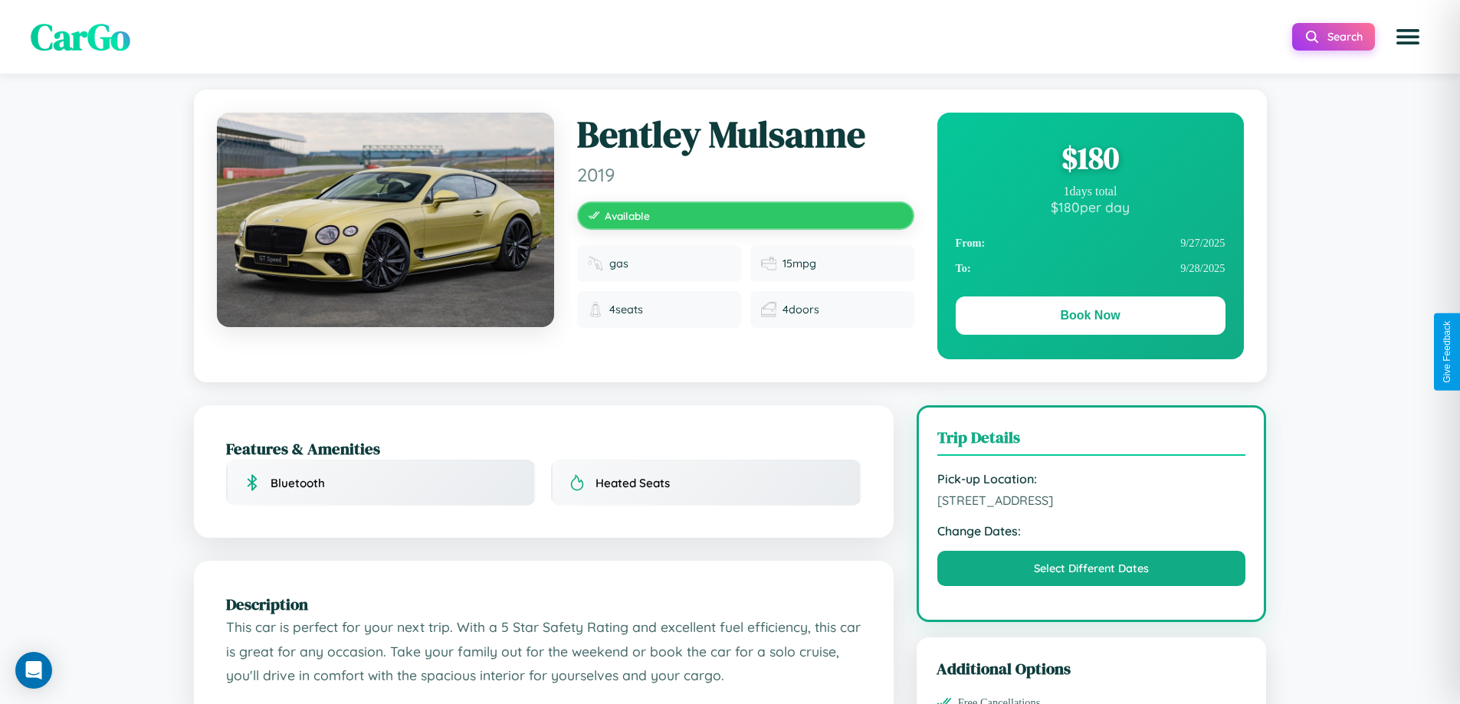
click at [1089, 158] on div "$ 180" at bounding box center [1090, 157] width 270 height 41
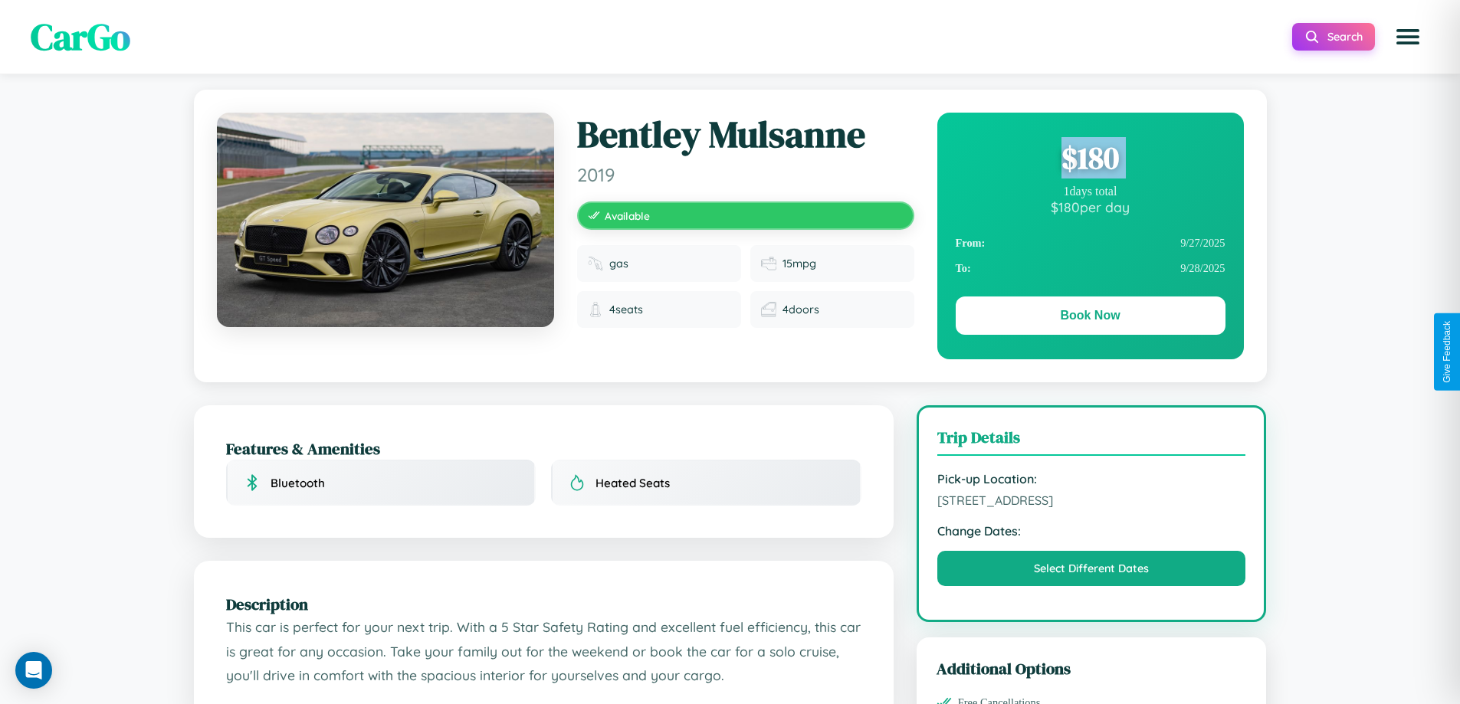
click at [1089, 158] on div "$ 180" at bounding box center [1090, 157] width 270 height 41
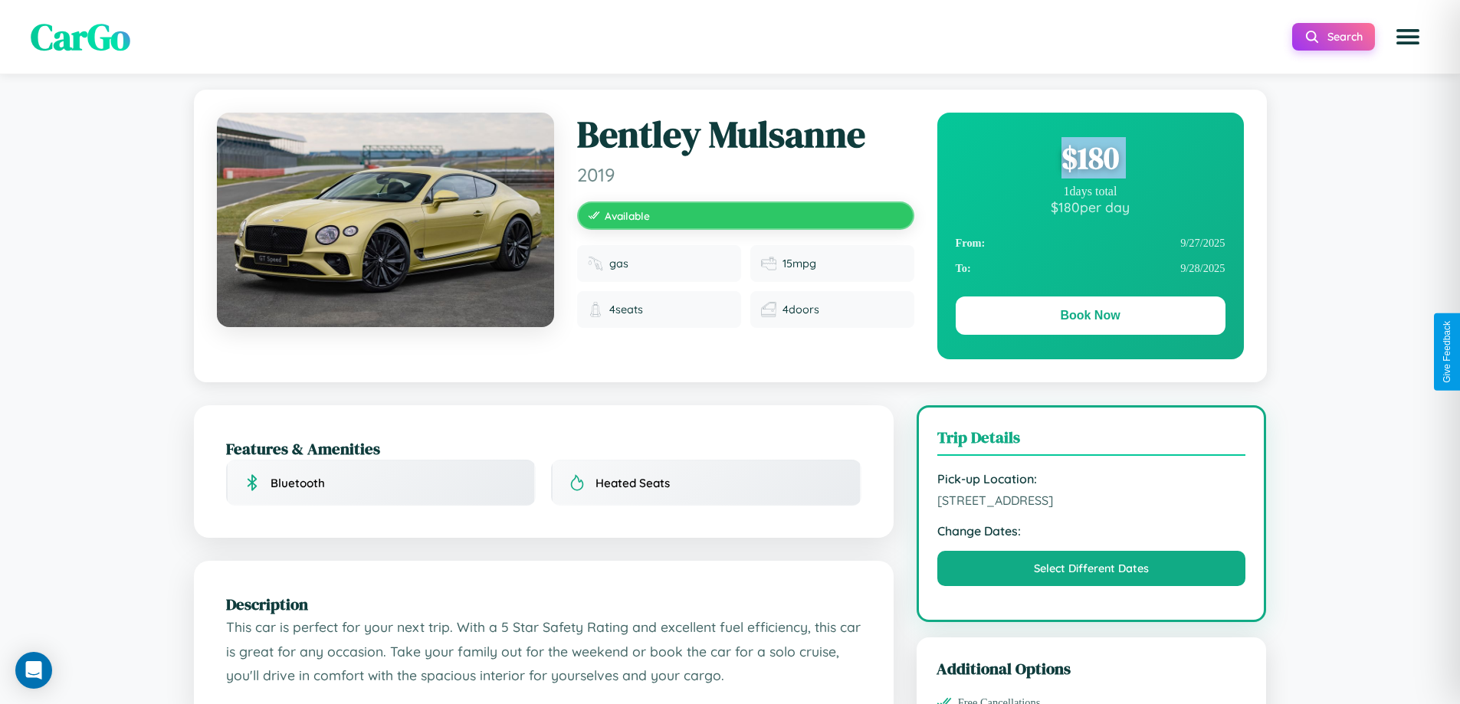
click at [1089, 158] on div "$ 180" at bounding box center [1090, 157] width 270 height 41
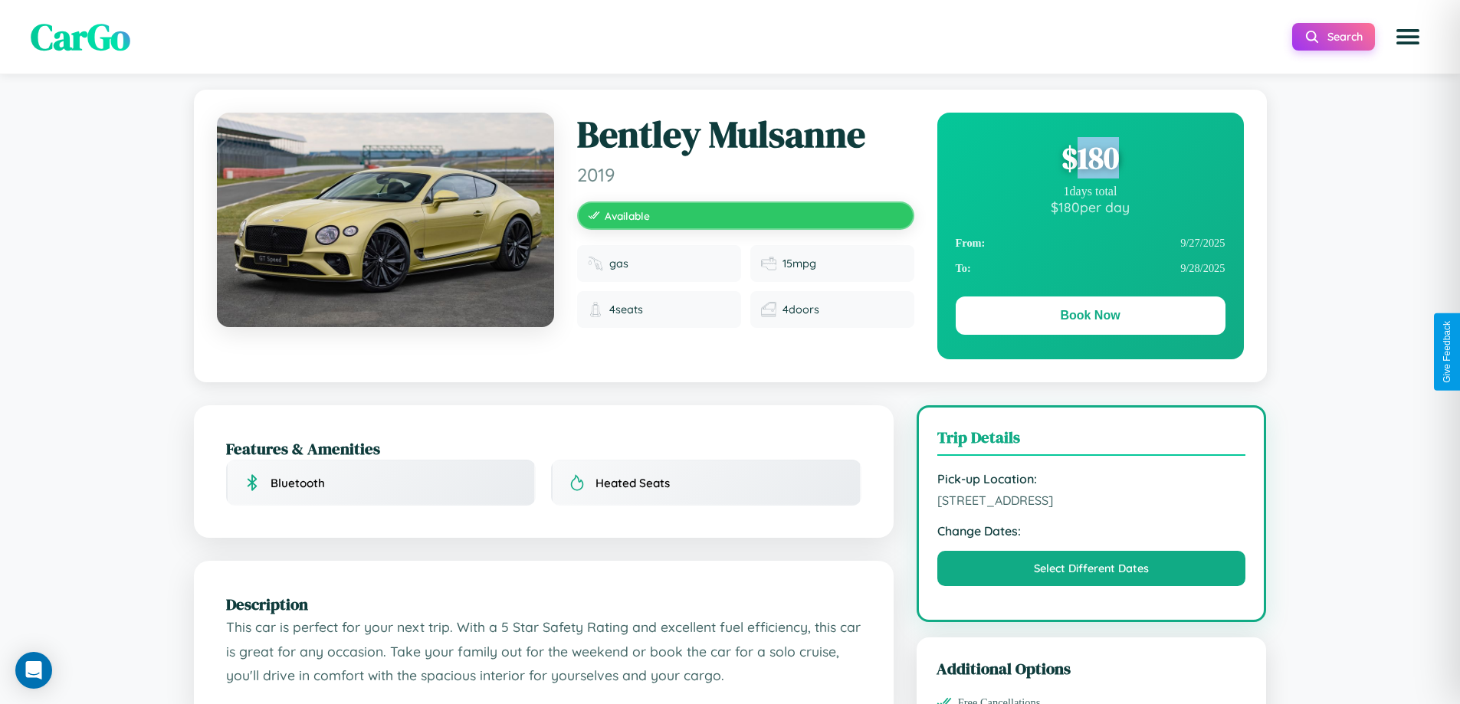
click at [1089, 158] on div "$ 180" at bounding box center [1090, 157] width 270 height 41
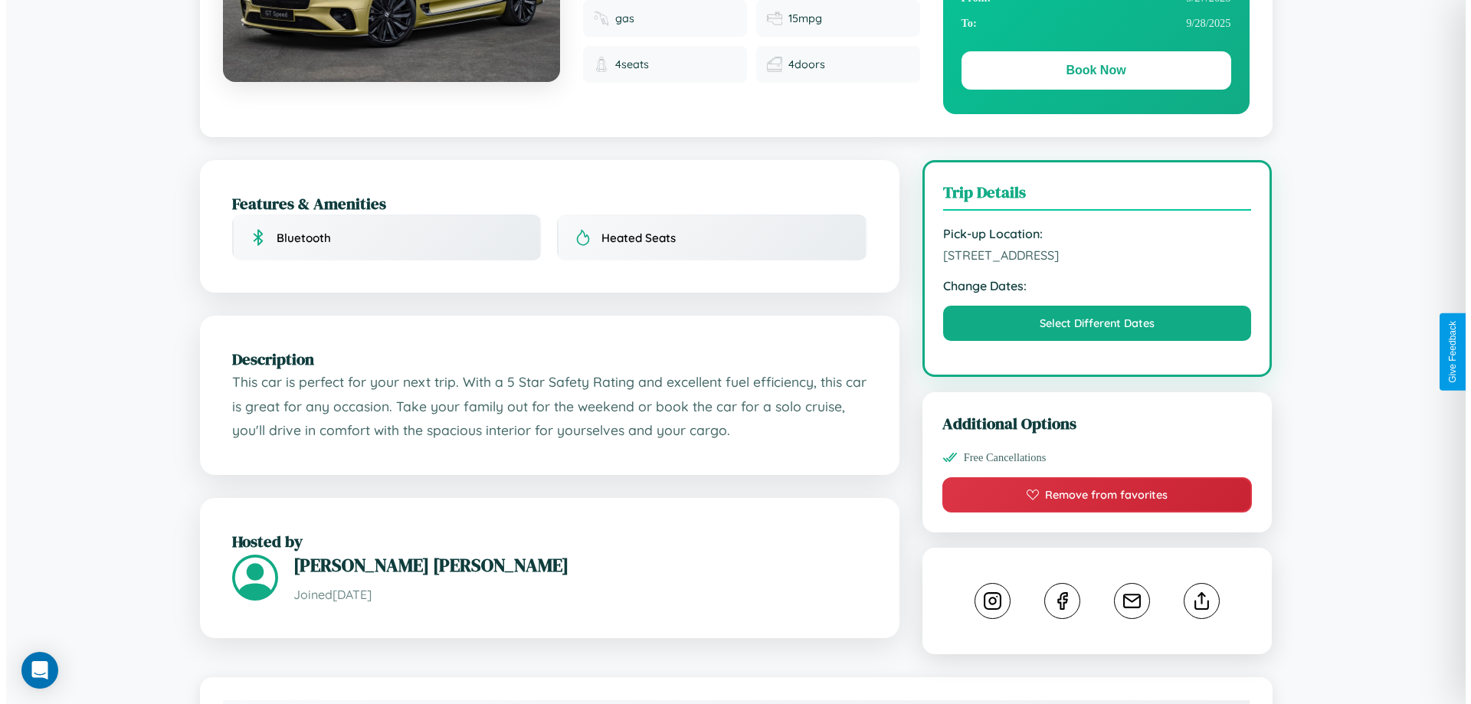
scroll to position [388, 0]
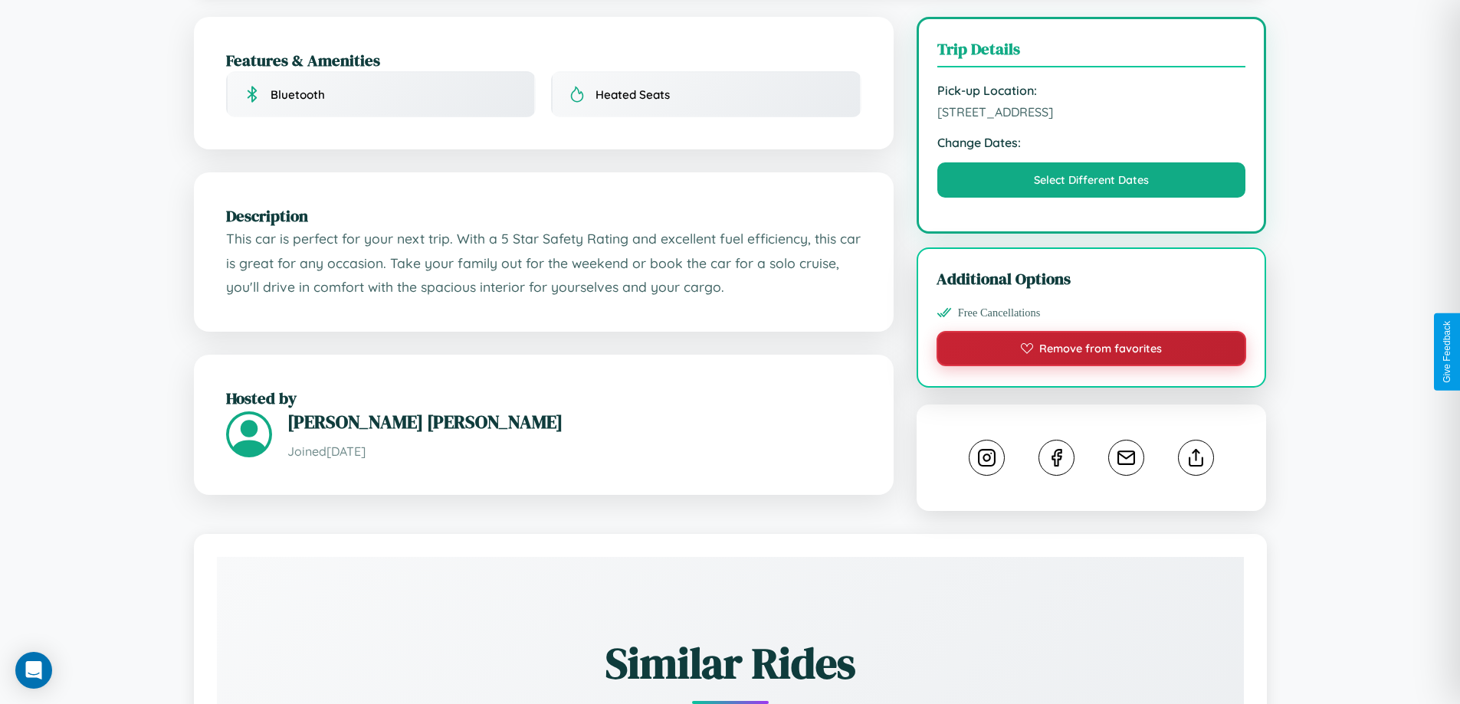
click at [1091, 349] on button "Remove from favorites" at bounding box center [1091, 348] width 310 height 35
